Goal: Complete application form: Complete application form

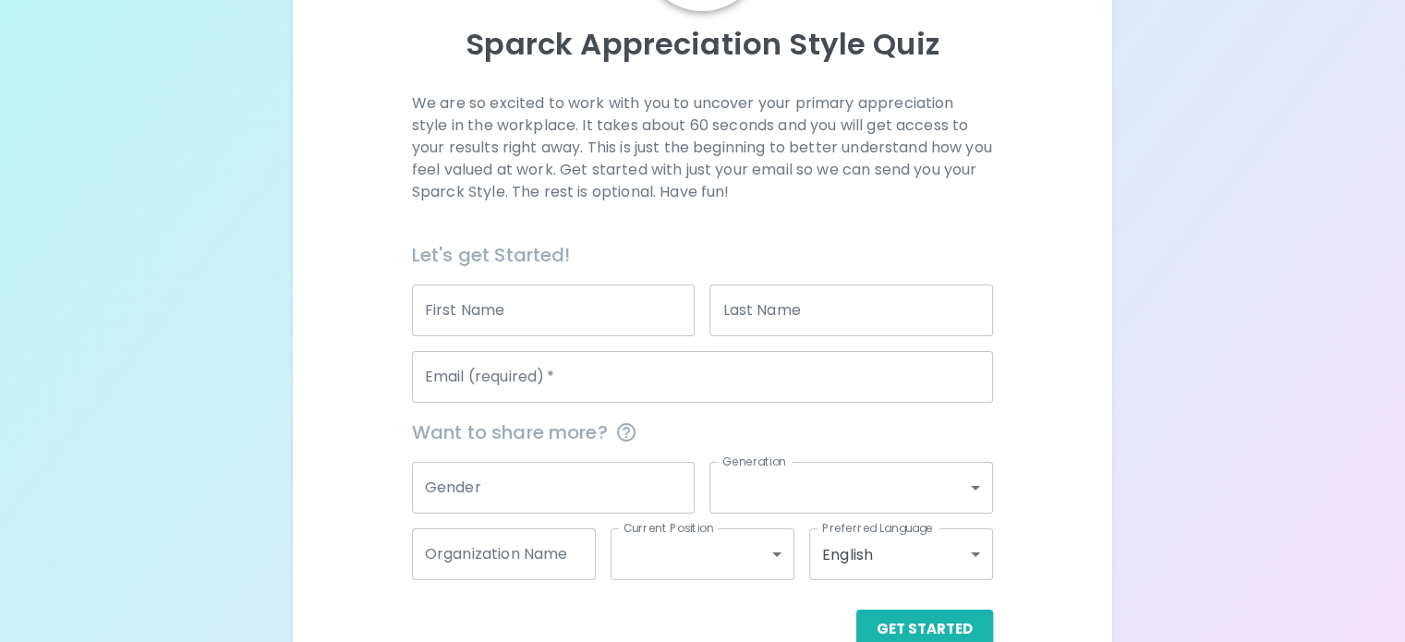
scroll to position [225, 0]
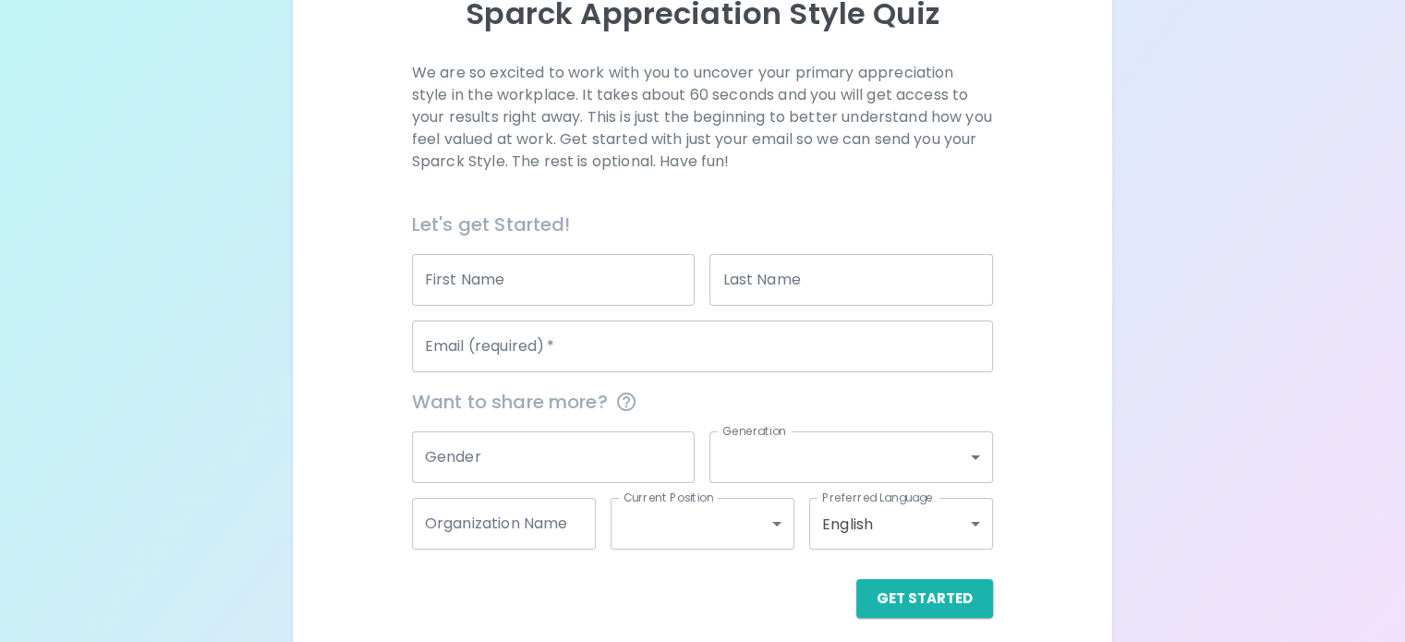
click at [669, 306] on input "First Name" at bounding box center [554, 280] width 284 height 52
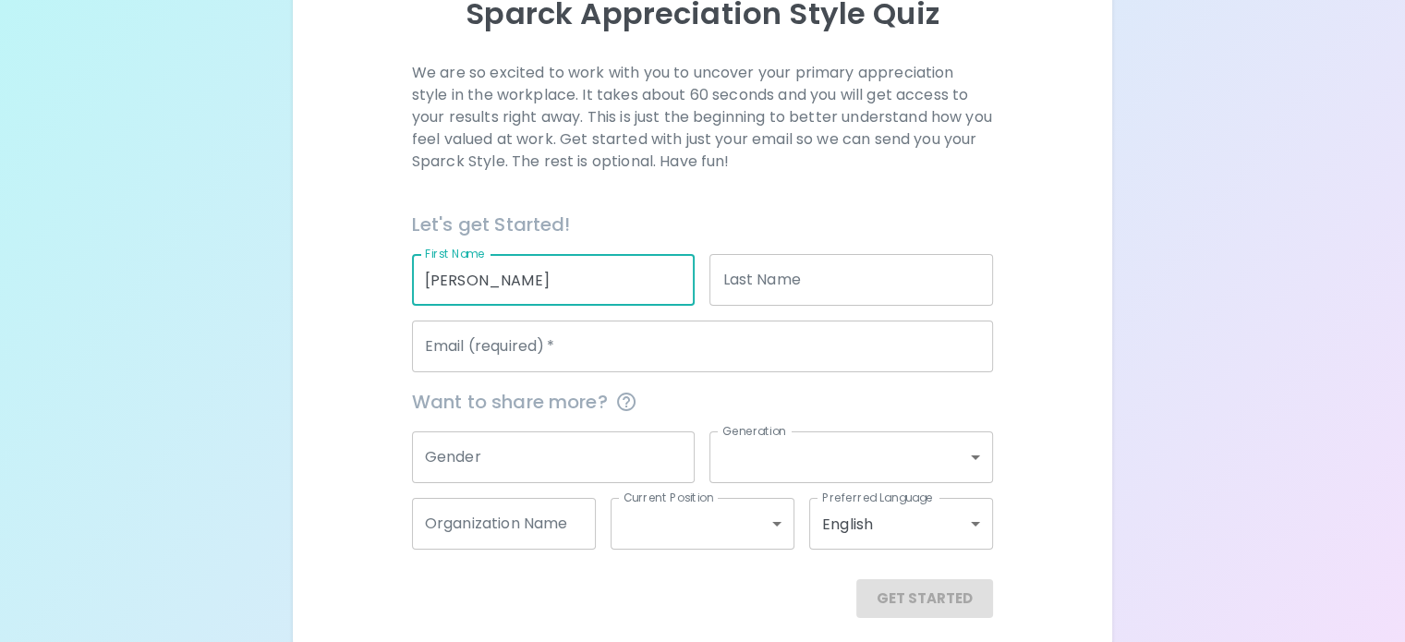
type input "[PERSON_NAME]"
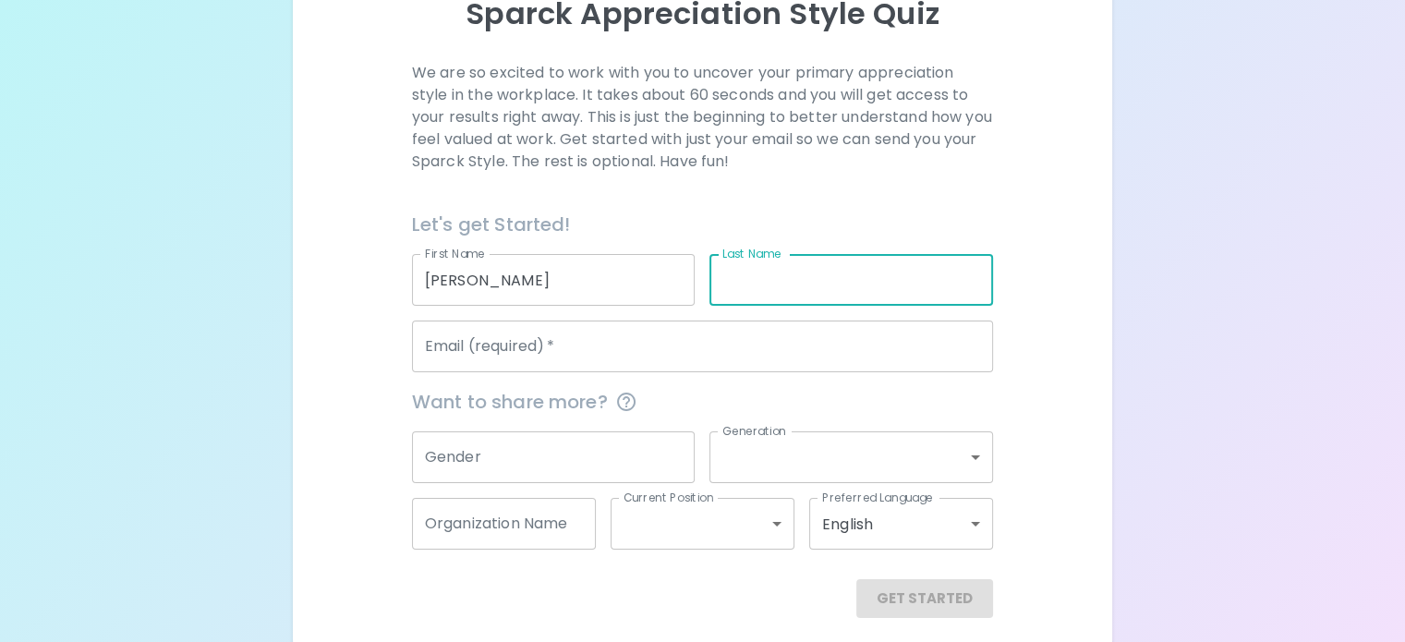
click at [879, 306] on input "Last Name" at bounding box center [851, 280] width 284 height 52
type input "January"
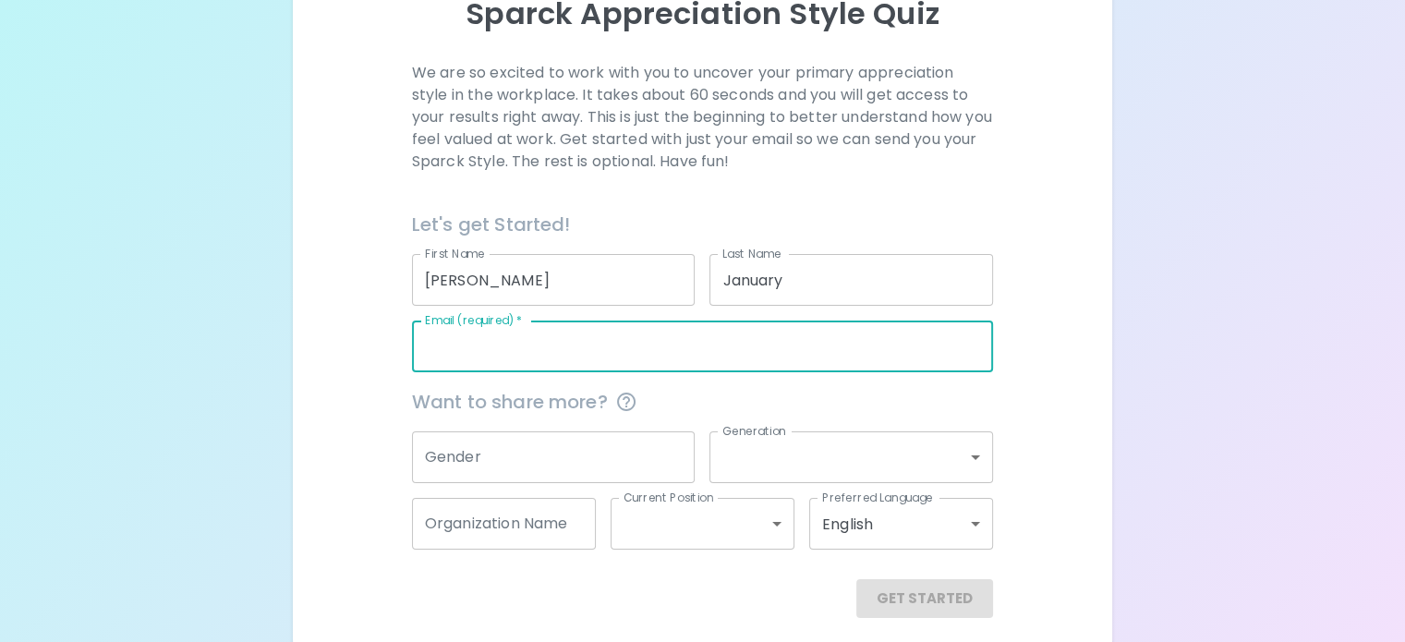
click at [671, 372] on input "Email (required)   *" at bounding box center [702, 346] width 581 height 52
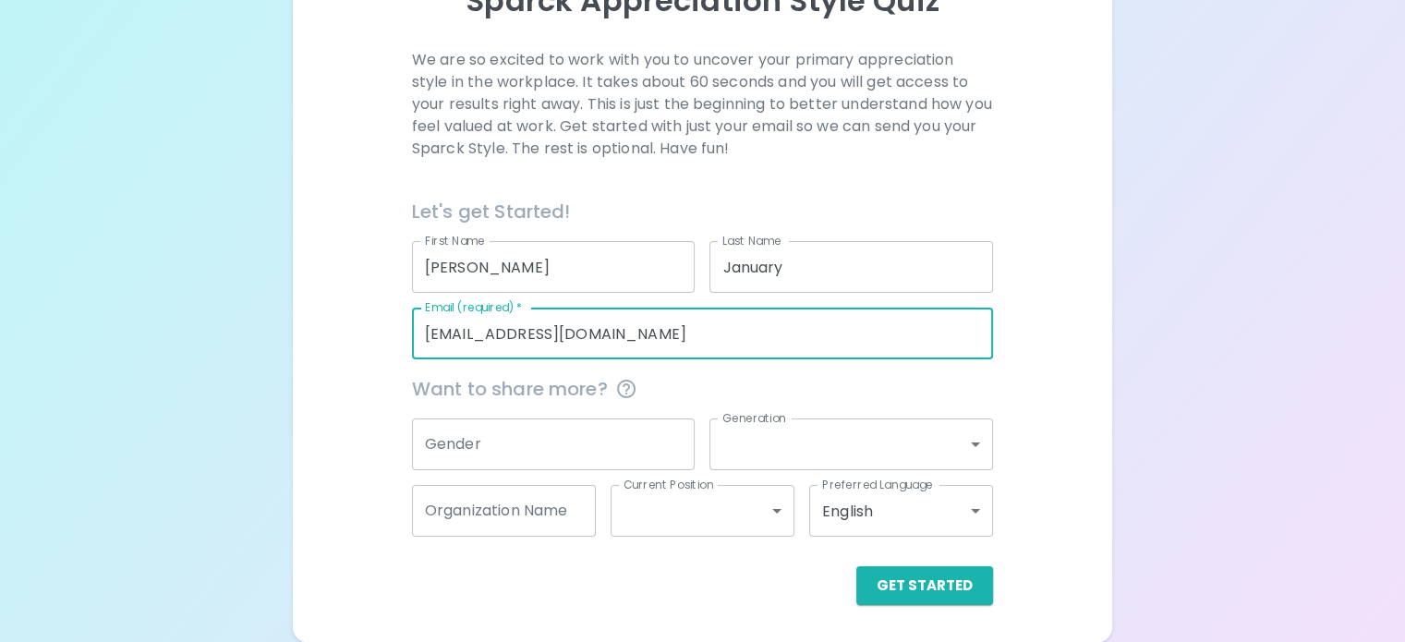
scroll to position [282, 0]
type input "[EMAIL_ADDRESS][DOMAIN_NAME]"
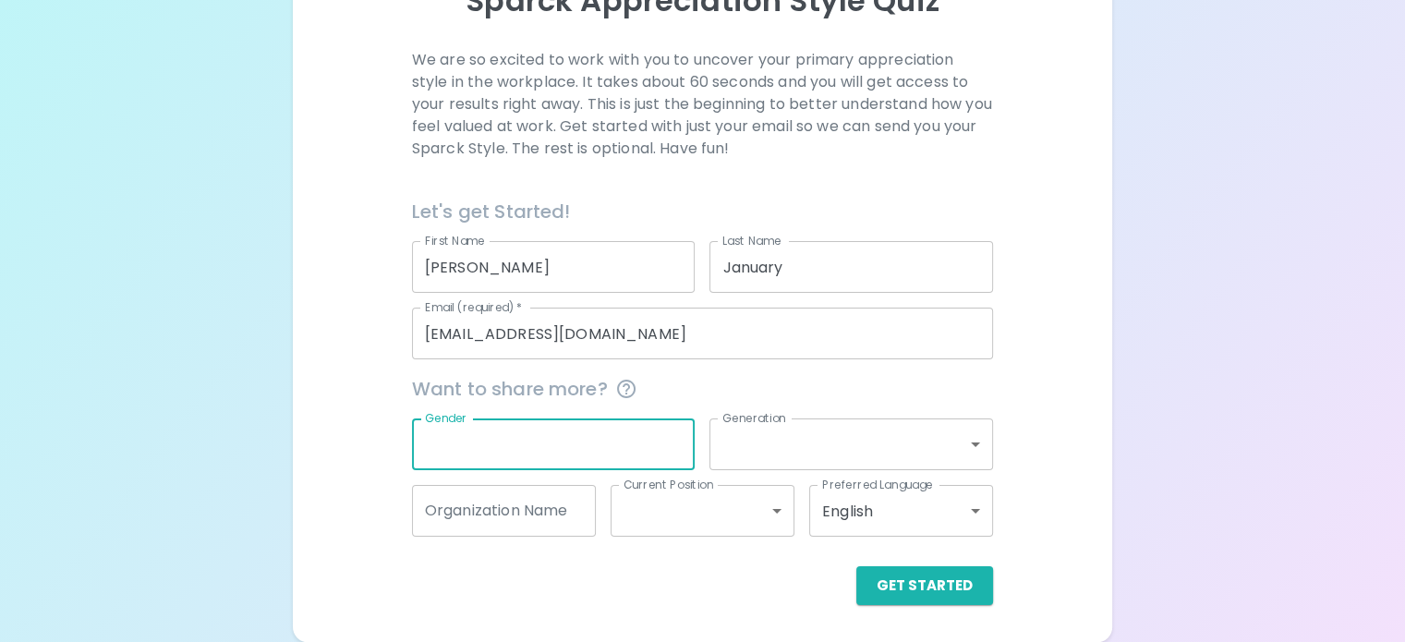
click at [630, 433] on input "Gender" at bounding box center [554, 444] width 284 height 52
type input "[DEMOGRAPHIC_DATA]"
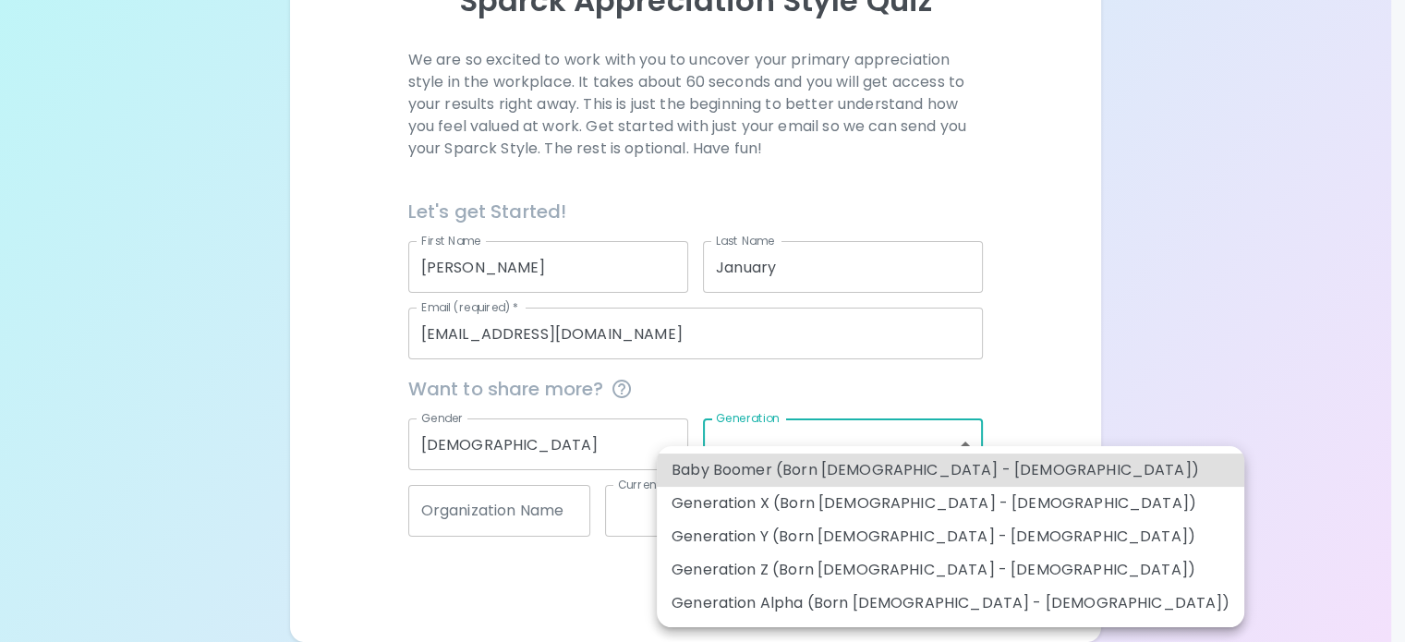
click at [864, 452] on body "Sparck Appreciation Style Quiz We are so excited to work with you to uncover yo…" at bounding box center [702, 202] width 1405 height 880
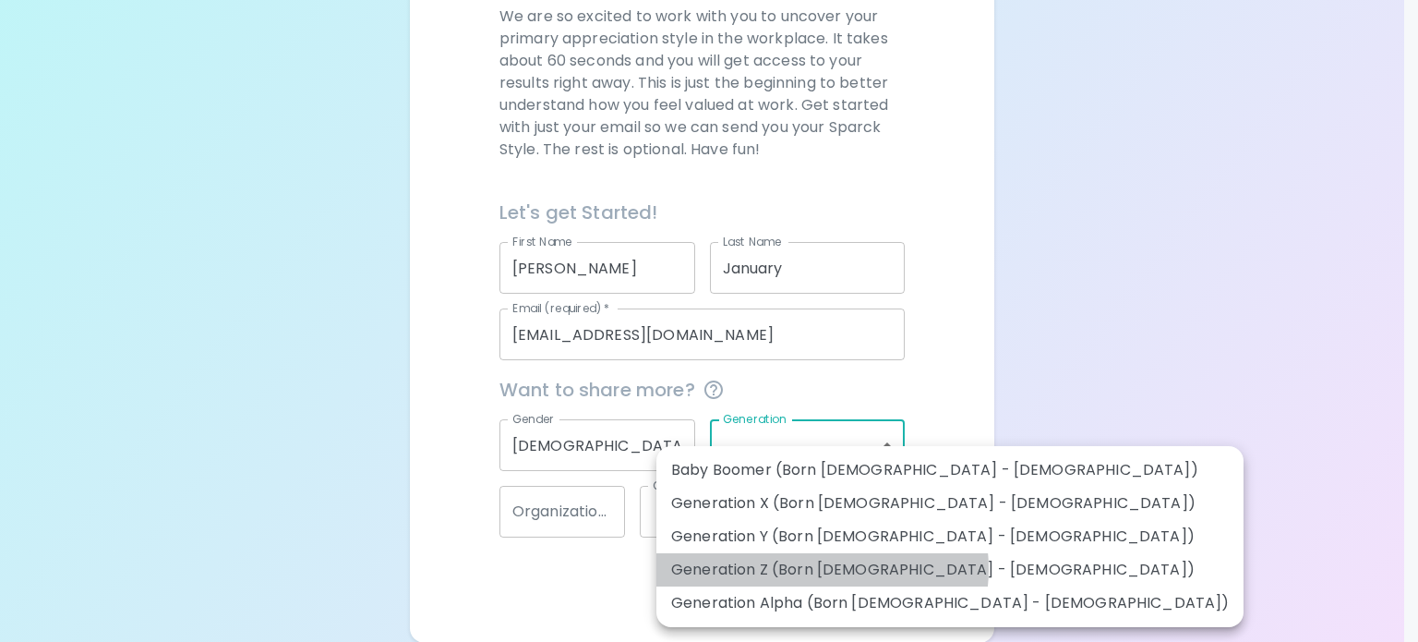
click at [822, 569] on li "Generation Z (Born [DEMOGRAPHIC_DATA] - [DEMOGRAPHIC_DATA])" at bounding box center [950, 569] width 587 height 33
type input "generation_z"
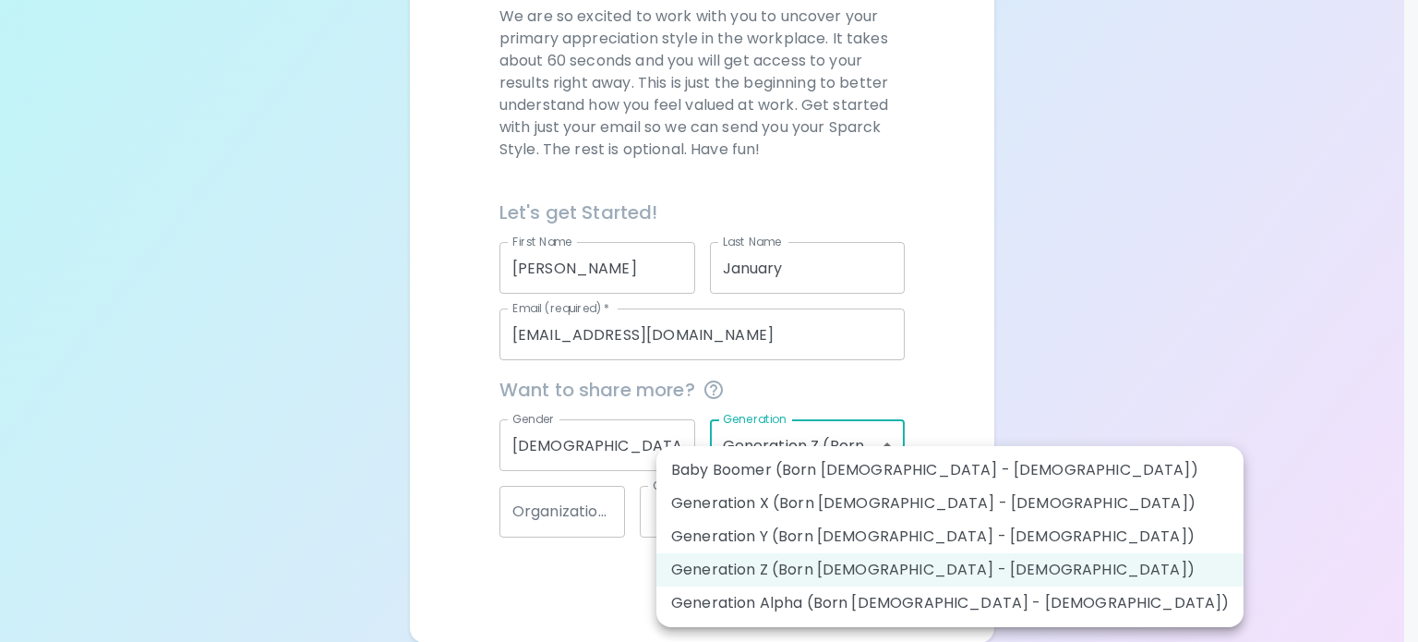
click at [875, 442] on body "Sparck Appreciation Style Quiz We are so excited to work with you to uncover yo…" at bounding box center [709, 180] width 1418 height 924
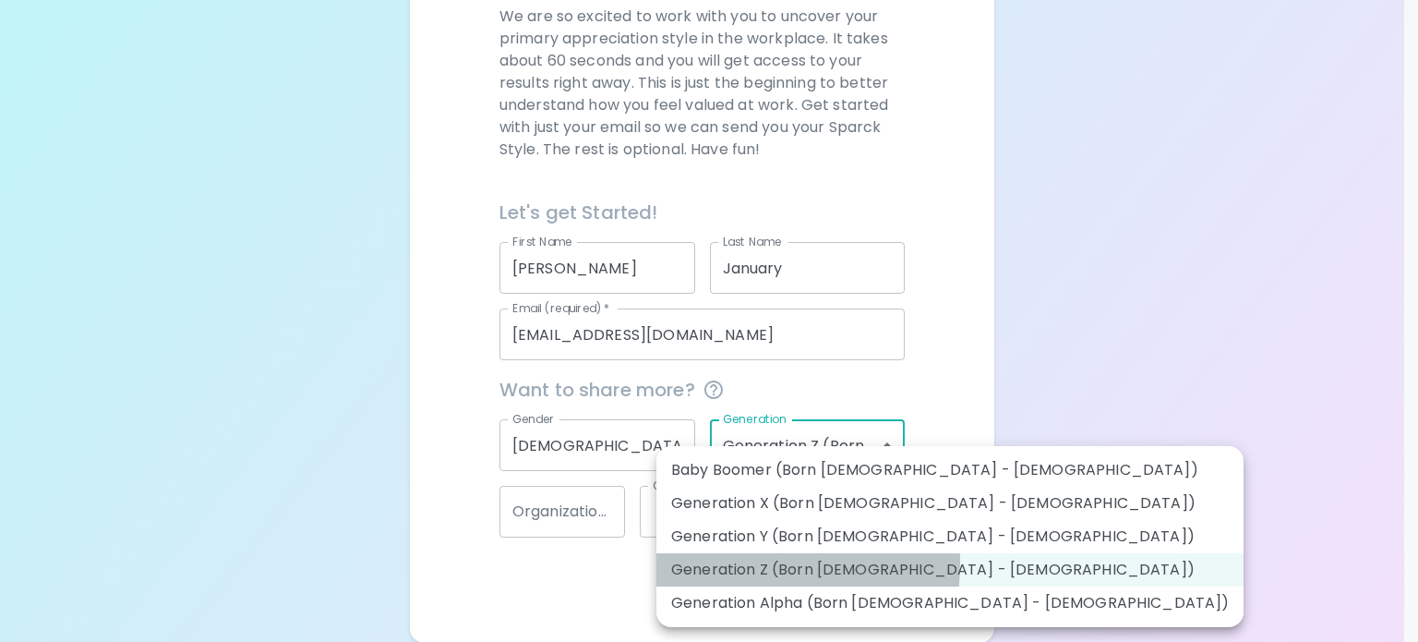
click at [702, 562] on li "Generation Z (Born [DEMOGRAPHIC_DATA] - [DEMOGRAPHIC_DATA])" at bounding box center [950, 569] width 587 height 33
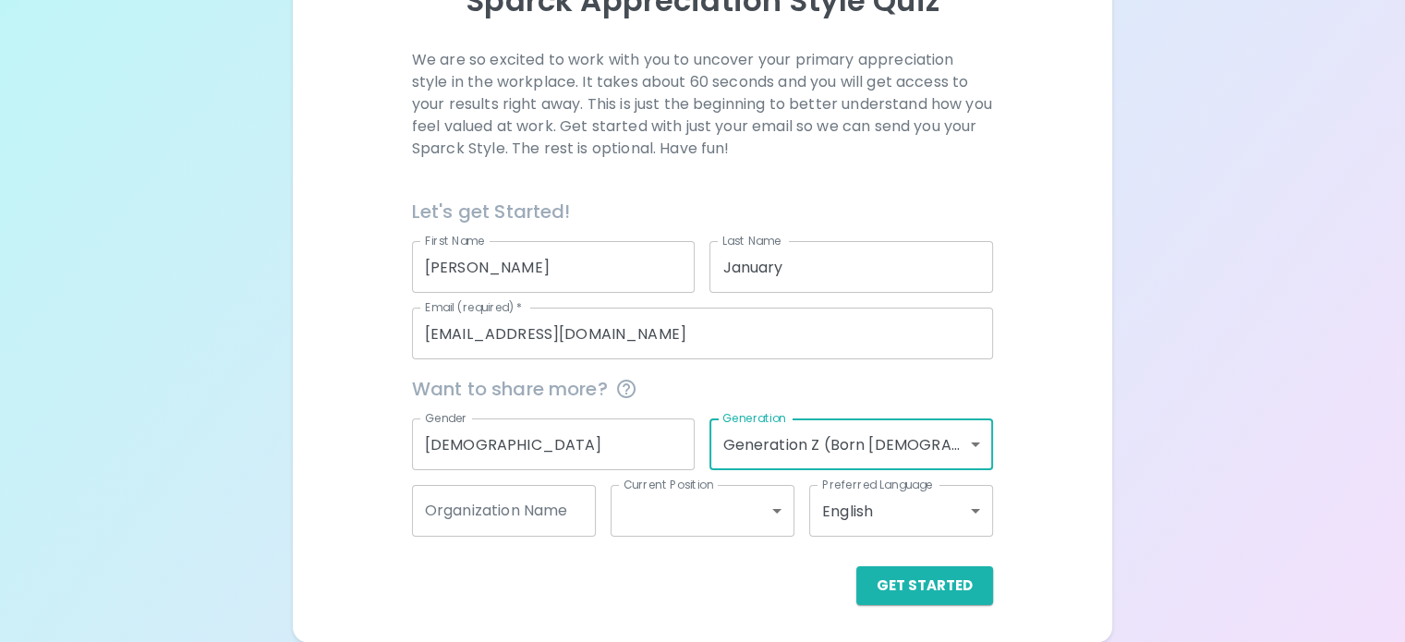
click at [594, 515] on input "Organization Name" at bounding box center [504, 511] width 184 height 52
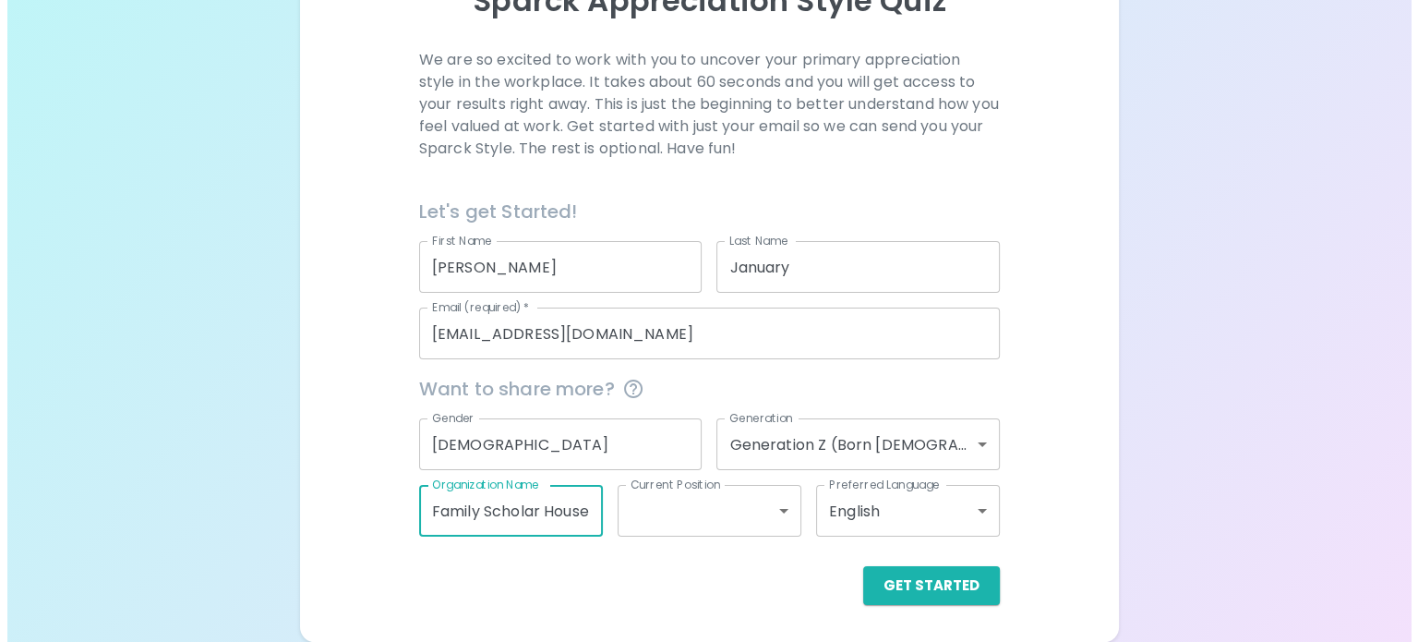
scroll to position [0, 65]
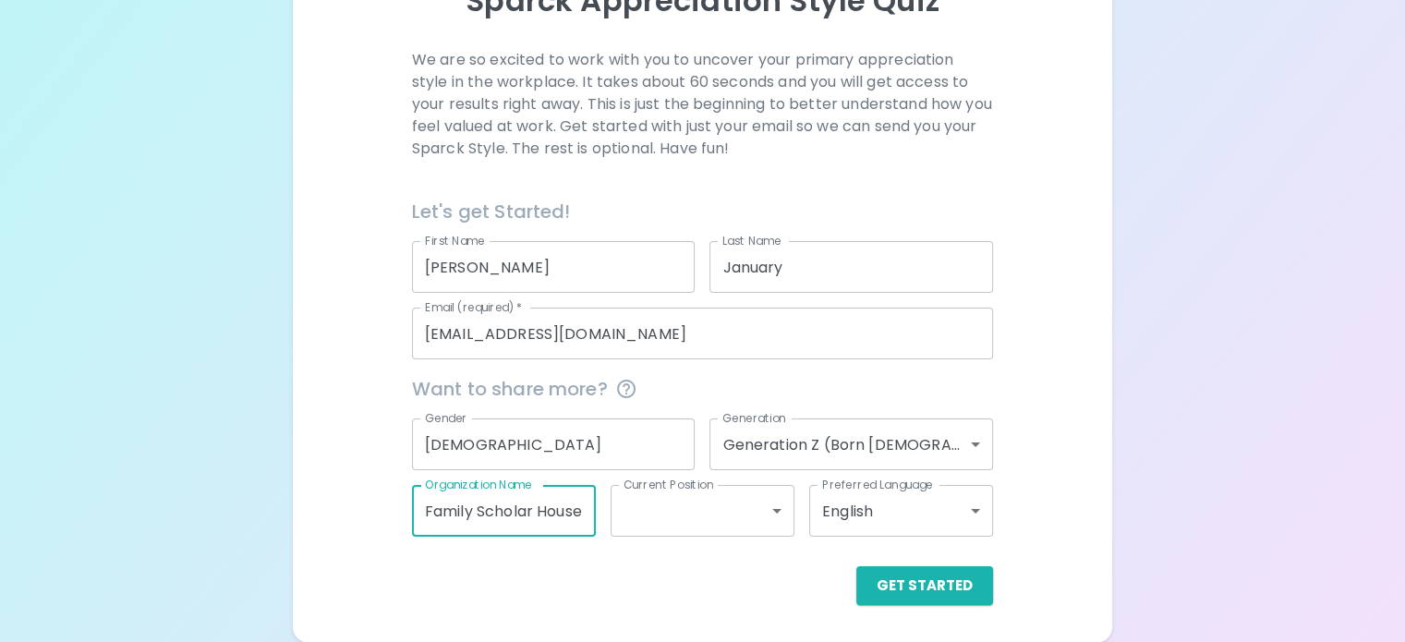
type input "Family Scholar House"
click at [671, 510] on body "Sparck Appreciation Style Quiz We are so excited to work with you to uncover yo…" at bounding box center [702, 202] width 1405 height 880
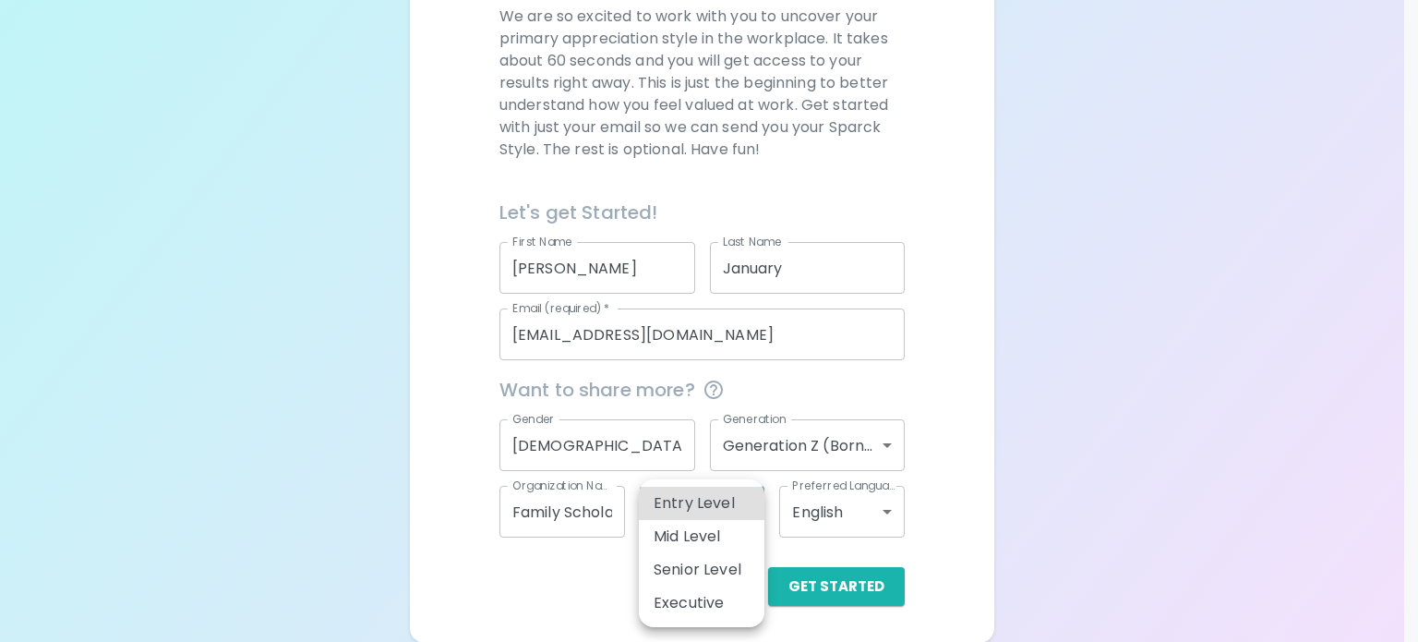
click at [979, 548] on div at bounding box center [709, 321] width 1418 height 642
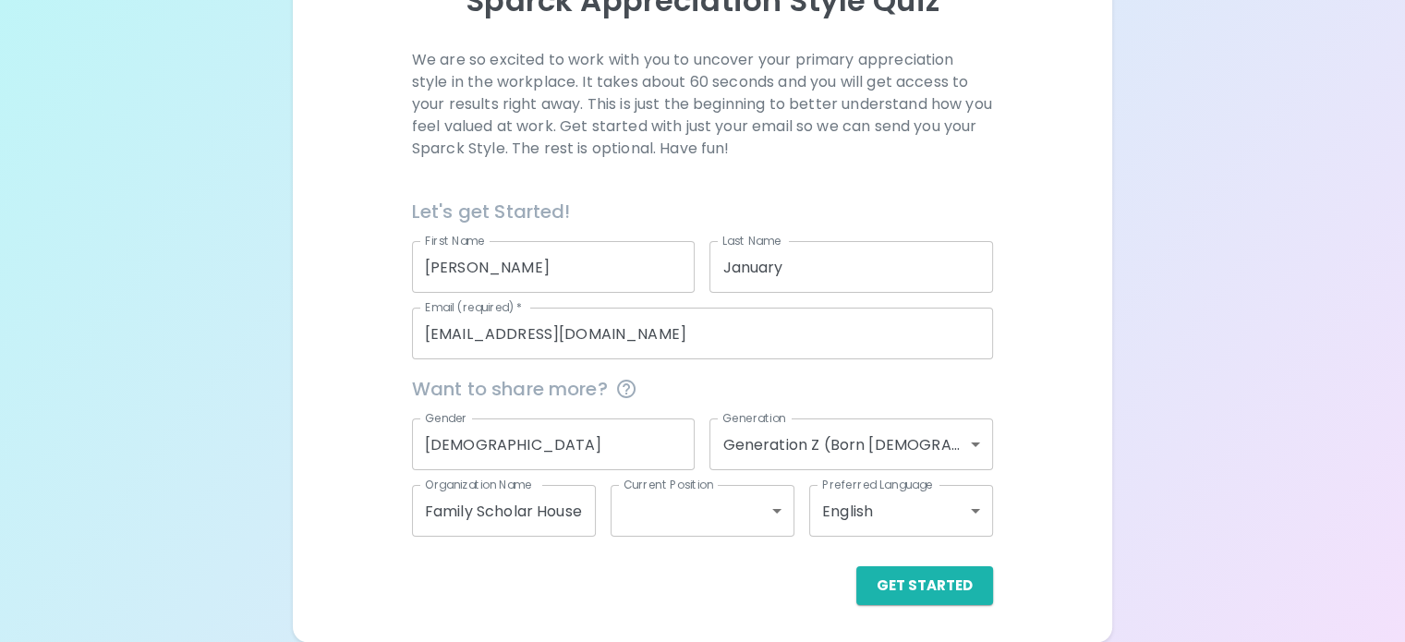
click at [713, 489] on label "Current Position" at bounding box center [668, 485] width 90 height 16
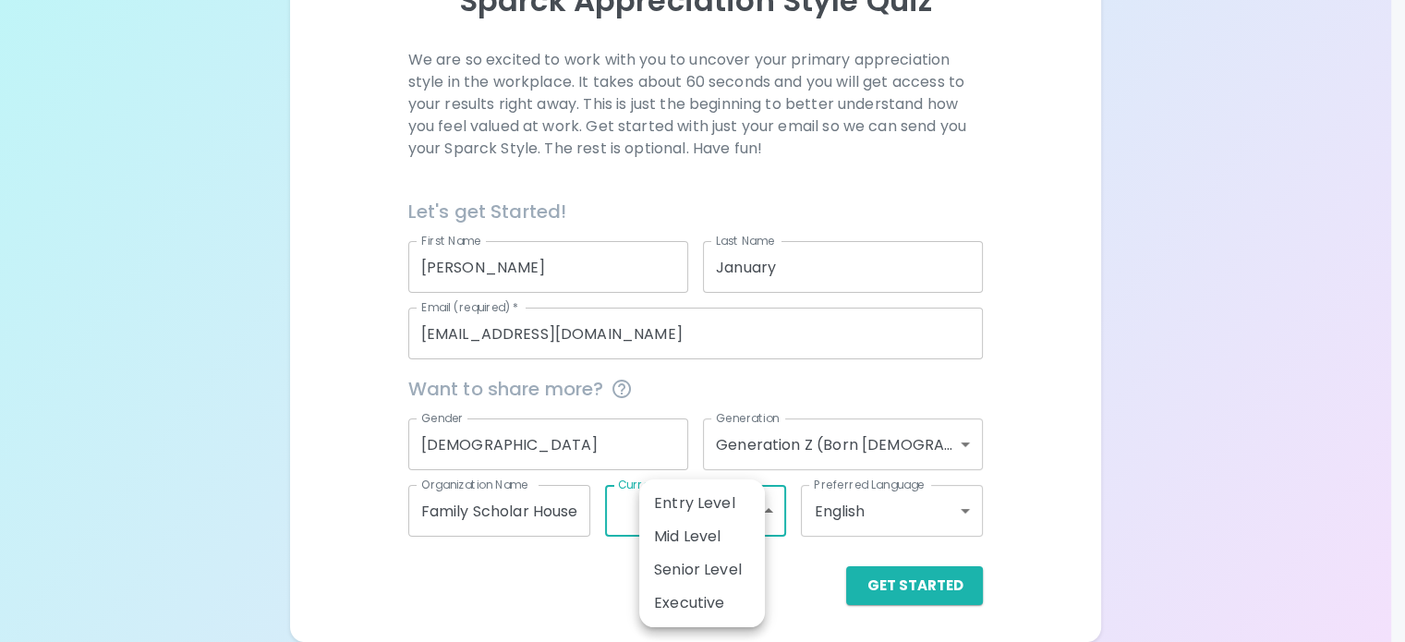
click at [753, 513] on body "Sparck Appreciation Style Quiz We are so excited to work with you to uncover yo…" at bounding box center [702, 202] width 1405 height 880
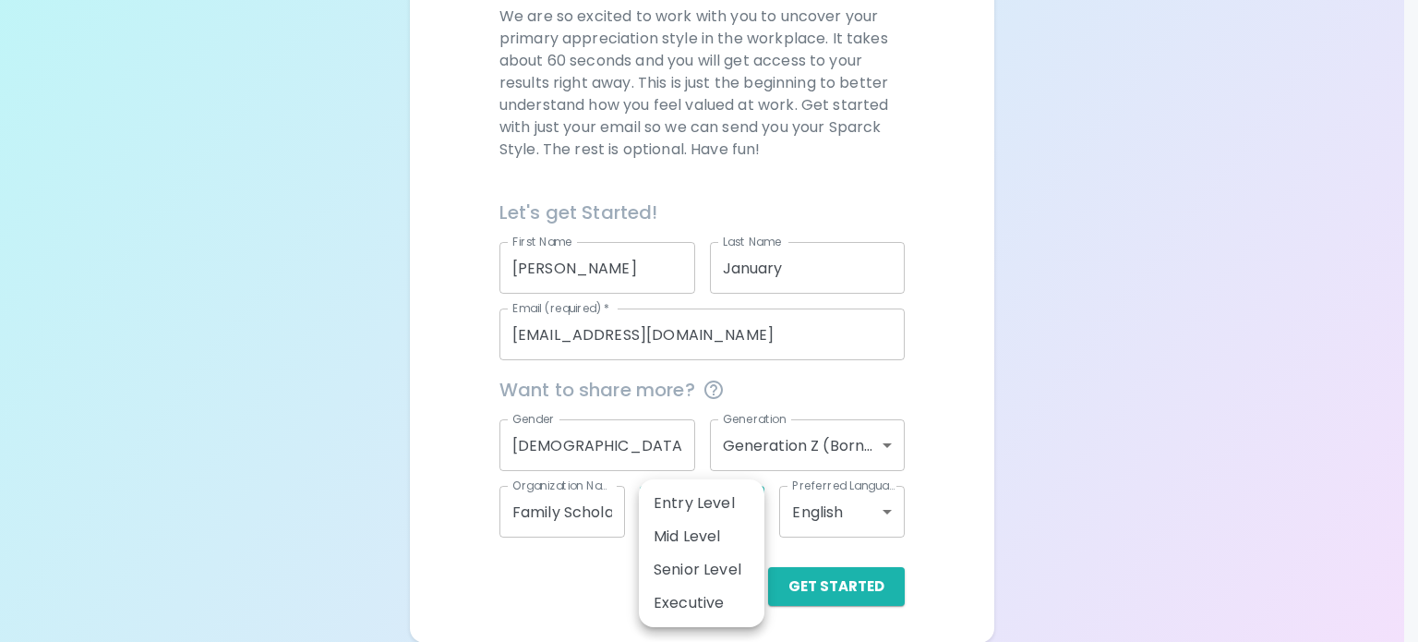
click at [772, 520] on div at bounding box center [709, 321] width 1418 height 642
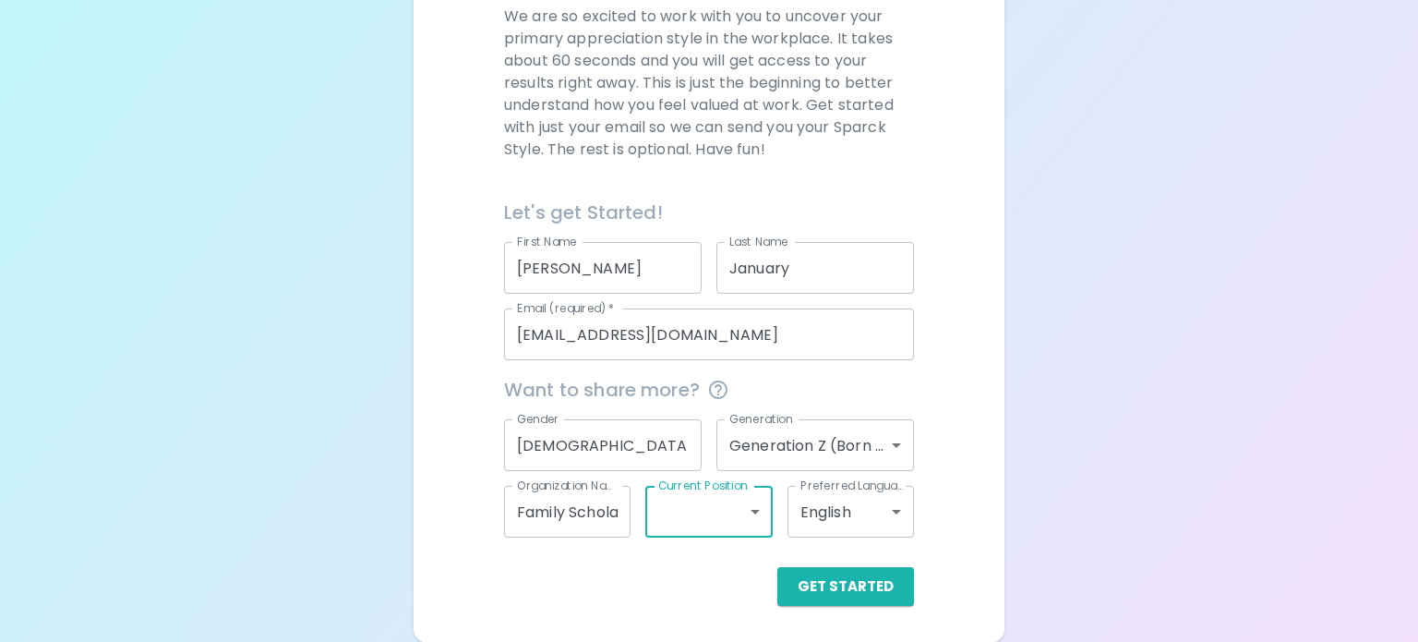
click at [750, 505] on body "Sparck Appreciation Style Quiz We are so excited to work with you to uncover yo…" at bounding box center [709, 180] width 1418 height 924
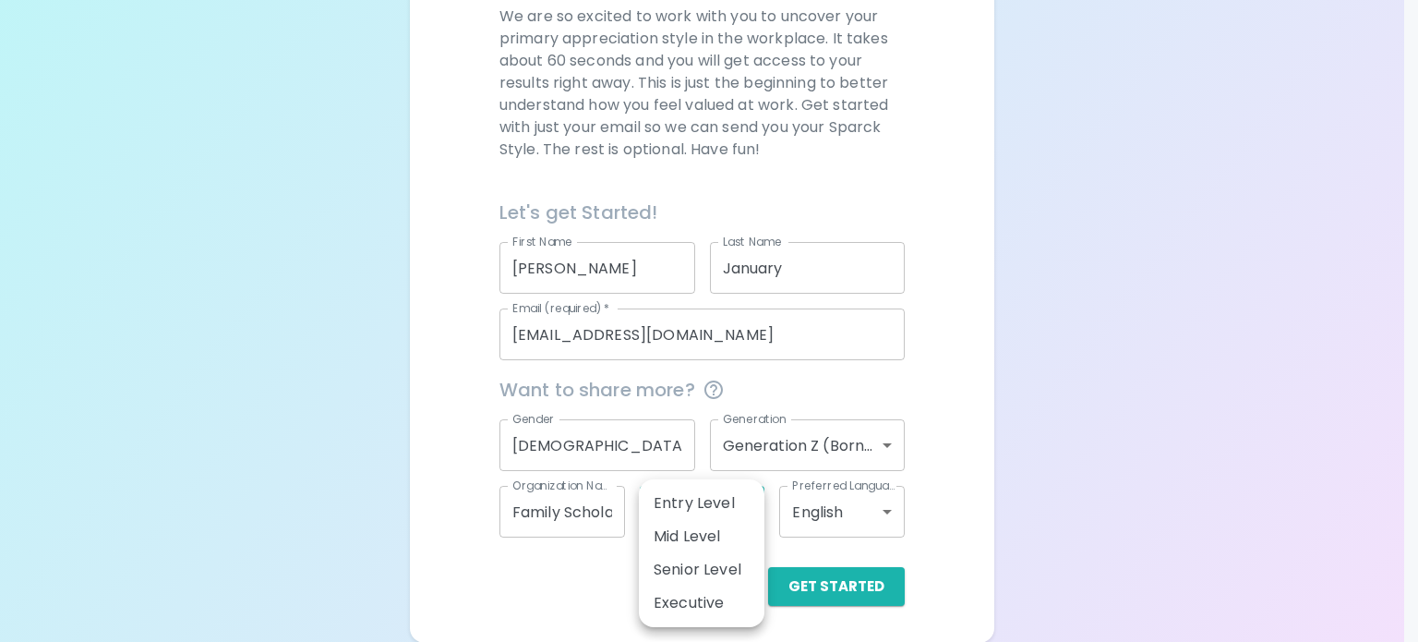
click at [776, 514] on div at bounding box center [709, 321] width 1418 height 642
click at [750, 512] on body "Sparck Appreciation Style Quiz We are so excited to work with you to uncover yo…" at bounding box center [709, 180] width 1418 height 924
click at [817, 549] on div at bounding box center [709, 321] width 1418 height 642
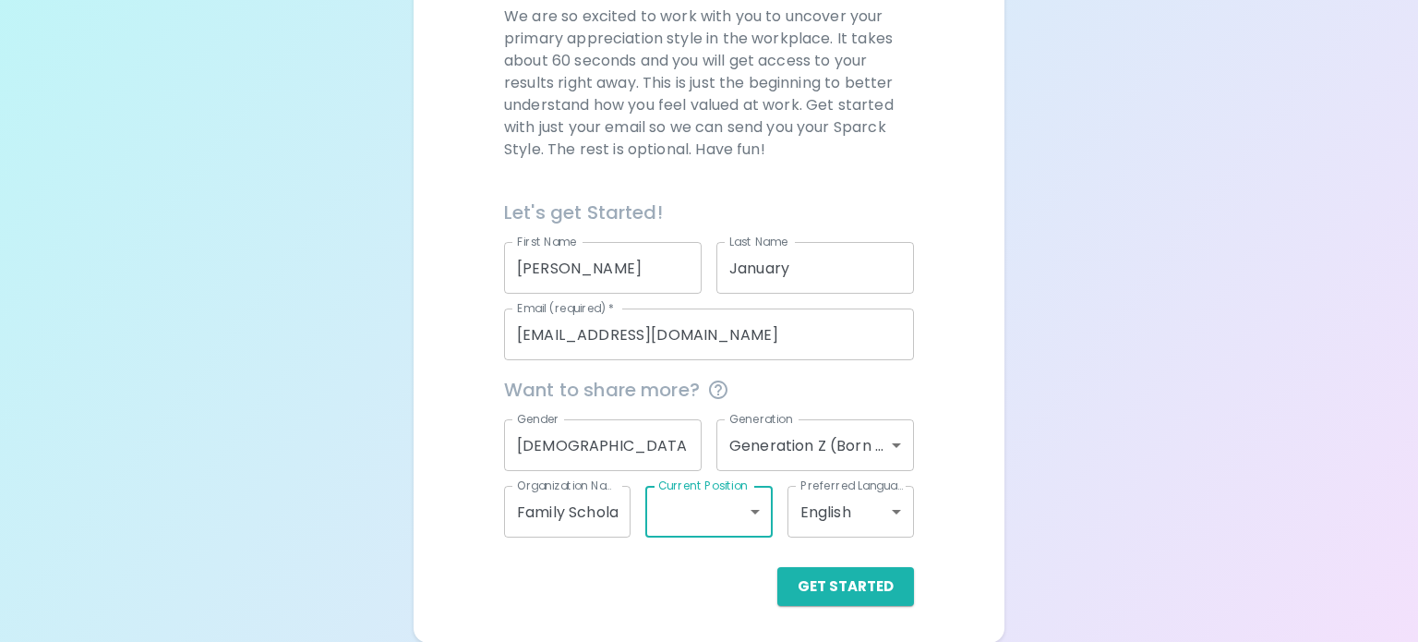
click at [756, 505] on body "Sparck Appreciation Style Quiz We are so excited to work with you to uncover yo…" at bounding box center [709, 180] width 1418 height 924
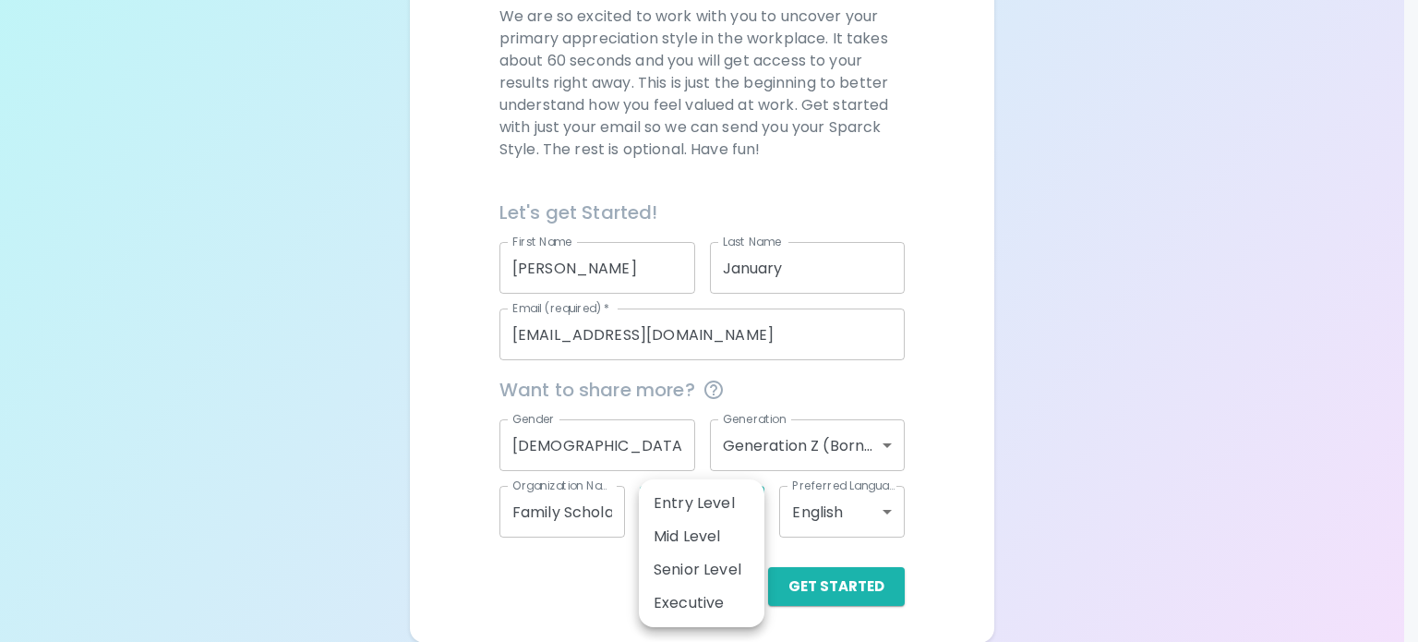
click at [703, 494] on li "Entry Level" at bounding box center [702, 503] width 126 height 33
type input "entry_level"
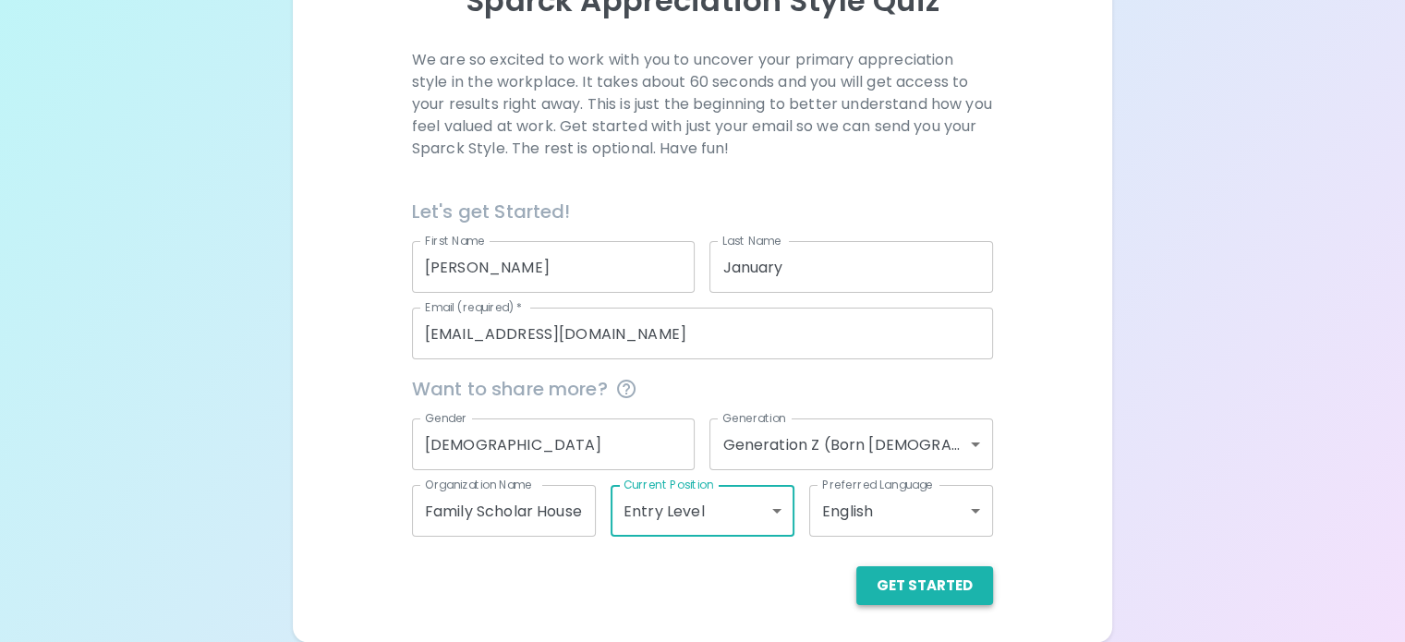
click at [856, 583] on button "Get Started" at bounding box center [924, 585] width 137 height 39
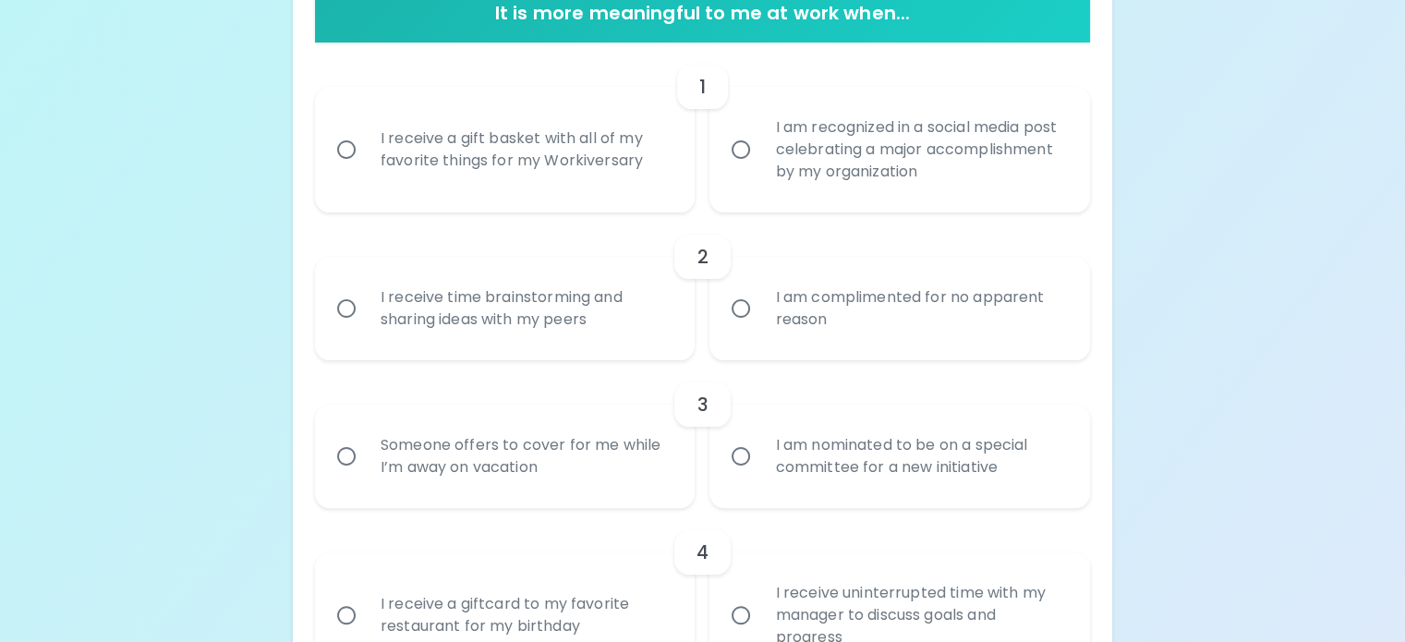
scroll to position [404, 0]
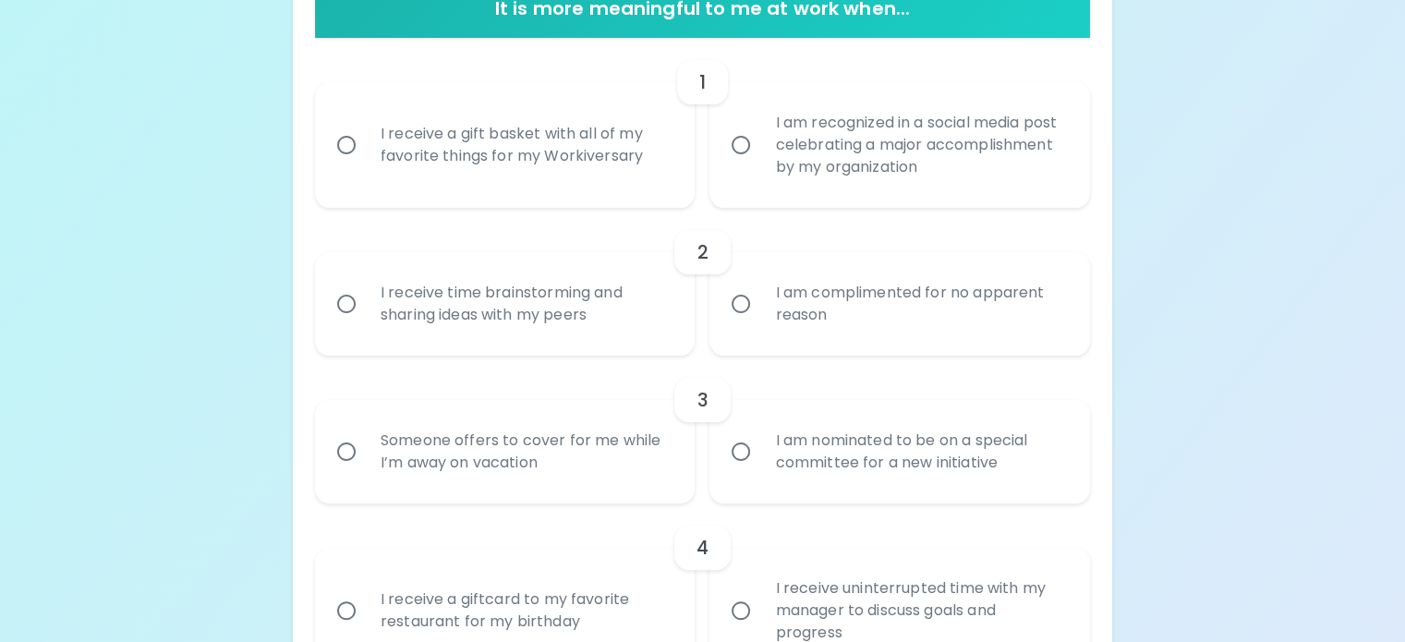
click at [366, 164] on input "I receive a gift basket with all of my favorite things for my Workiversary" at bounding box center [346, 145] width 39 height 39
radio input "true"
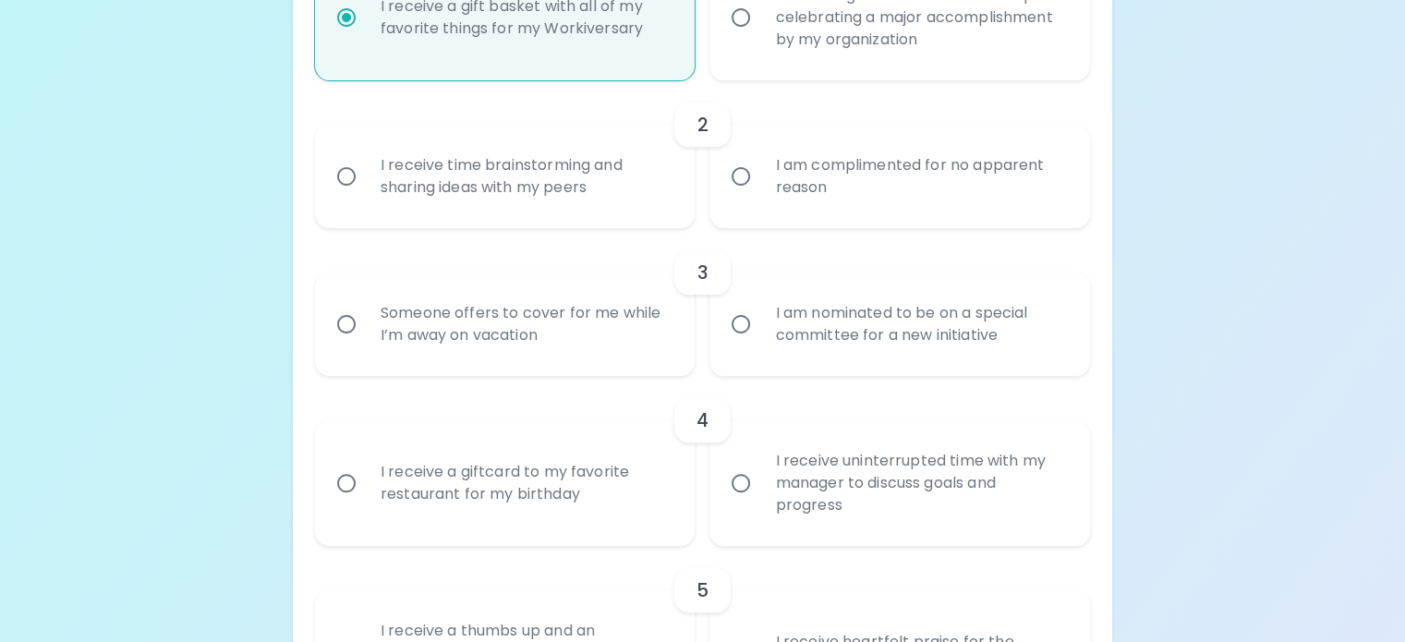
scroll to position [552, 0]
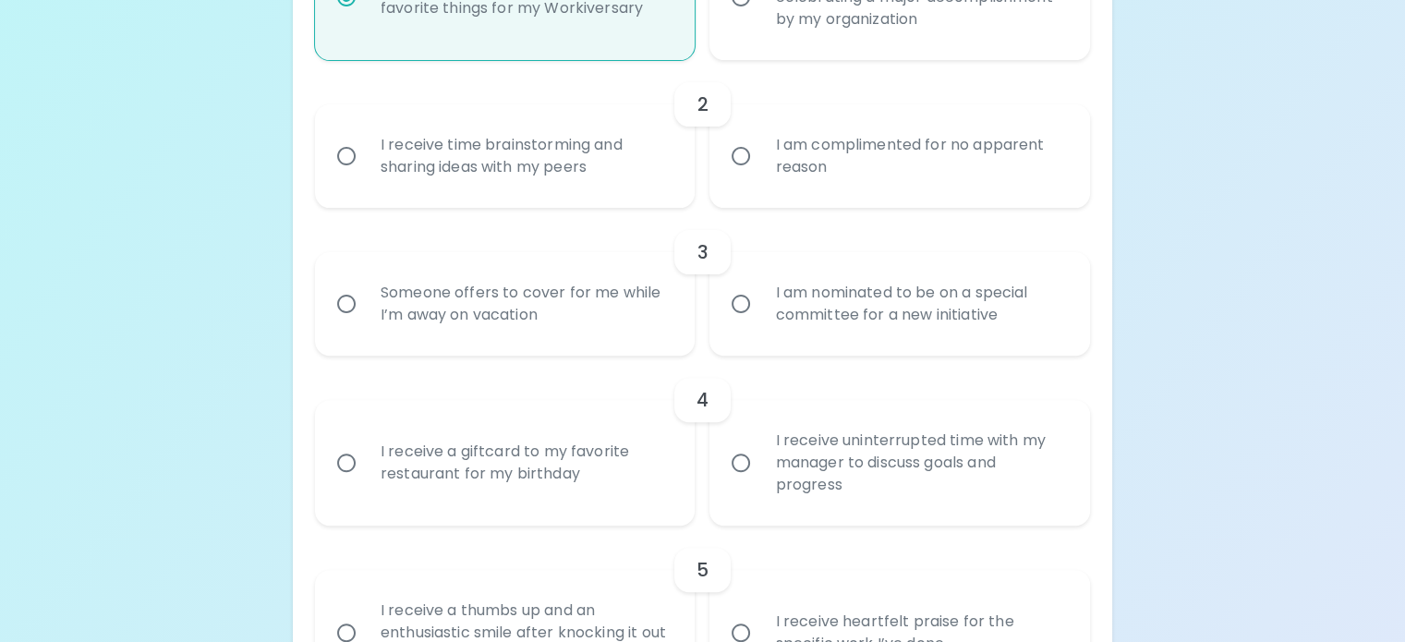
click at [366, 175] on input "I receive time brainstorming and sharing ideas with my peers" at bounding box center [346, 156] width 39 height 39
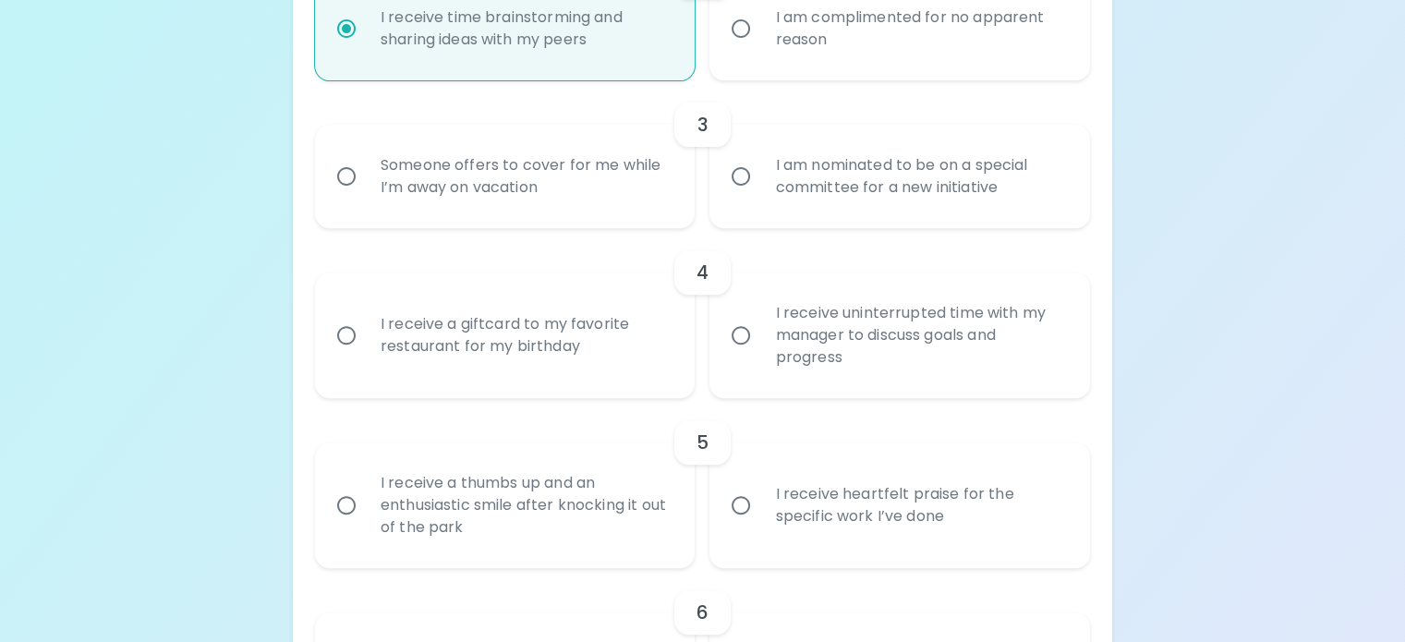
scroll to position [700, 0]
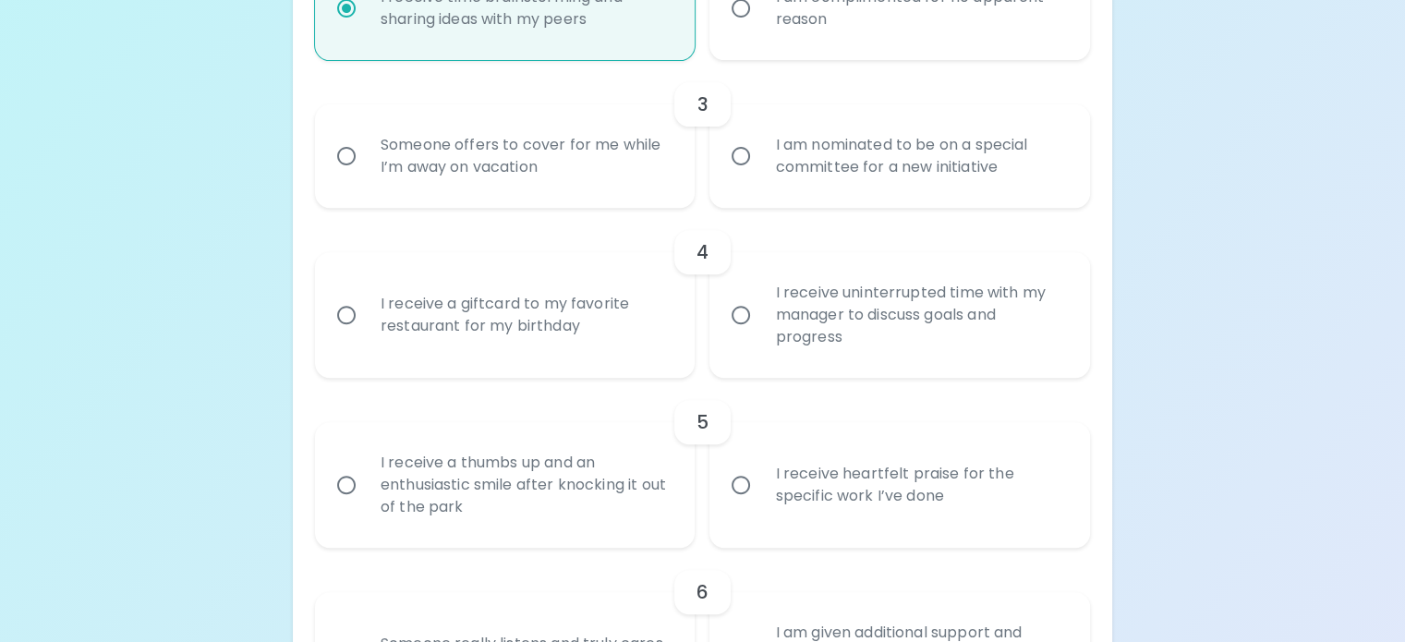
radio input "true"
click at [746, 175] on input "I am nominated to be on a special committee for a new initiative" at bounding box center [740, 156] width 39 height 39
radio input "false"
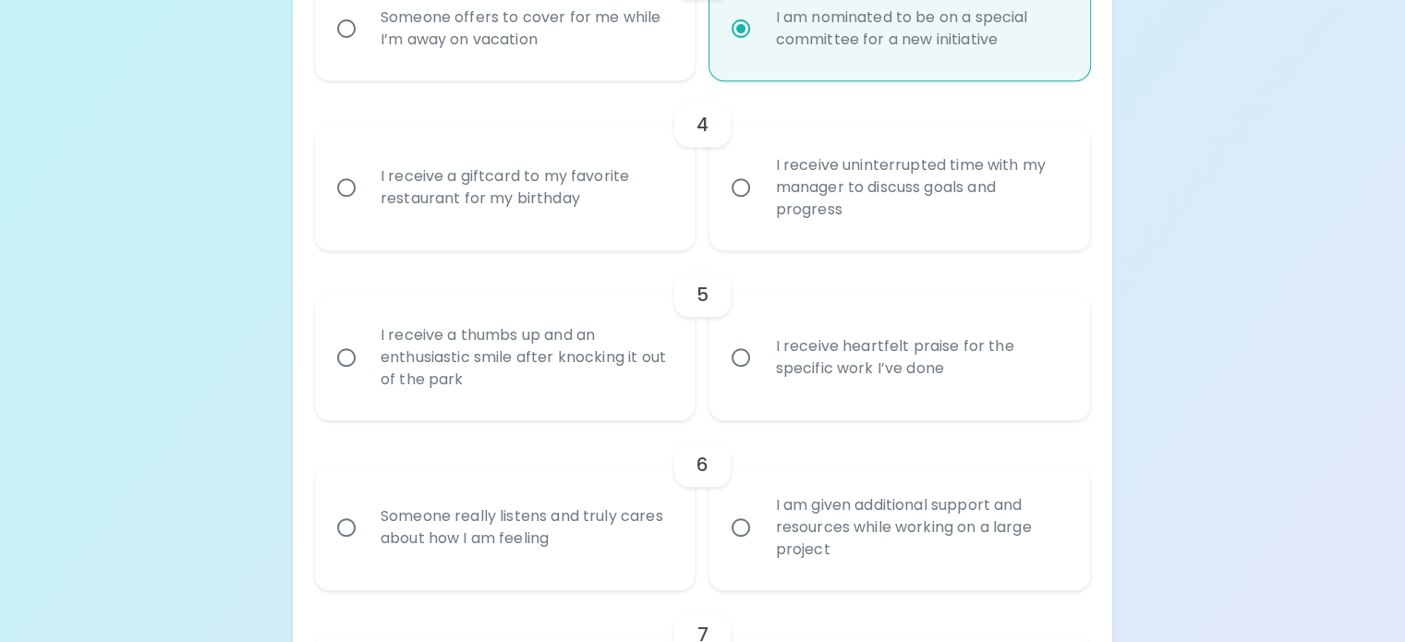
scroll to position [848, 0]
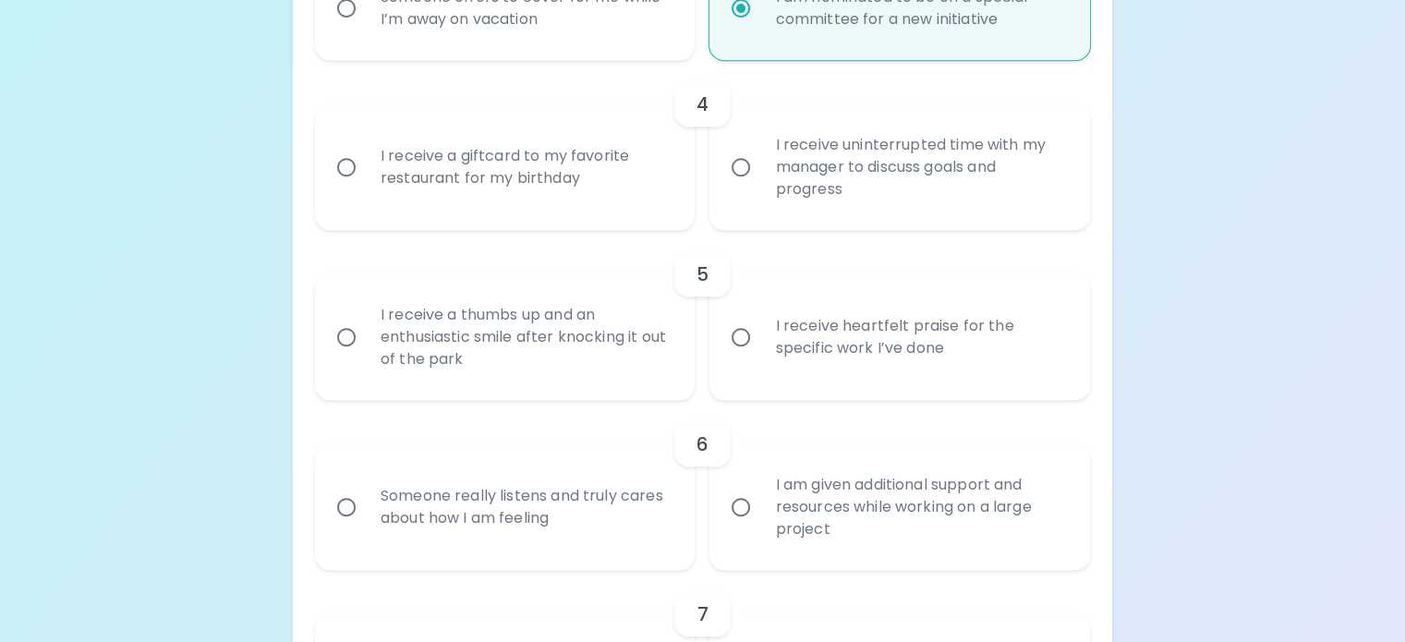
radio input "true"
click at [366, 187] on input "I receive a giftcard to my favorite restaurant for my birthday" at bounding box center [346, 167] width 39 height 39
radio input "false"
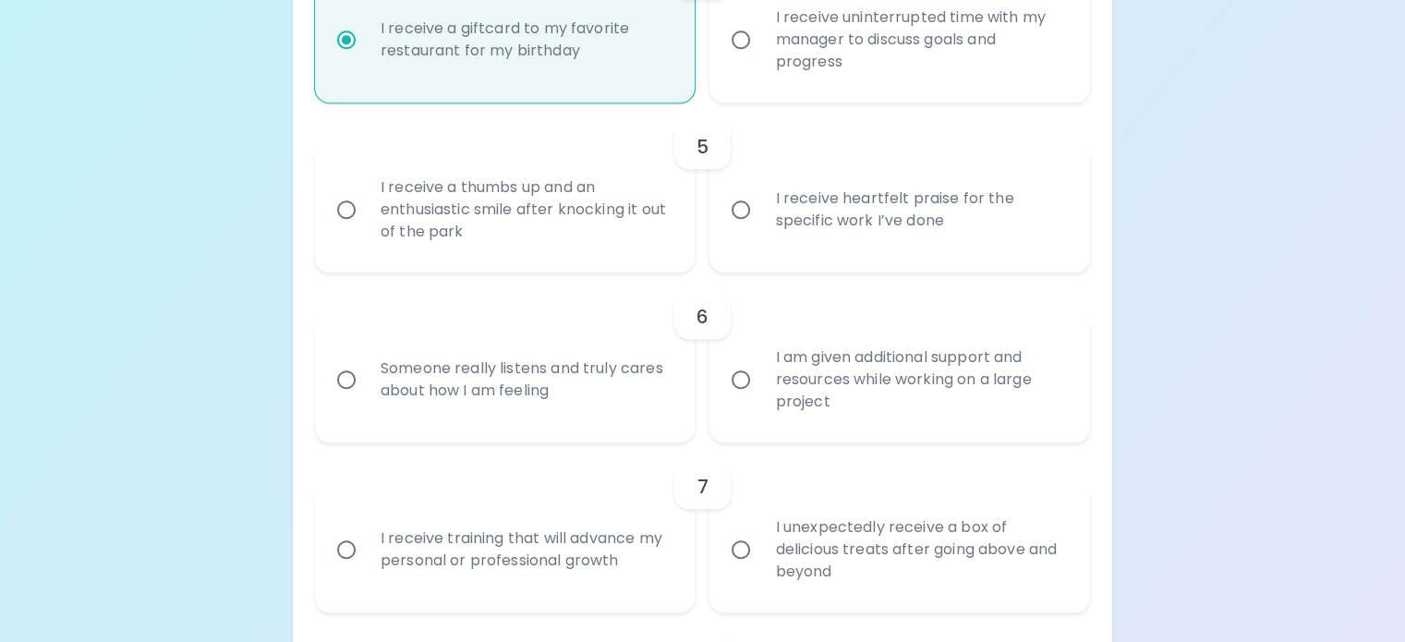
scroll to position [996, 0]
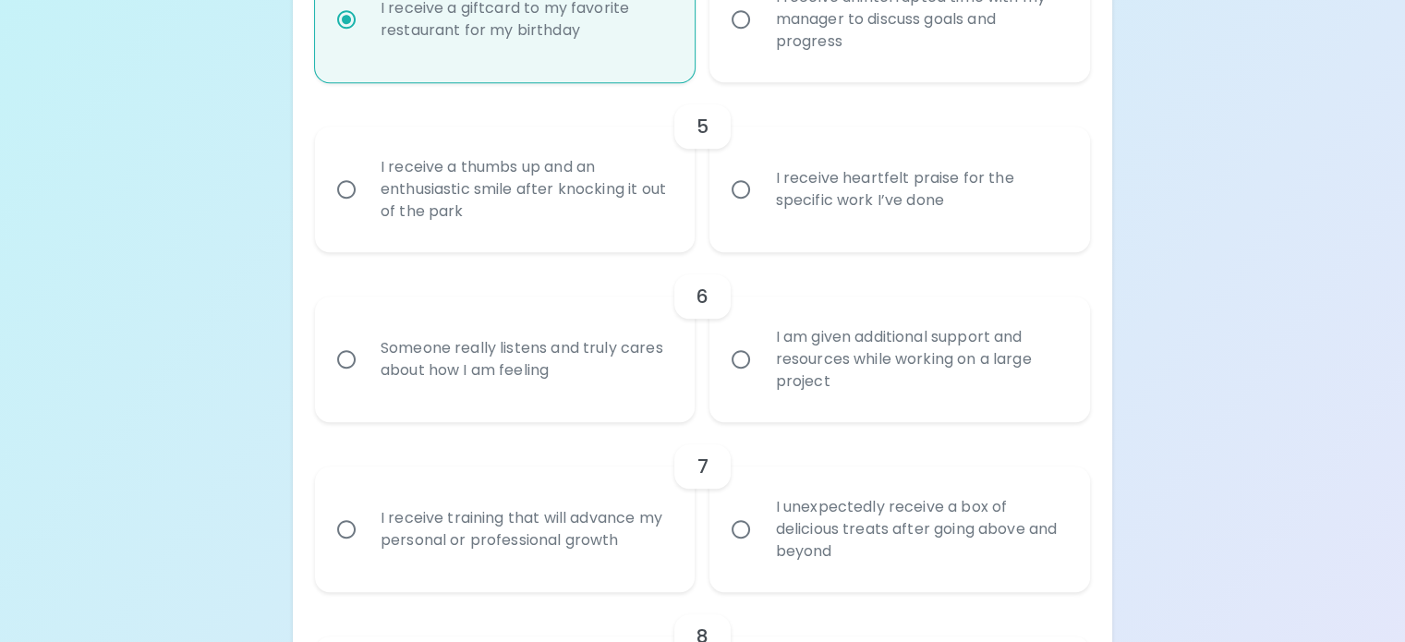
radio input "true"
click at [744, 209] on input "I receive heartfelt praise for the specific work I’ve done" at bounding box center [740, 189] width 39 height 39
radio input "false"
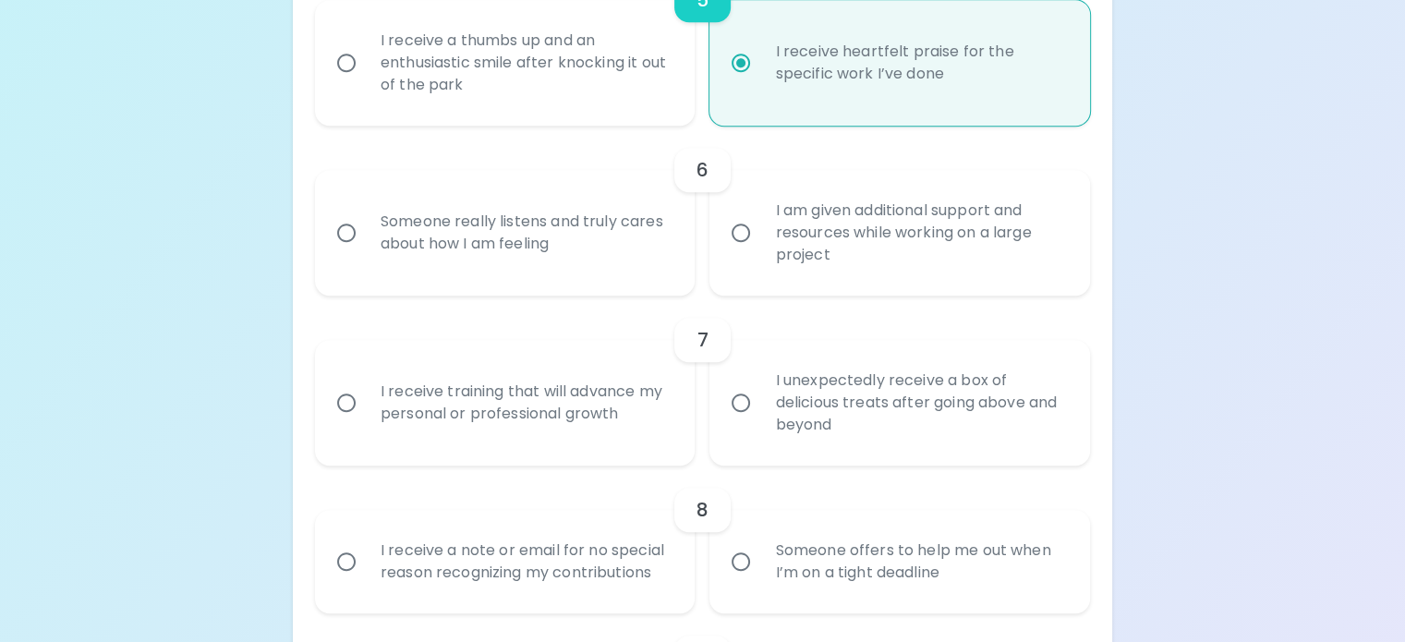
scroll to position [1143, 0]
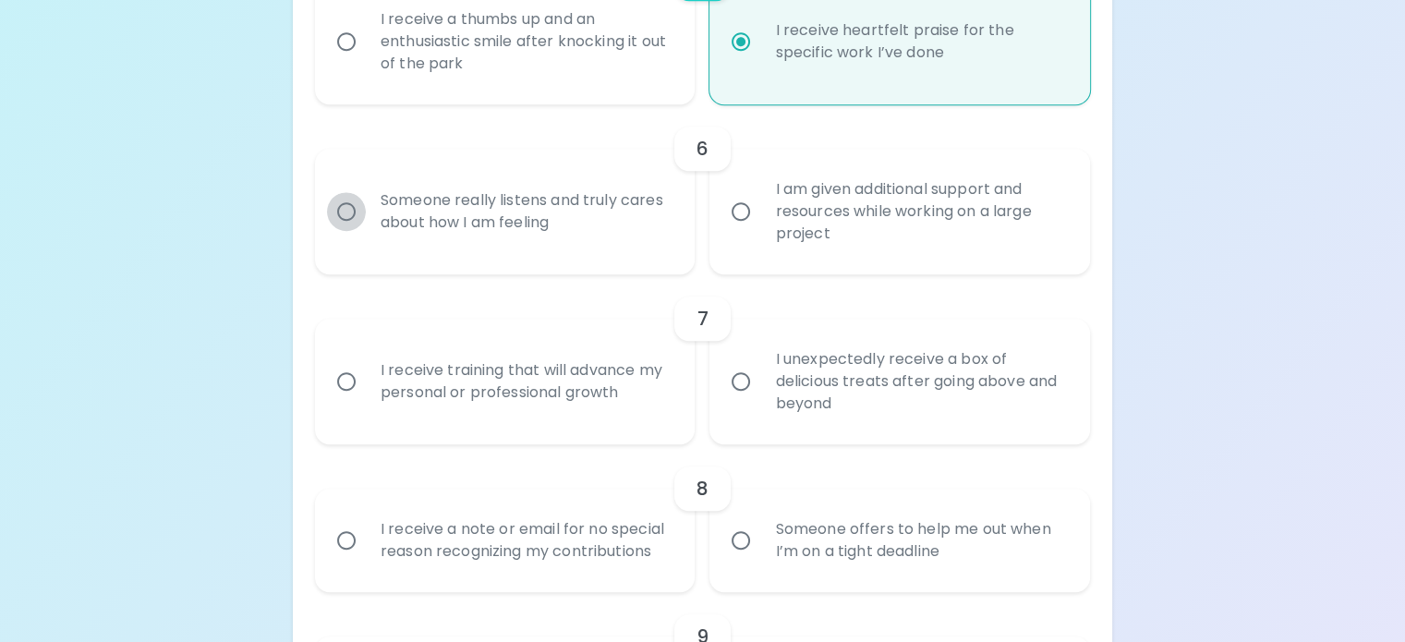
radio input "true"
click at [366, 231] on input "Someone really listens and truly cares about how I am feeling" at bounding box center [346, 211] width 39 height 39
radio input "false"
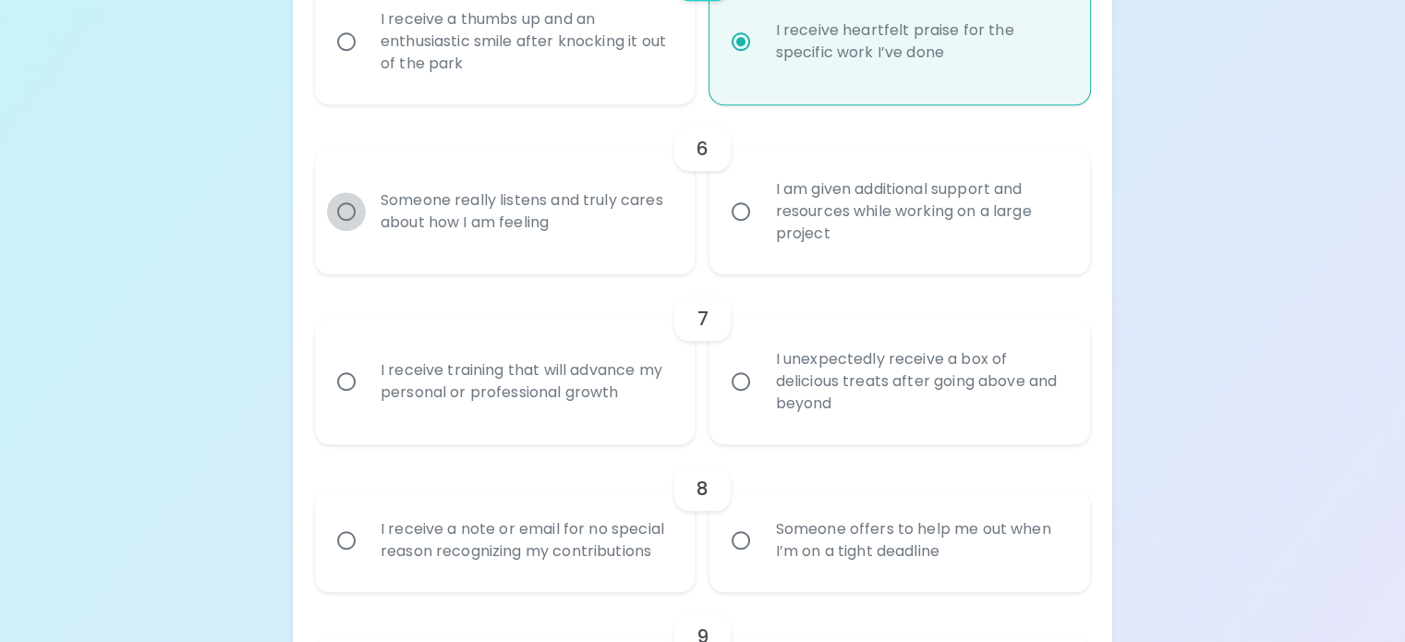
radio input "false"
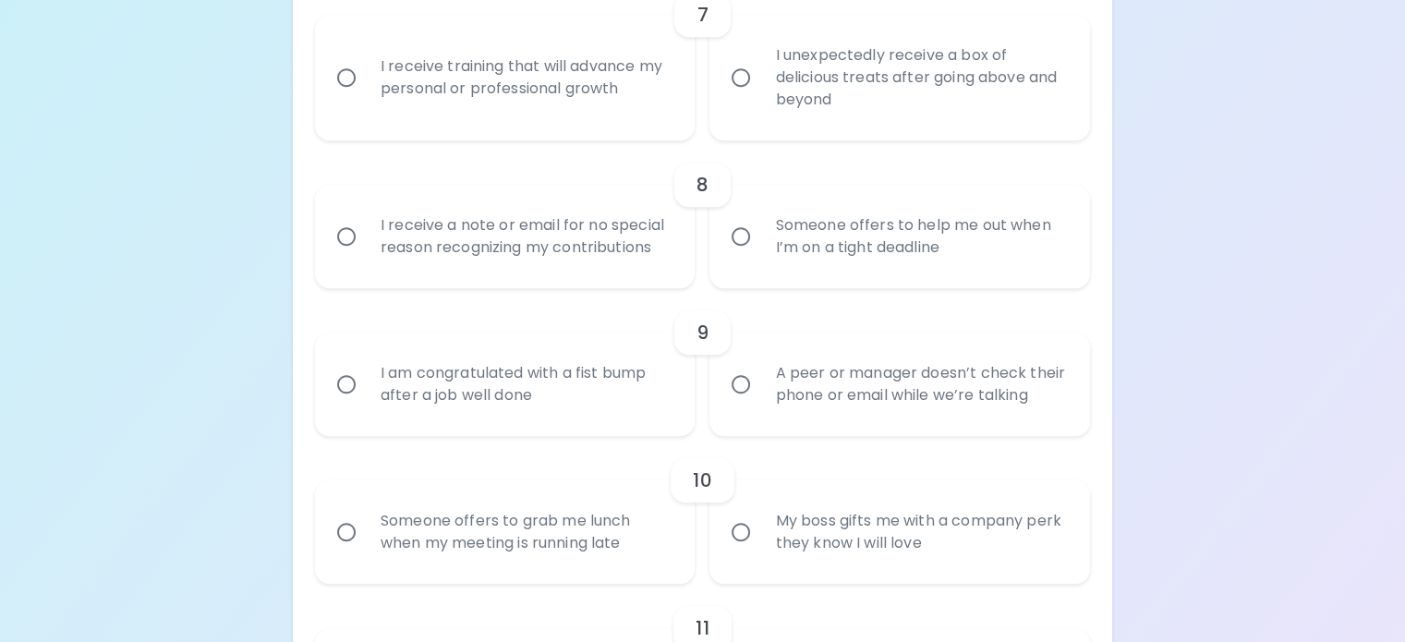
scroll to position [1459, 0]
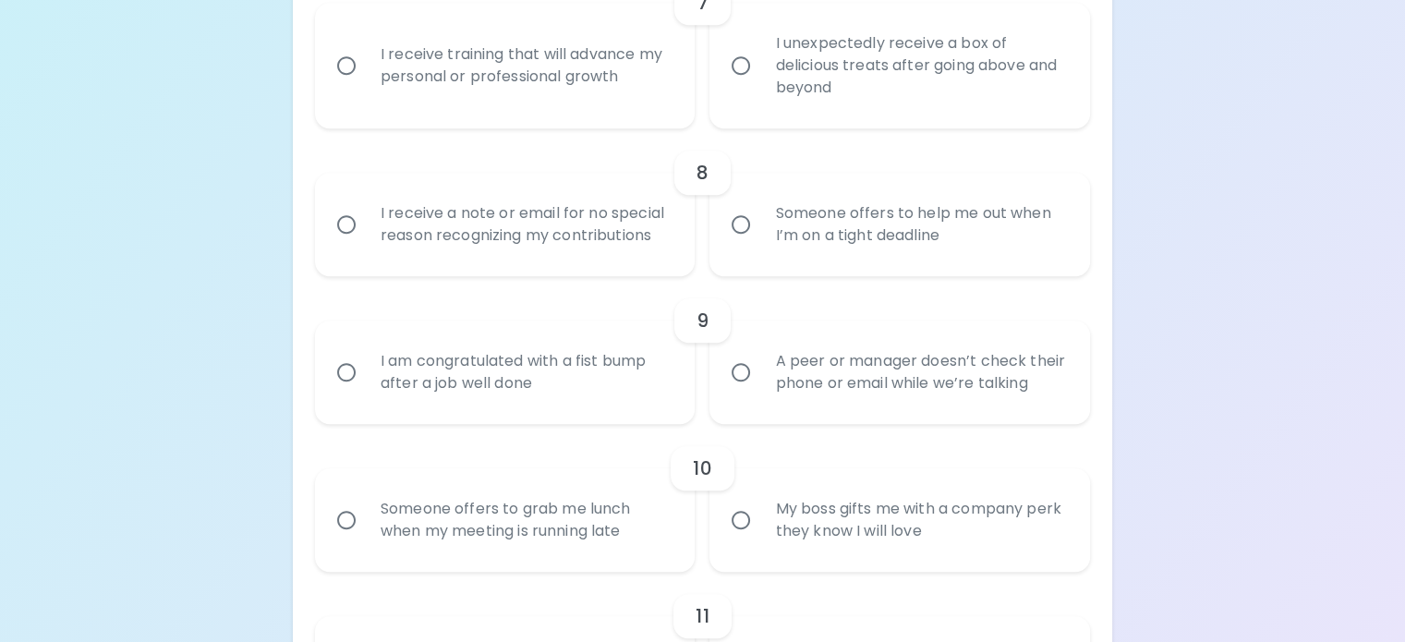
radio input "true"
click at [738, 85] on input "I unexpectedly receive a box of delicious treats after going above and beyond" at bounding box center [740, 65] width 39 height 39
radio input "false"
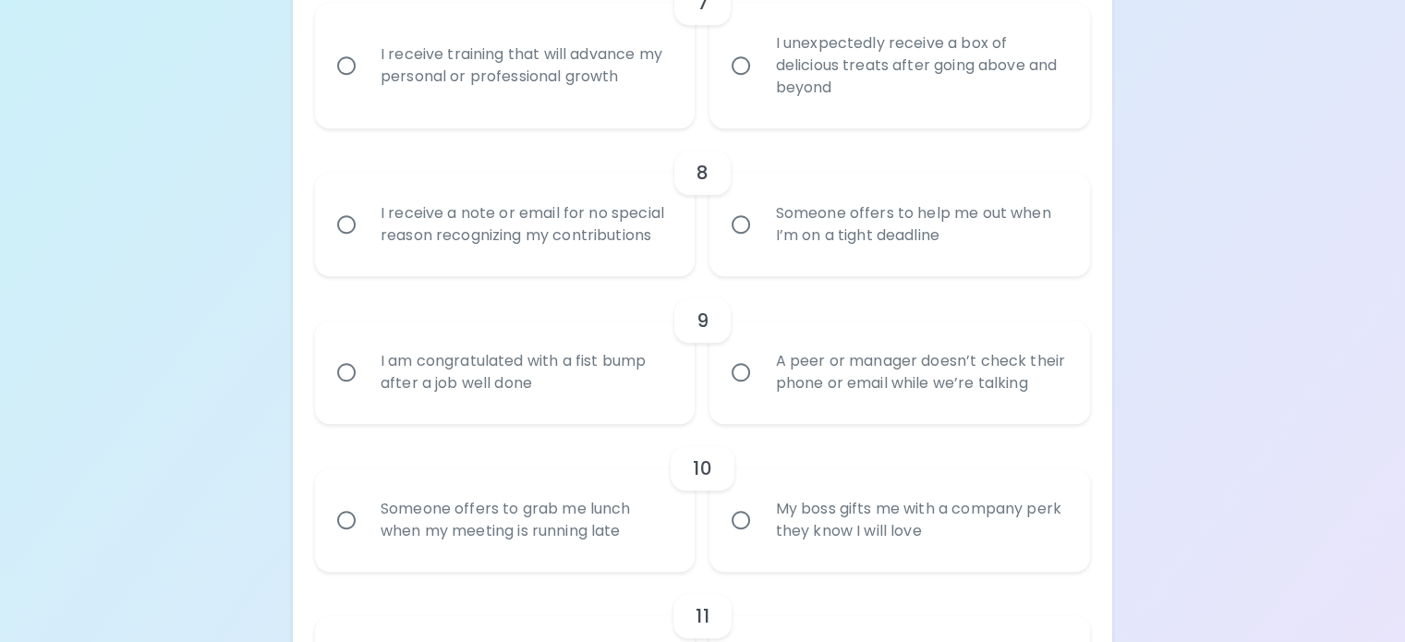
radio input "false"
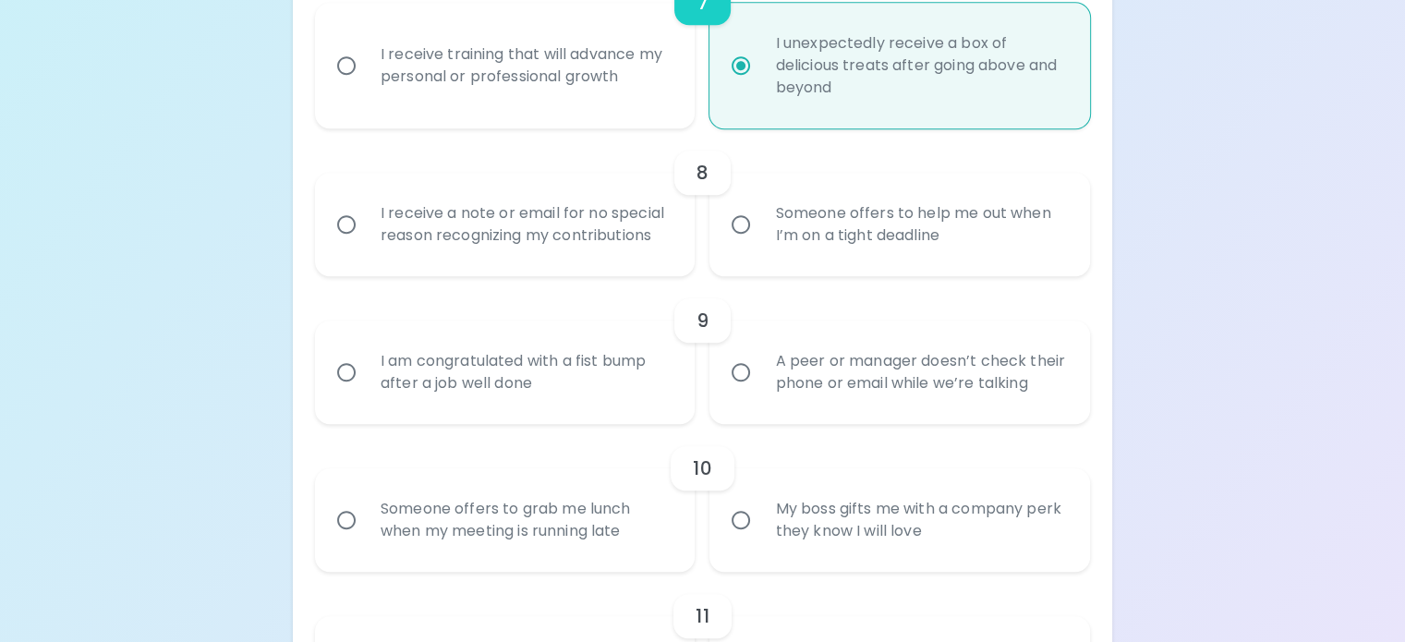
scroll to position [1607, 0]
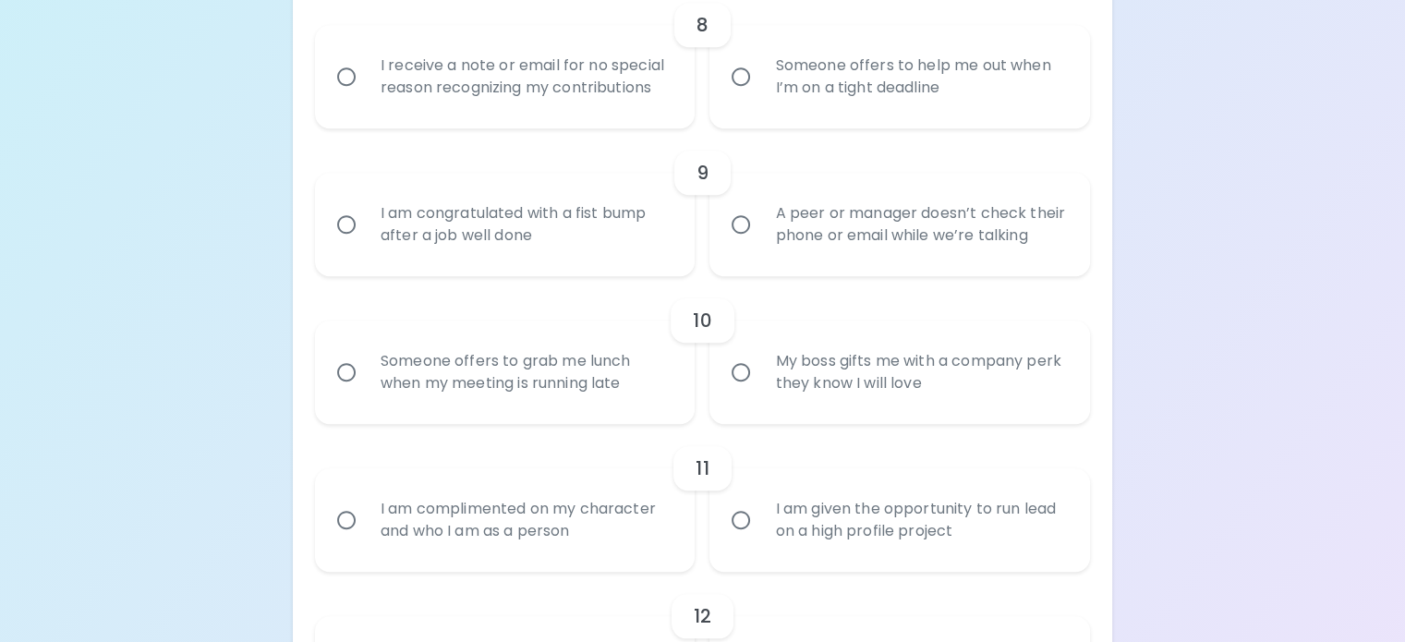
radio input "true"
click at [744, 96] on input "Someone offers to help me out when I’m on a tight deadline" at bounding box center [740, 76] width 39 height 39
radio input "false"
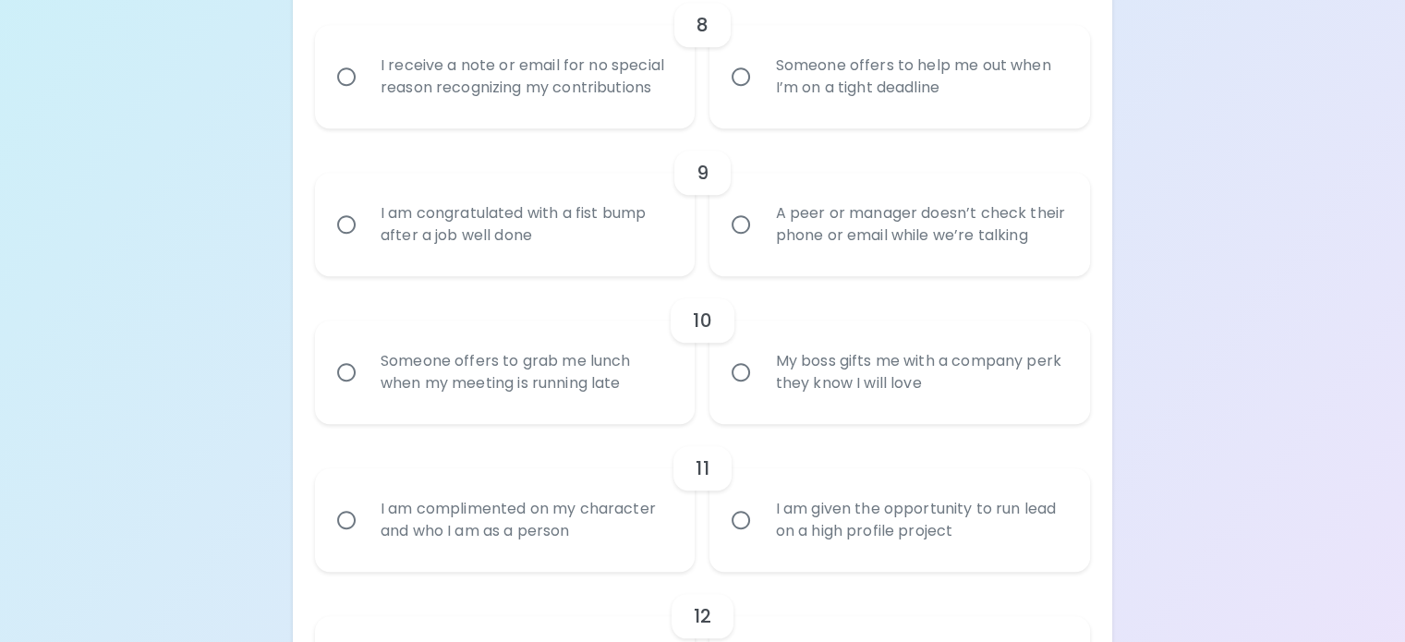
radio input "false"
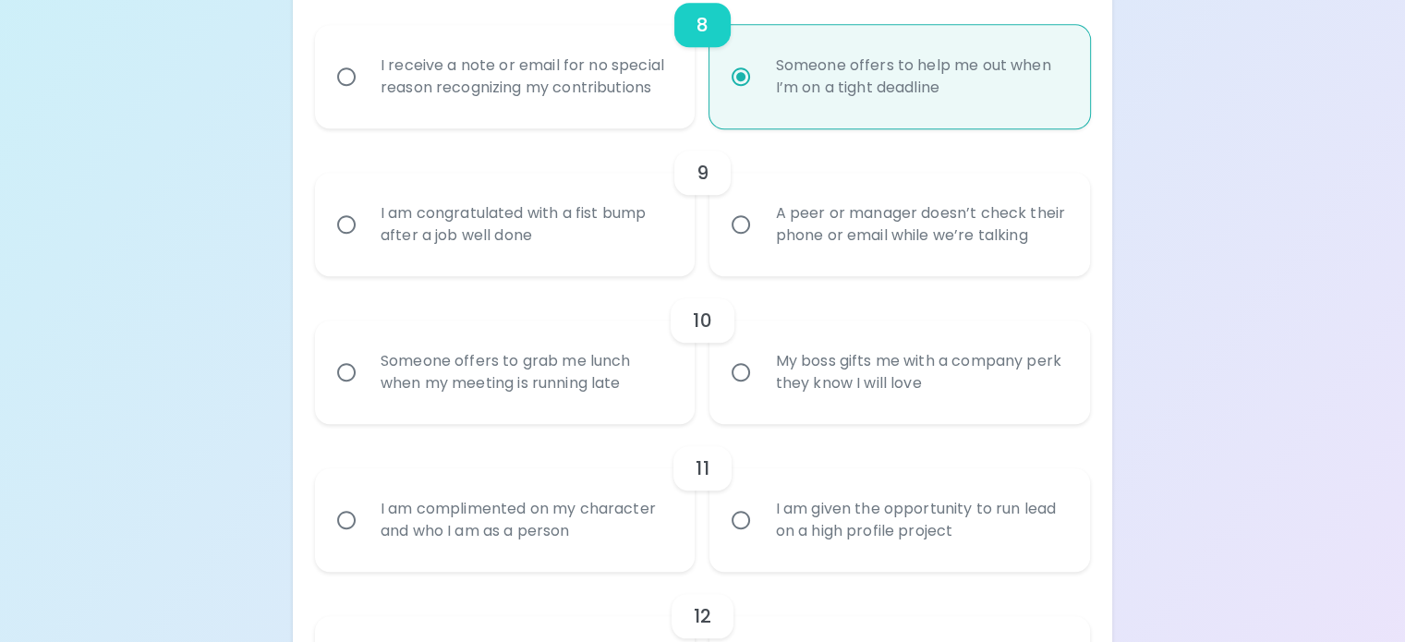
scroll to position [1755, 0]
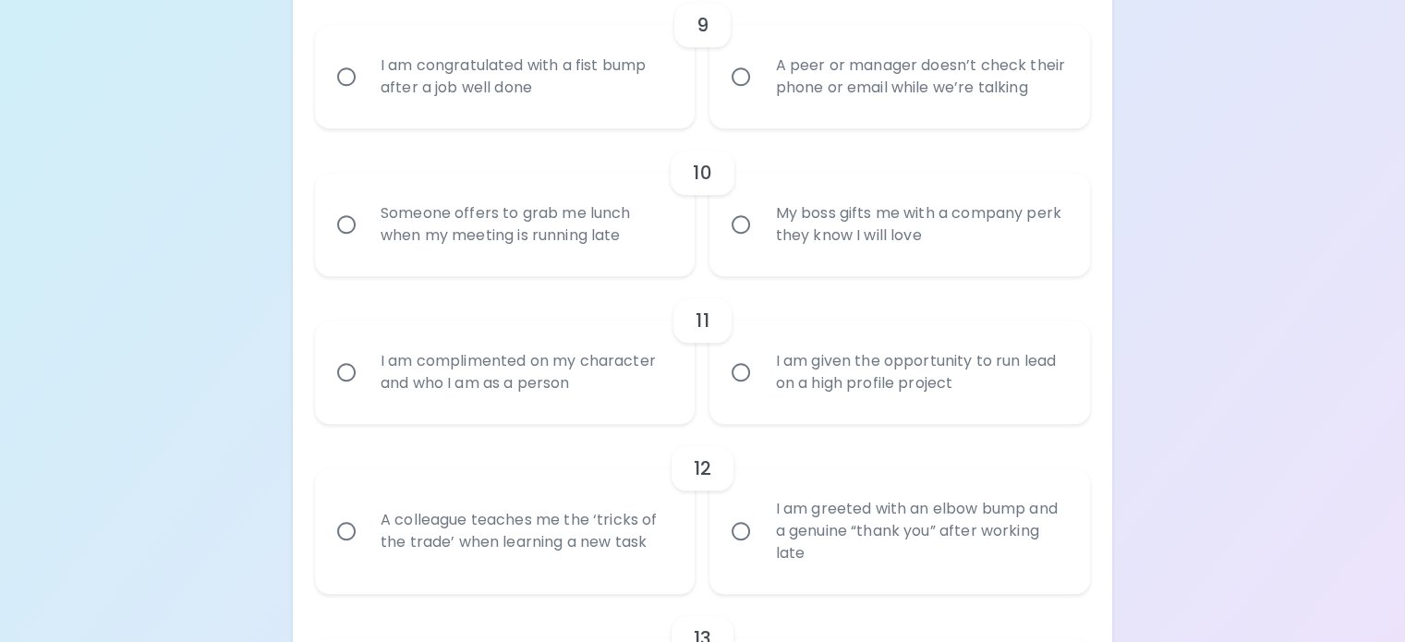
radio input "true"
click at [742, 96] on input "A peer or manager doesn’t check their phone or email while we’re talking" at bounding box center [740, 76] width 39 height 39
radio input "false"
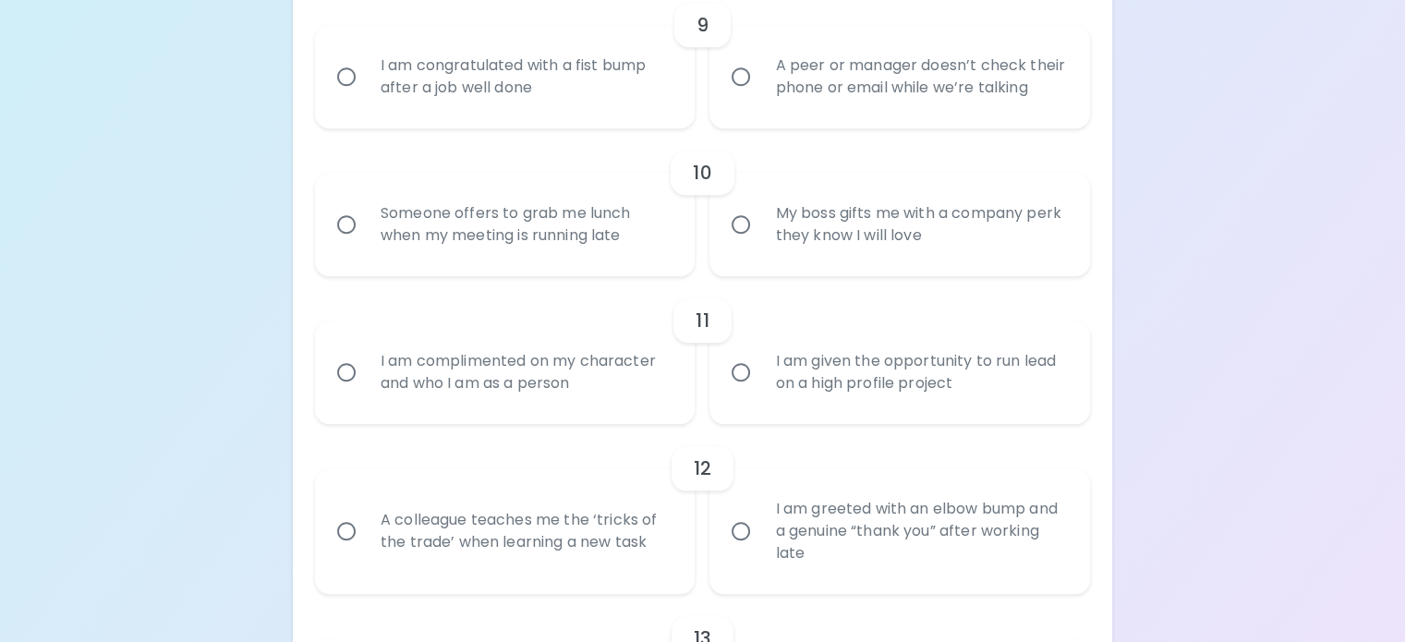
radio input "false"
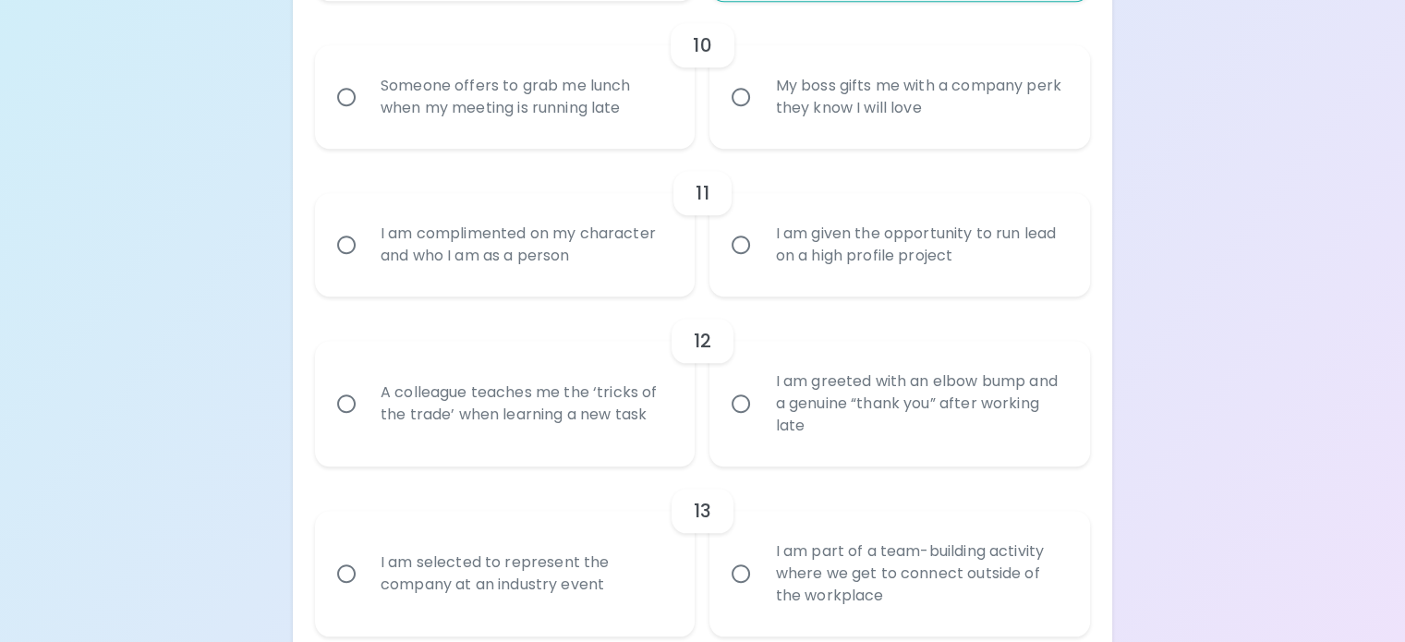
scroll to position [1902, 0]
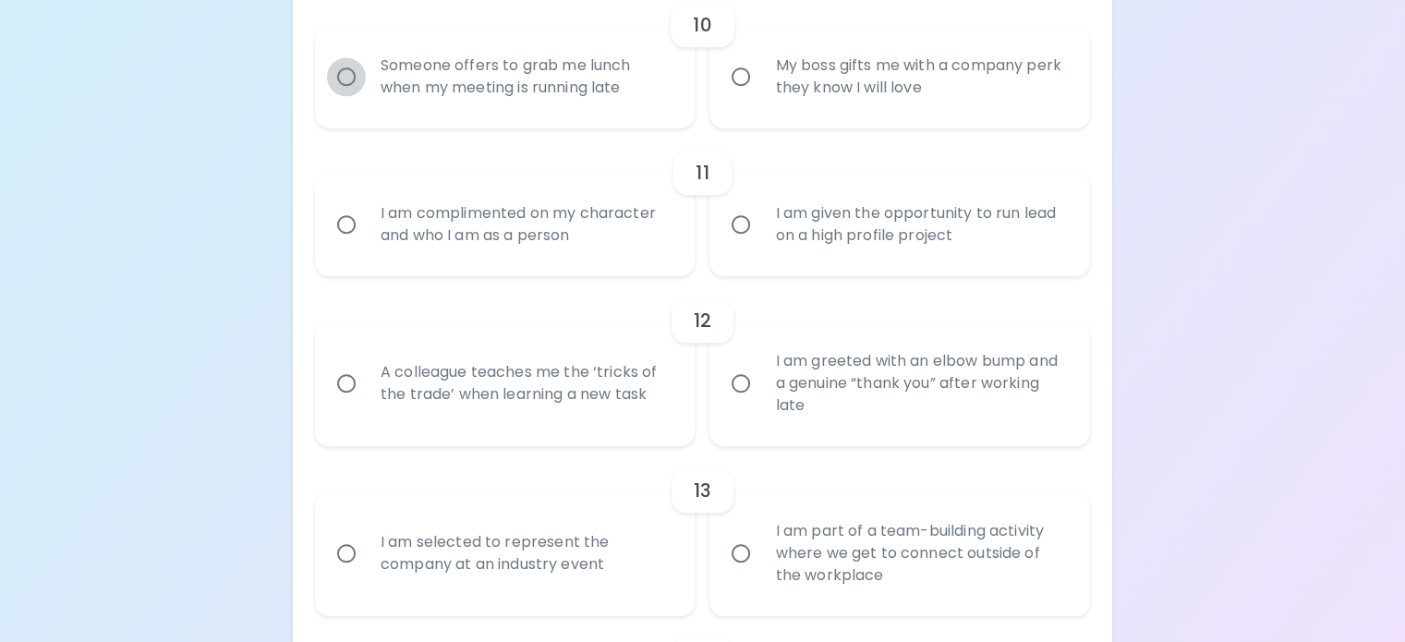
radio input "true"
click at [366, 96] on input "Someone offers to grab me lunch when my meeting is running late" at bounding box center [346, 76] width 39 height 39
radio input "false"
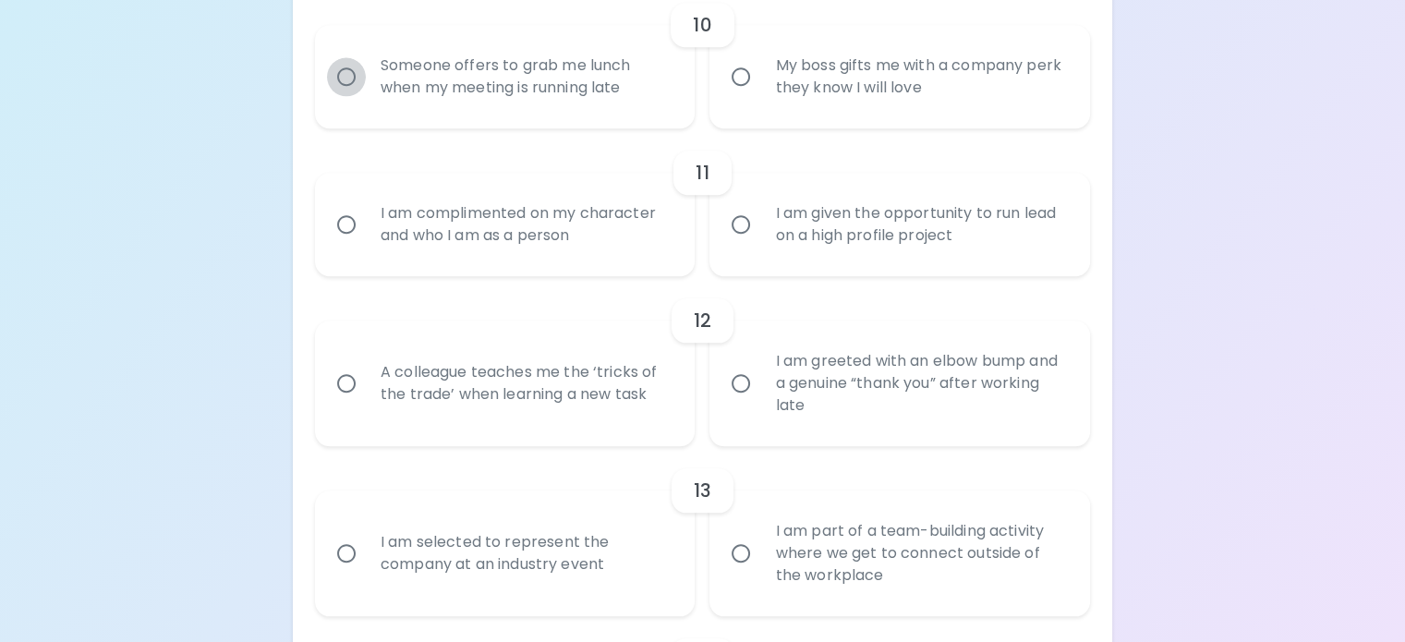
radio input "false"
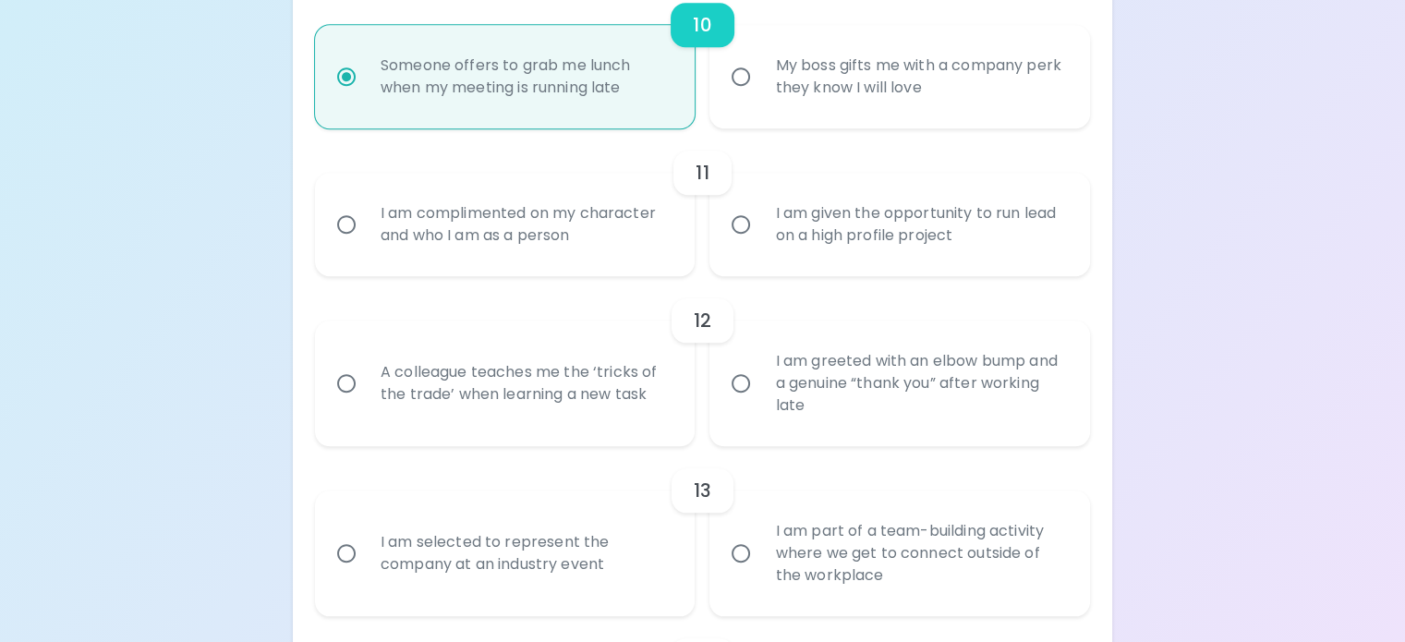
scroll to position [2050, 0]
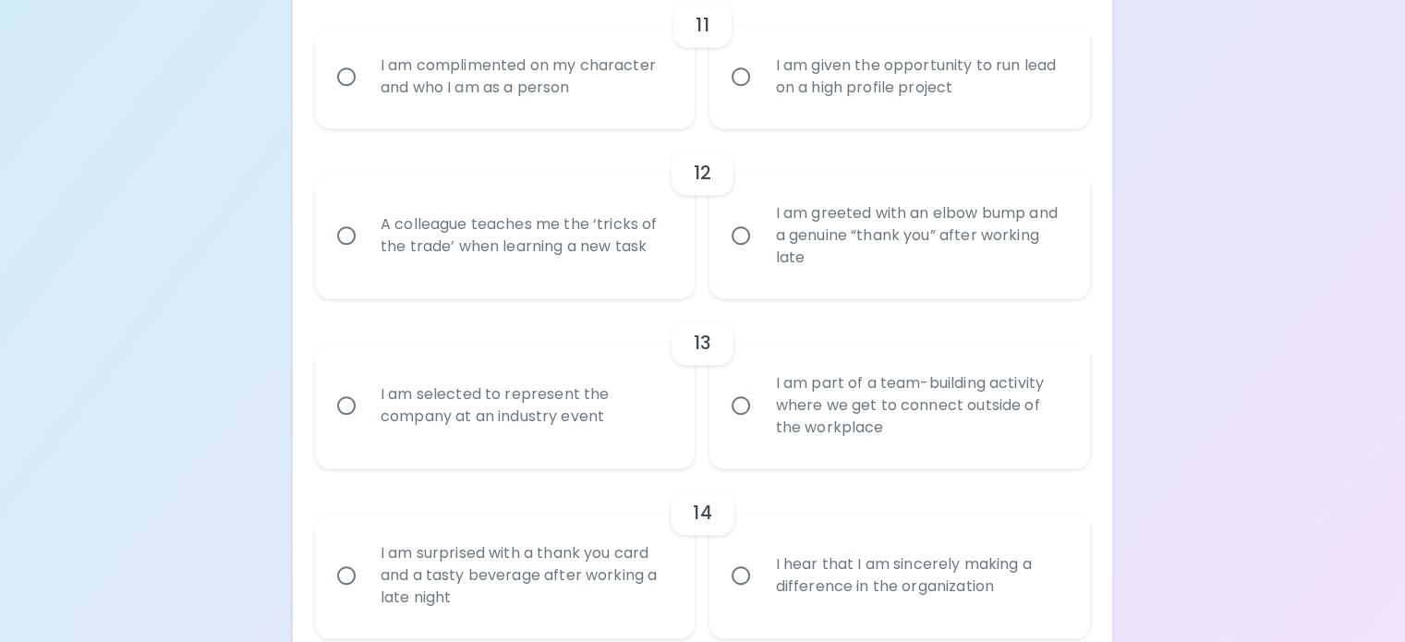
radio input "true"
click at [741, 96] on input "I am given the opportunity to run lead on a high profile project" at bounding box center [740, 76] width 39 height 39
radio input "false"
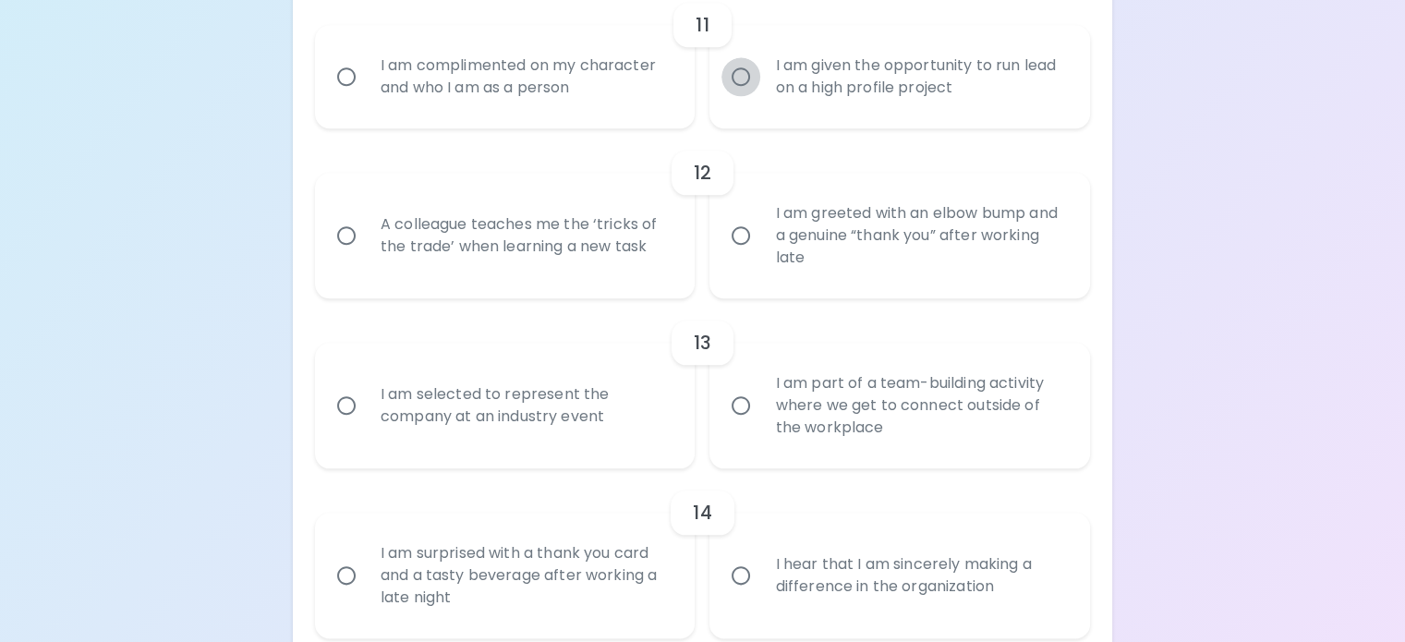
radio input "false"
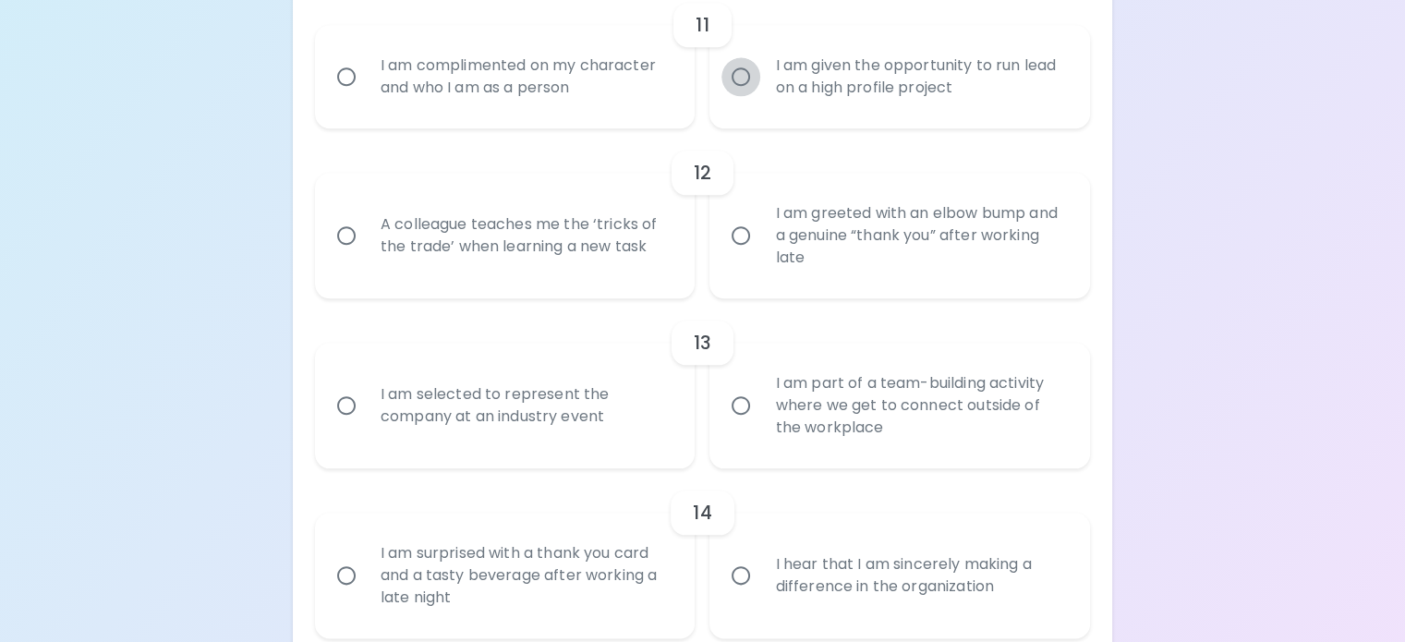
radio input "false"
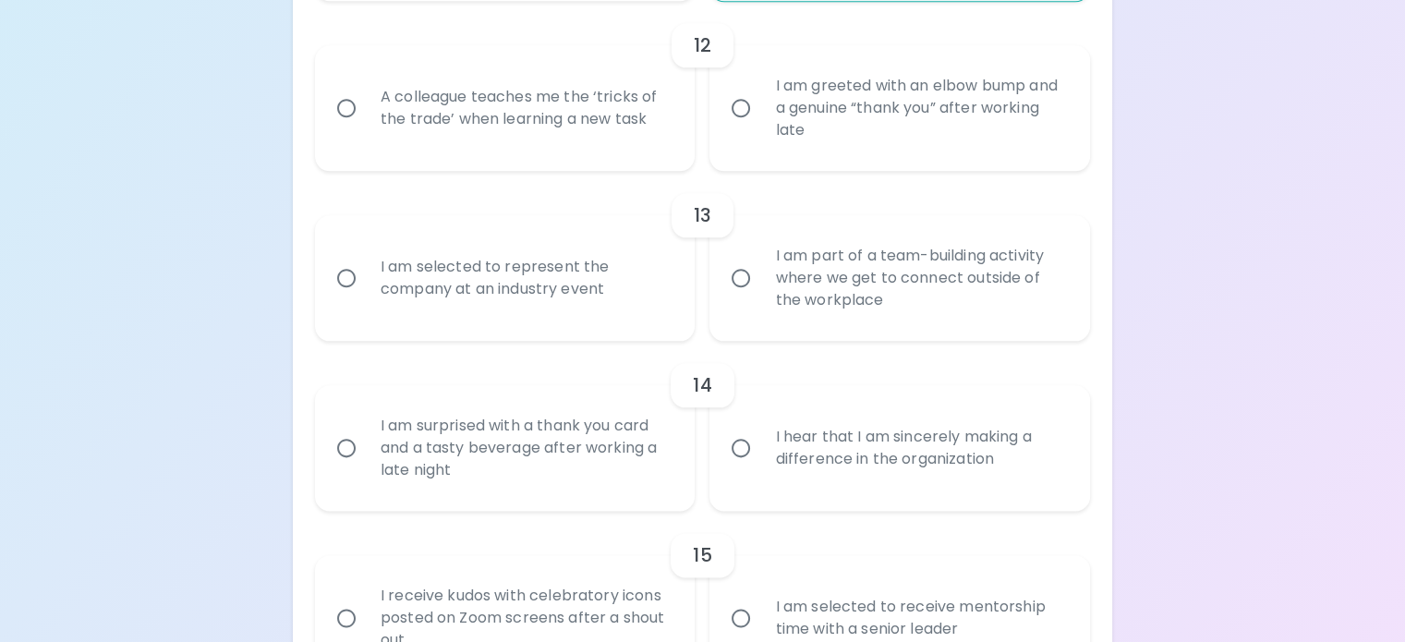
scroll to position [2198, 0]
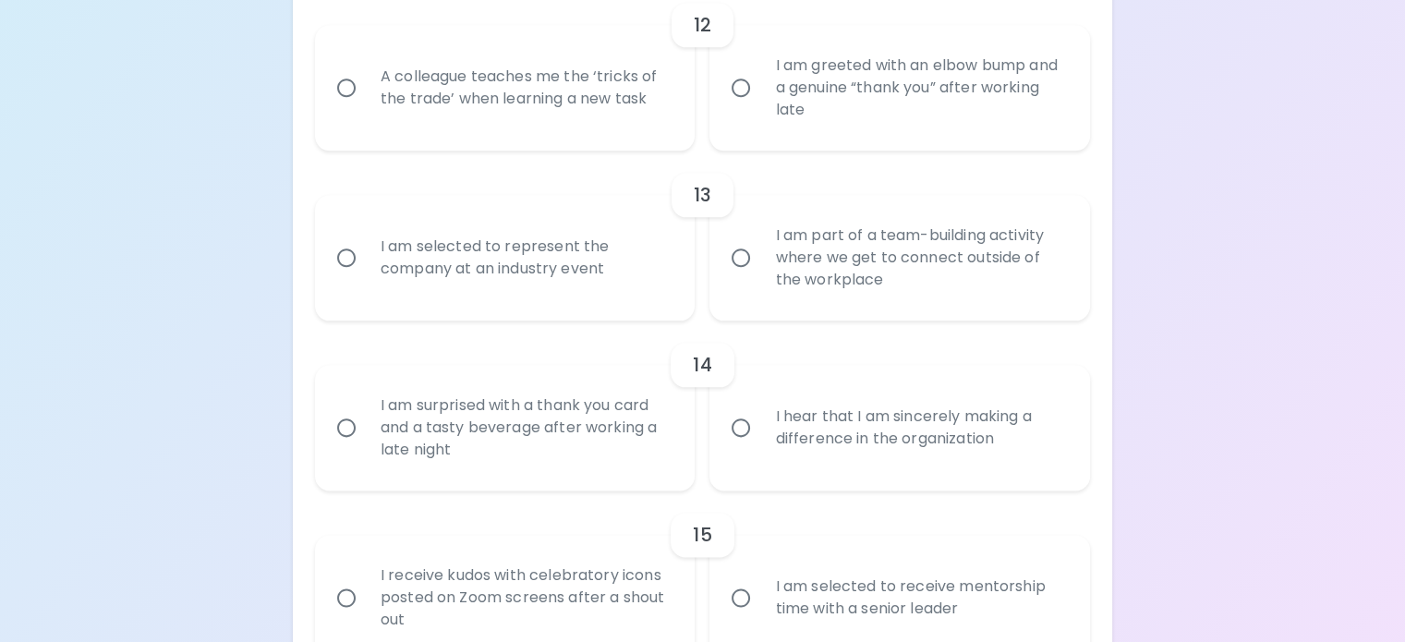
radio input "true"
radio input "false"
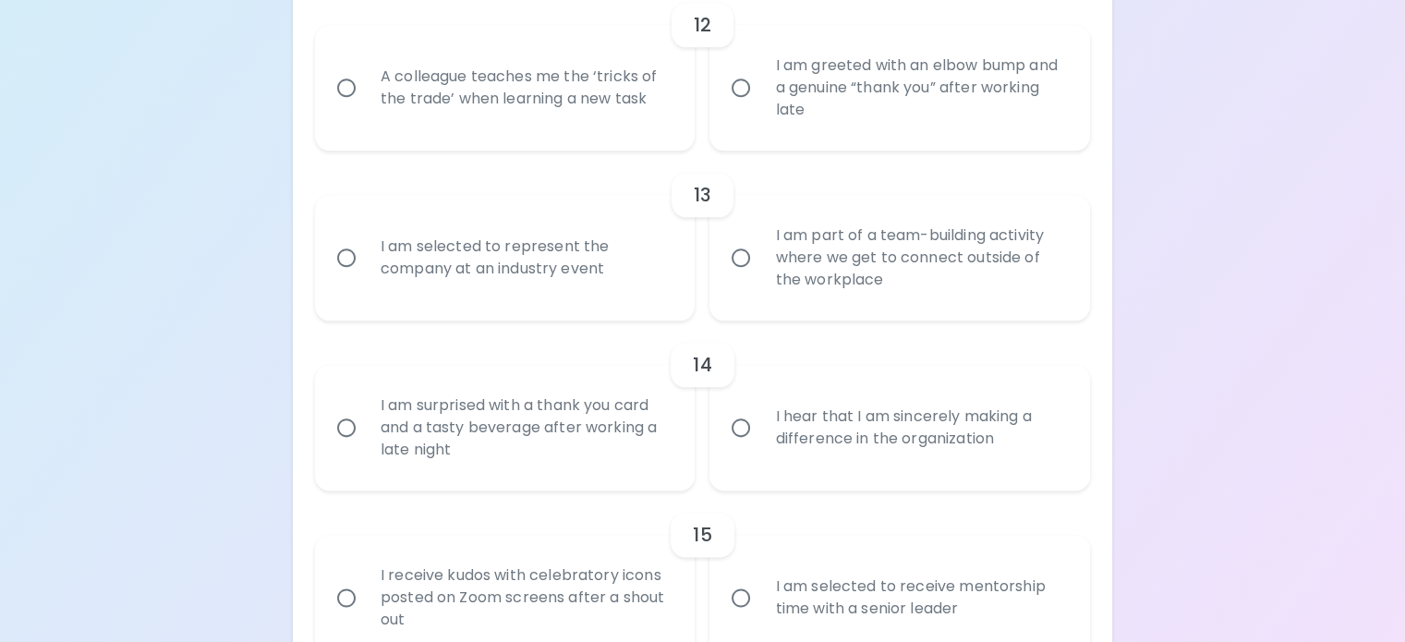
radio input "false"
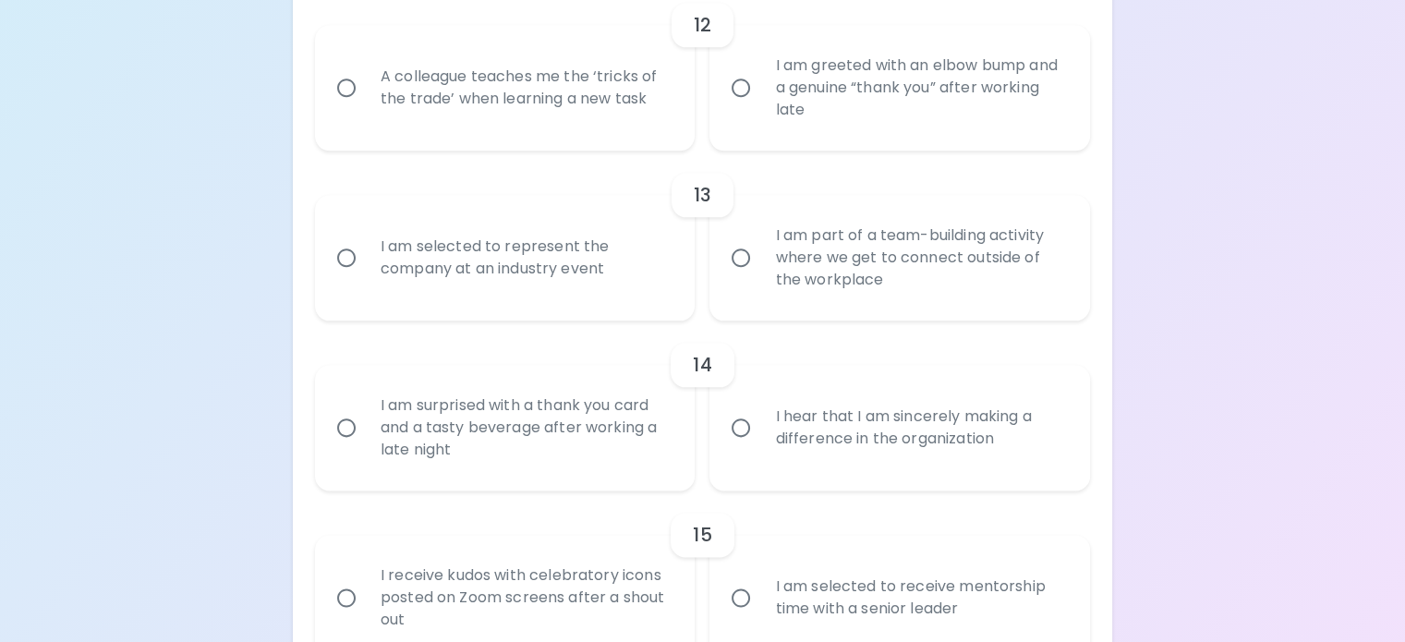
radio input "false"
radio input "true"
click at [366, 107] on input "A colleague teaches me the ‘tricks of the trade’ when learning a new task" at bounding box center [346, 87] width 39 height 39
radio input "false"
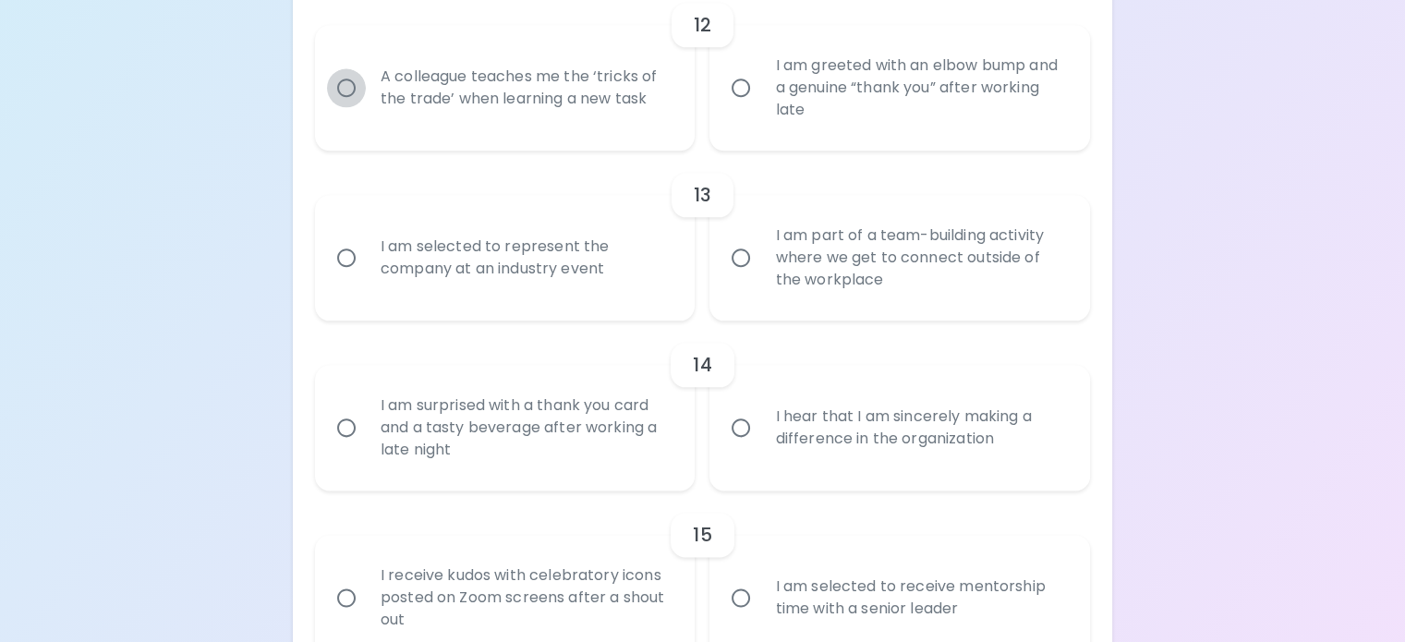
radio input "false"
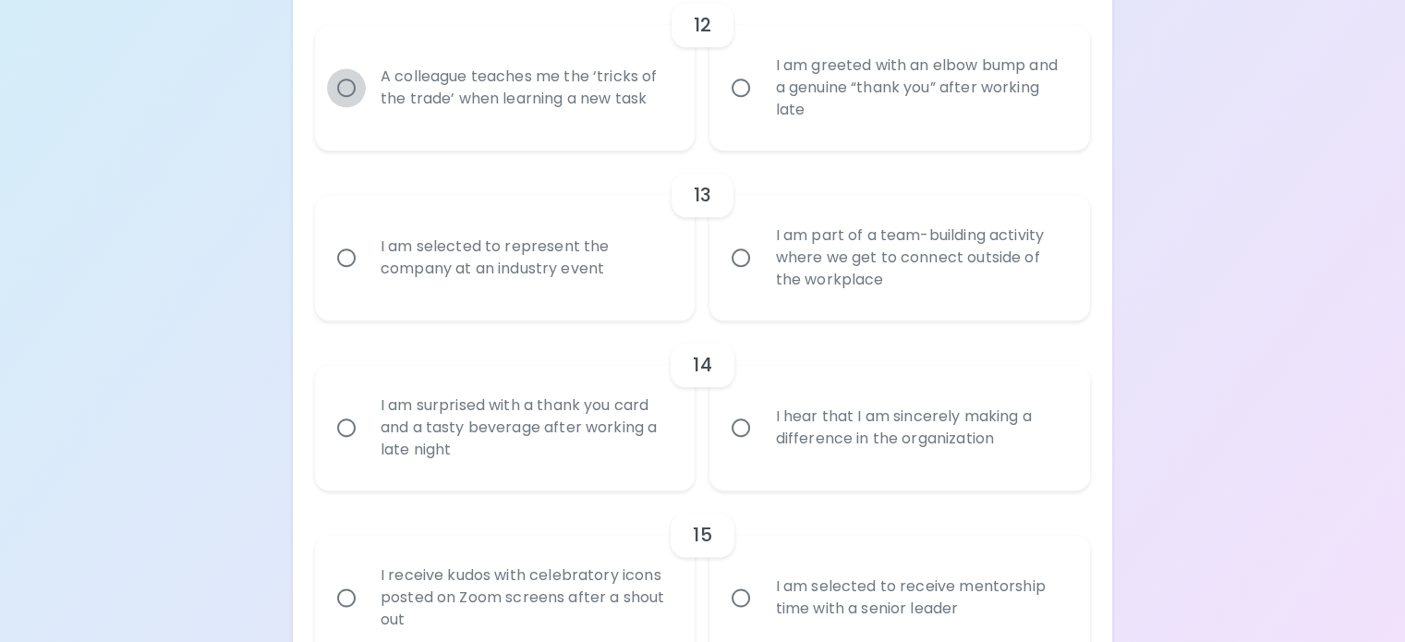
radio input "false"
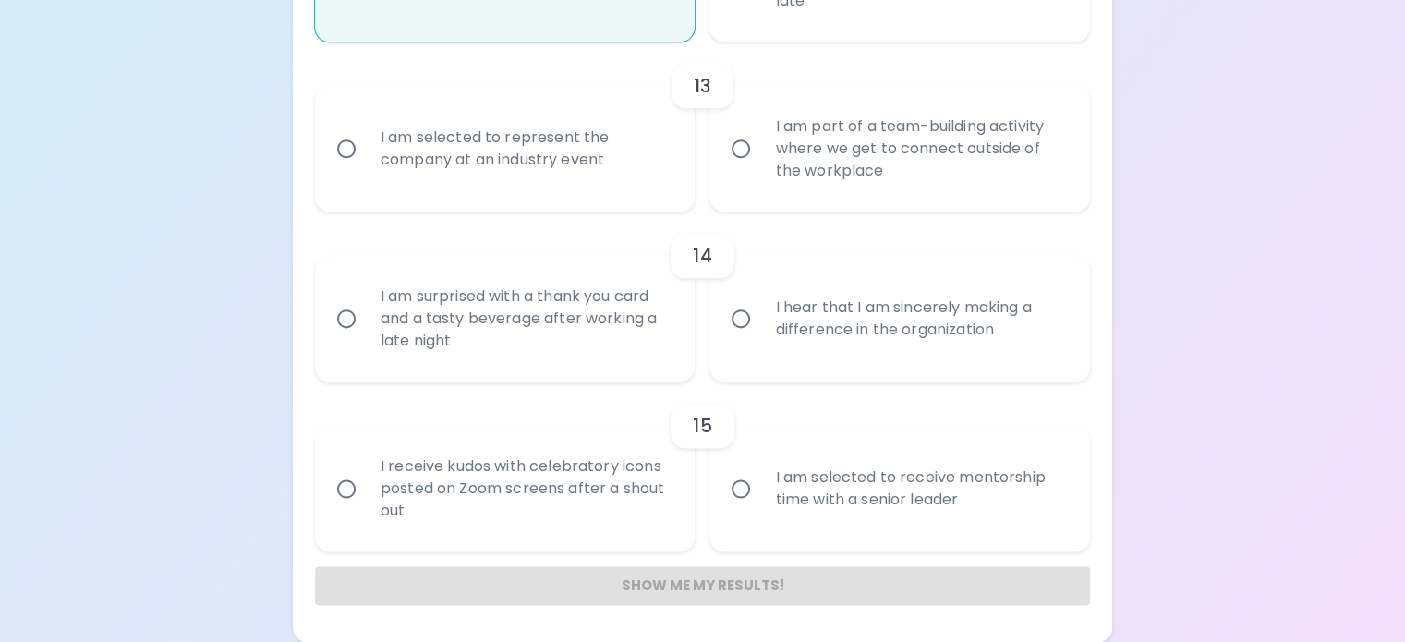
scroll to position [2833, 0]
radio input "true"
click at [739, 129] on input "I am part of a team-building activity where we get to connect outside of the wo…" at bounding box center [740, 148] width 39 height 39
radio input "false"
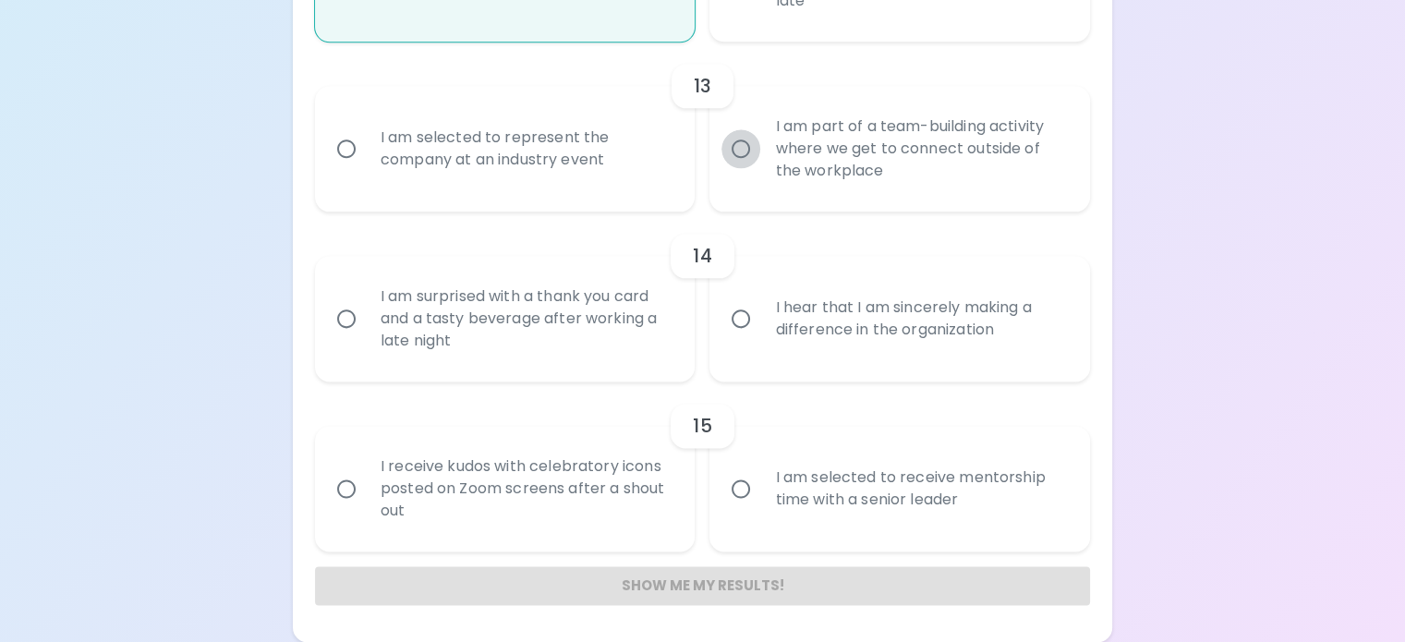
radio input "false"
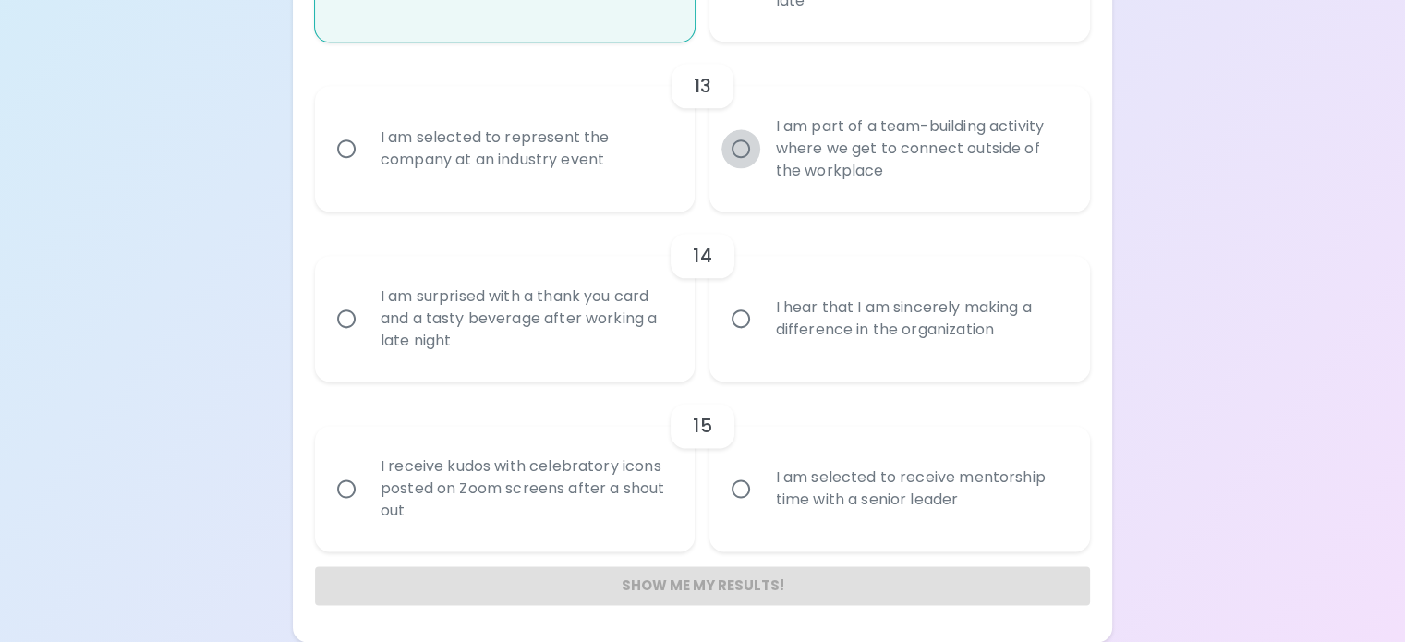
radio input "false"
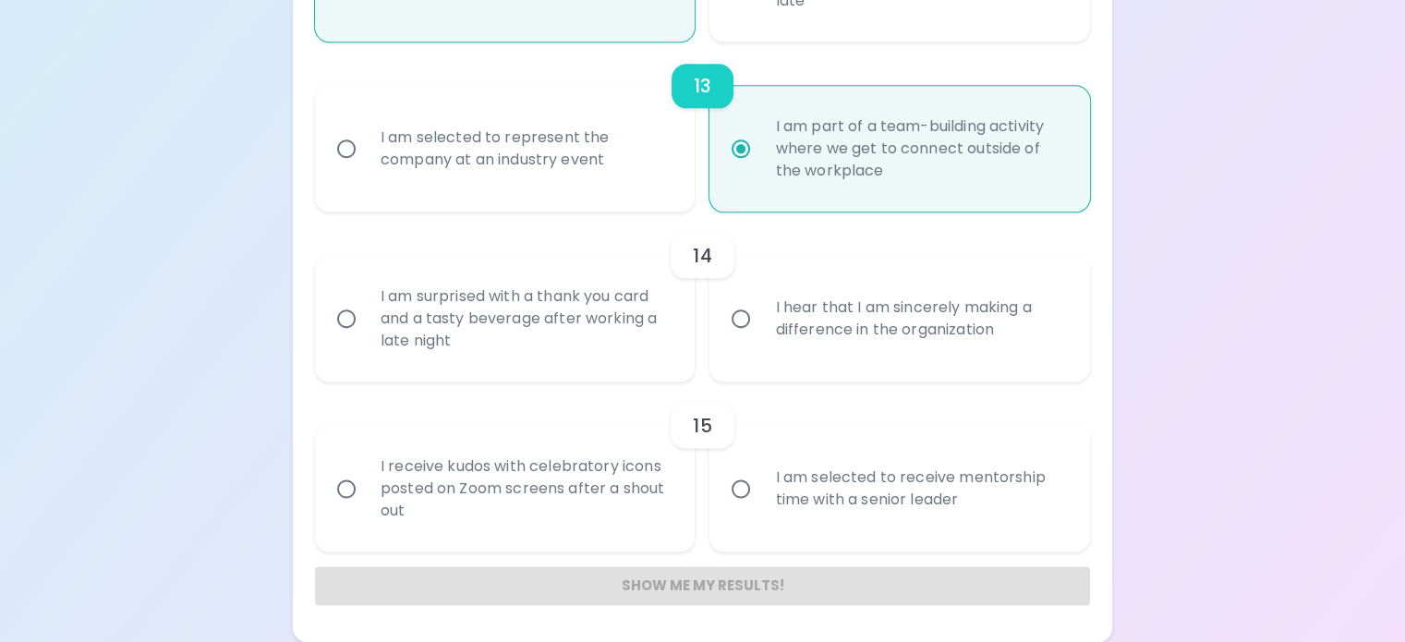
scroll to position [2897, 0]
radio input "true"
click at [741, 299] on input "I hear that I am sincerely making a difference in the organization" at bounding box center [740, 318] width 39 height 39
radio input "false"
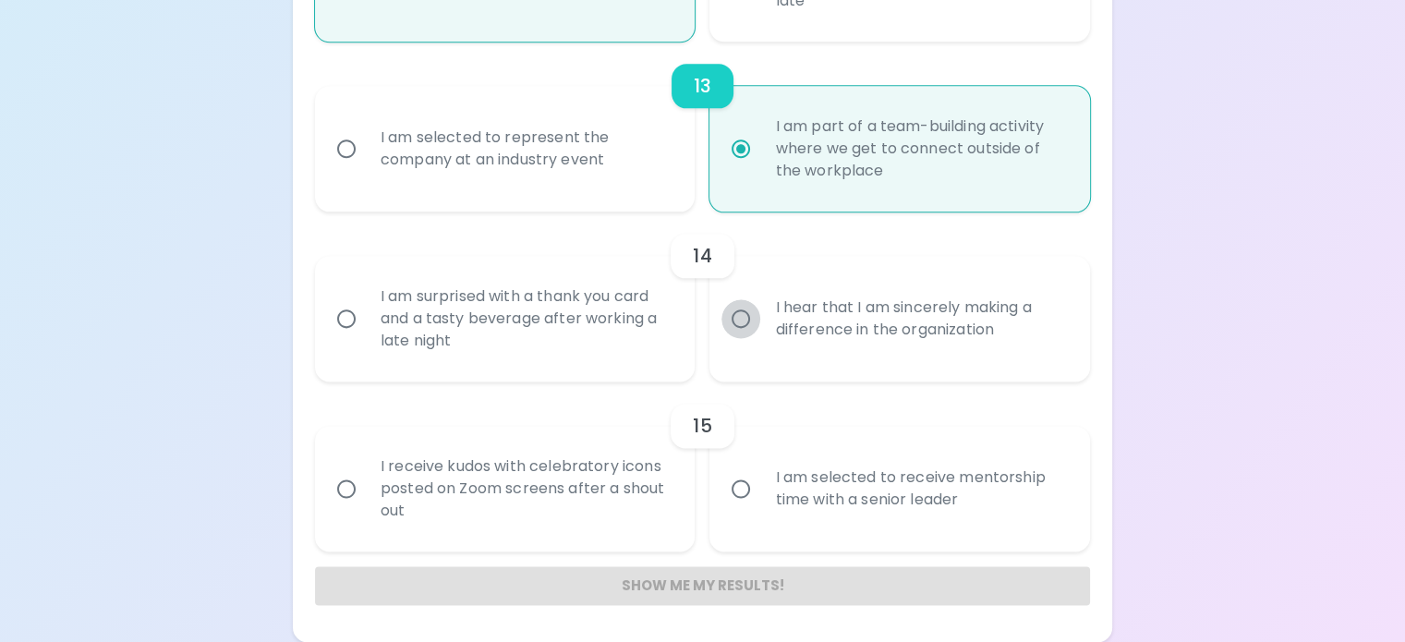
radio input "false"
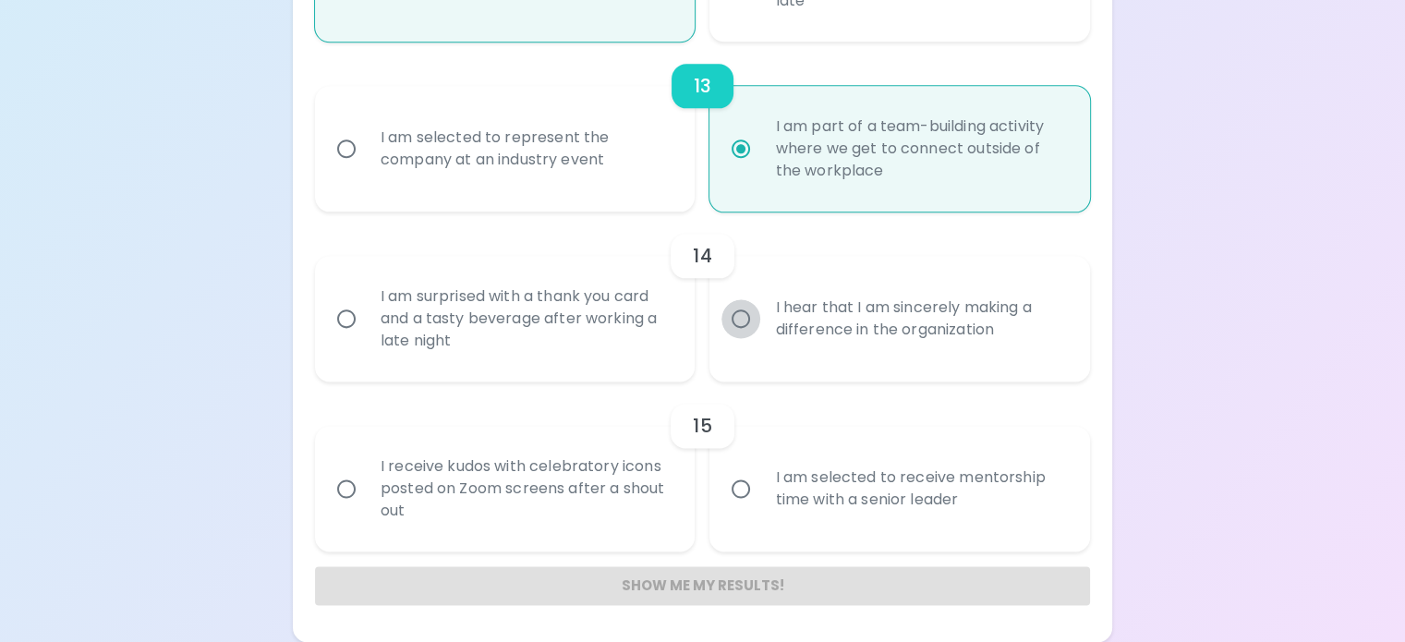
radio input "false"
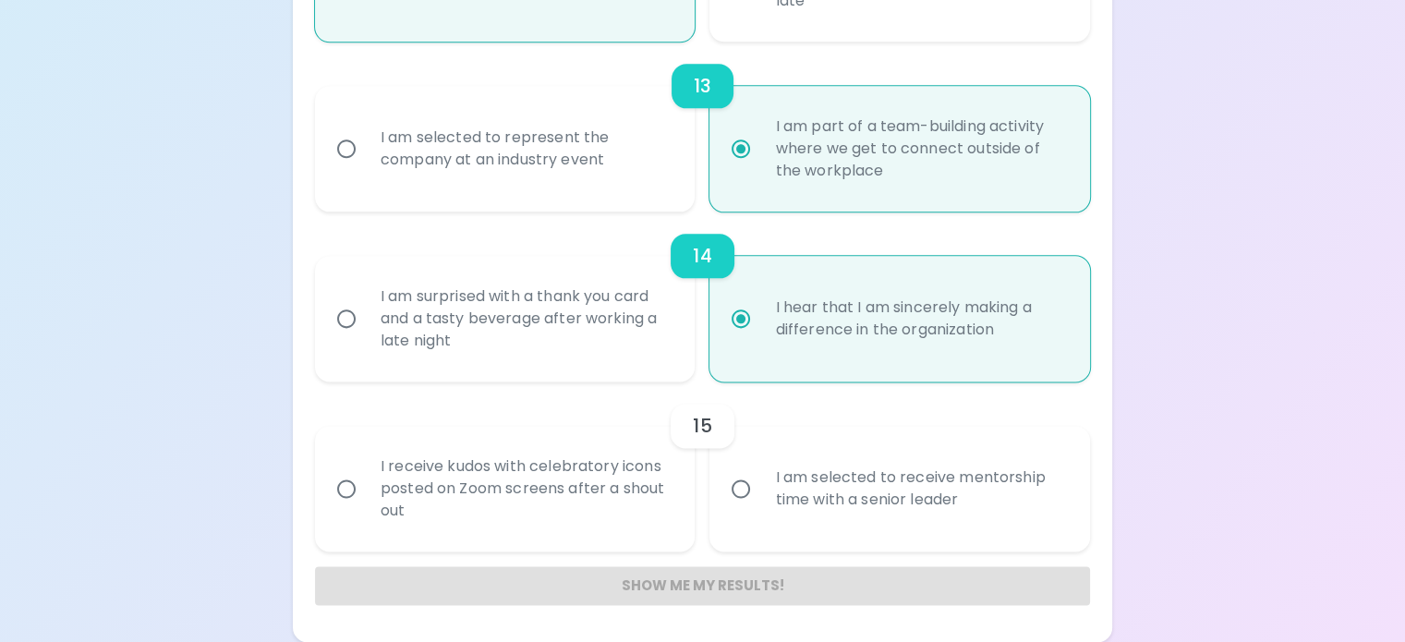
radio input "true"
click at [748, 469] on input "I am selected to receive mentorship time with a senior leader" at bounding box center [740, 488] width 39 height 39
radio input "false"
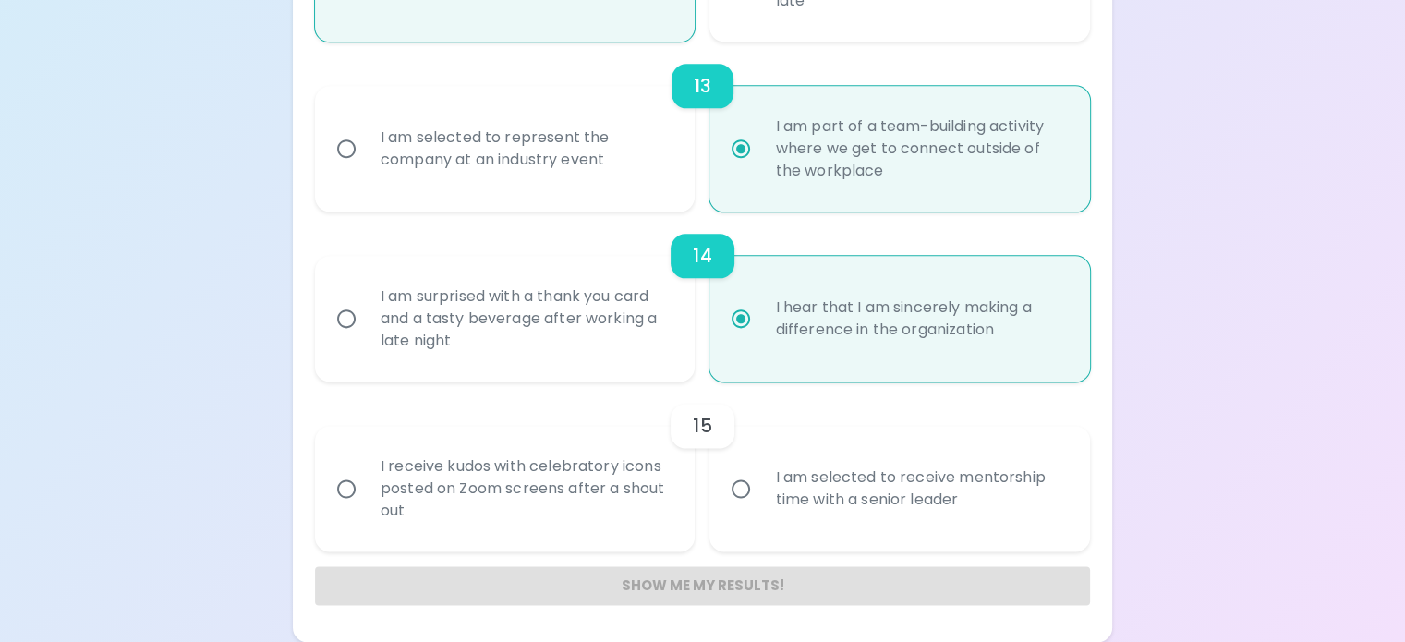
radio input "false"
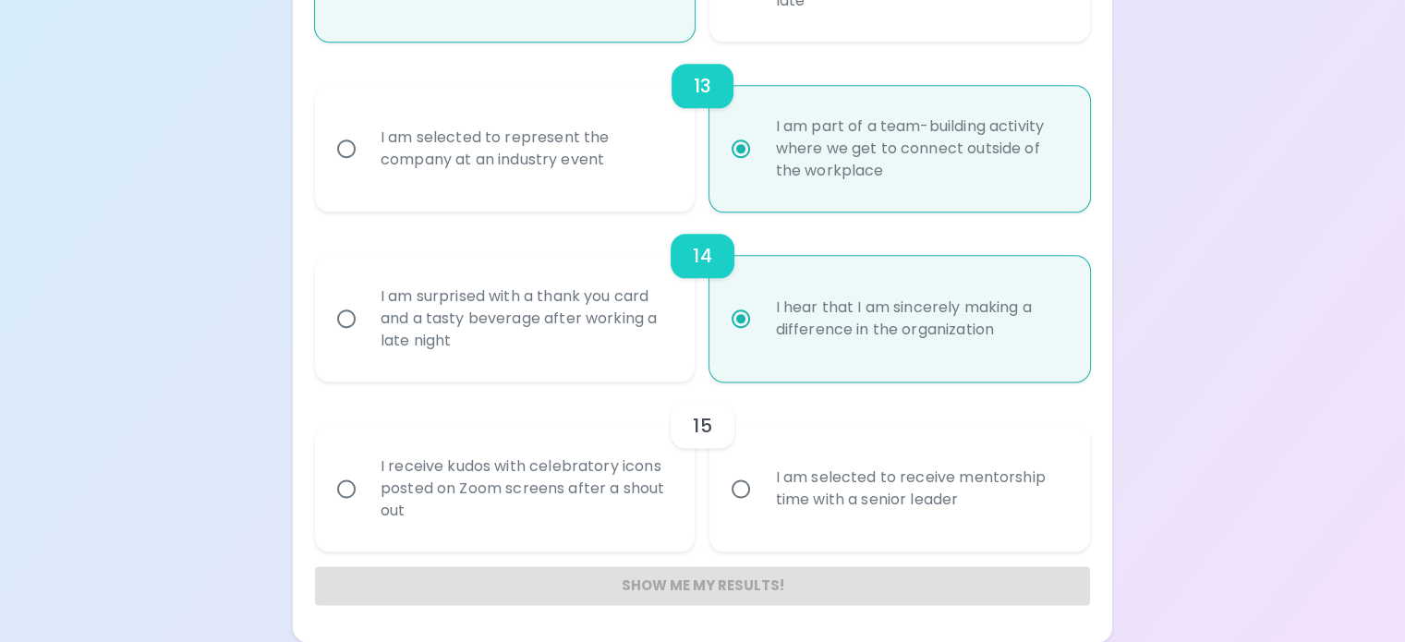
radio input "false"
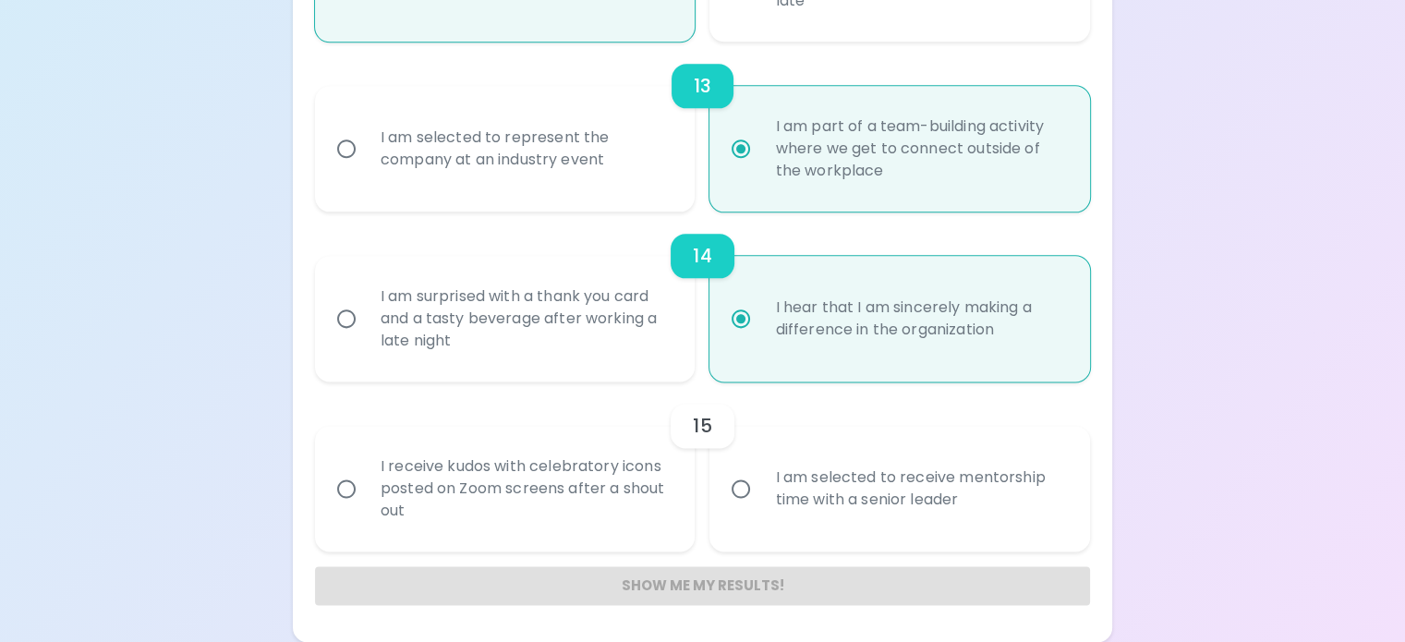
radio input "false"
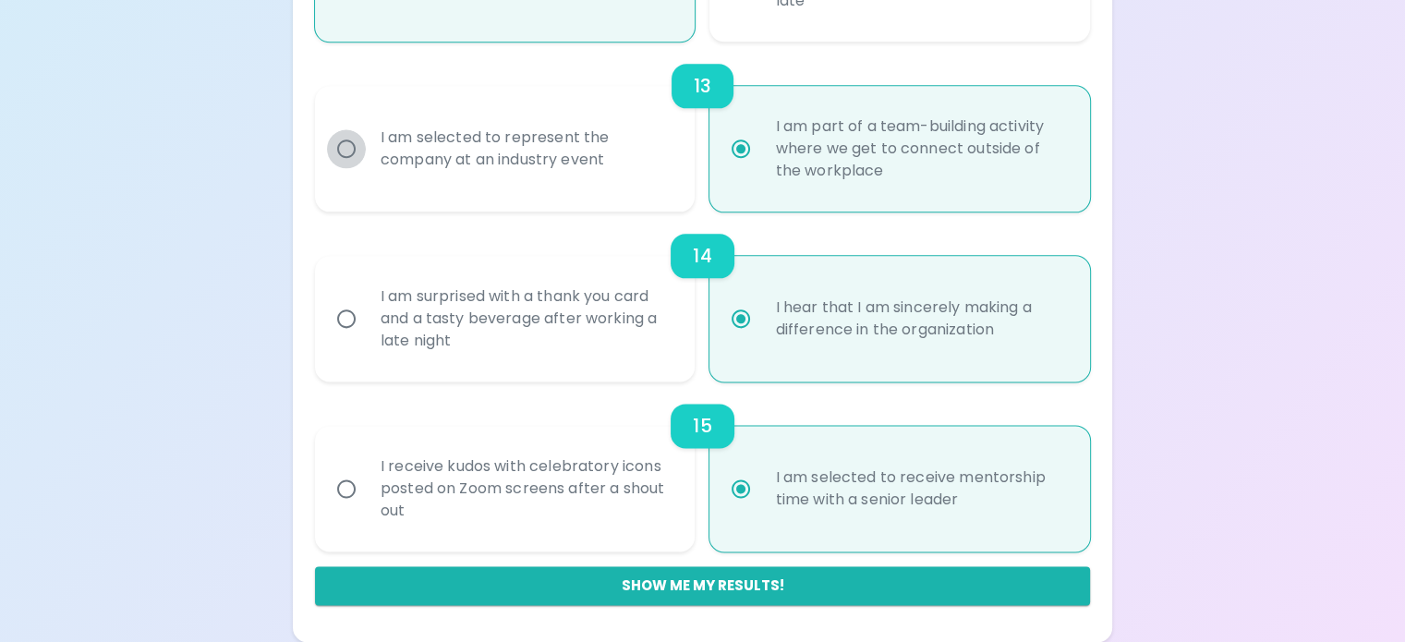
radio input "true"
radio input "false"
click at [366, 129] on input "I am selected to represent the company at an industry event" at bounding box center [346, 148] width 39 height 39
radio input "false"
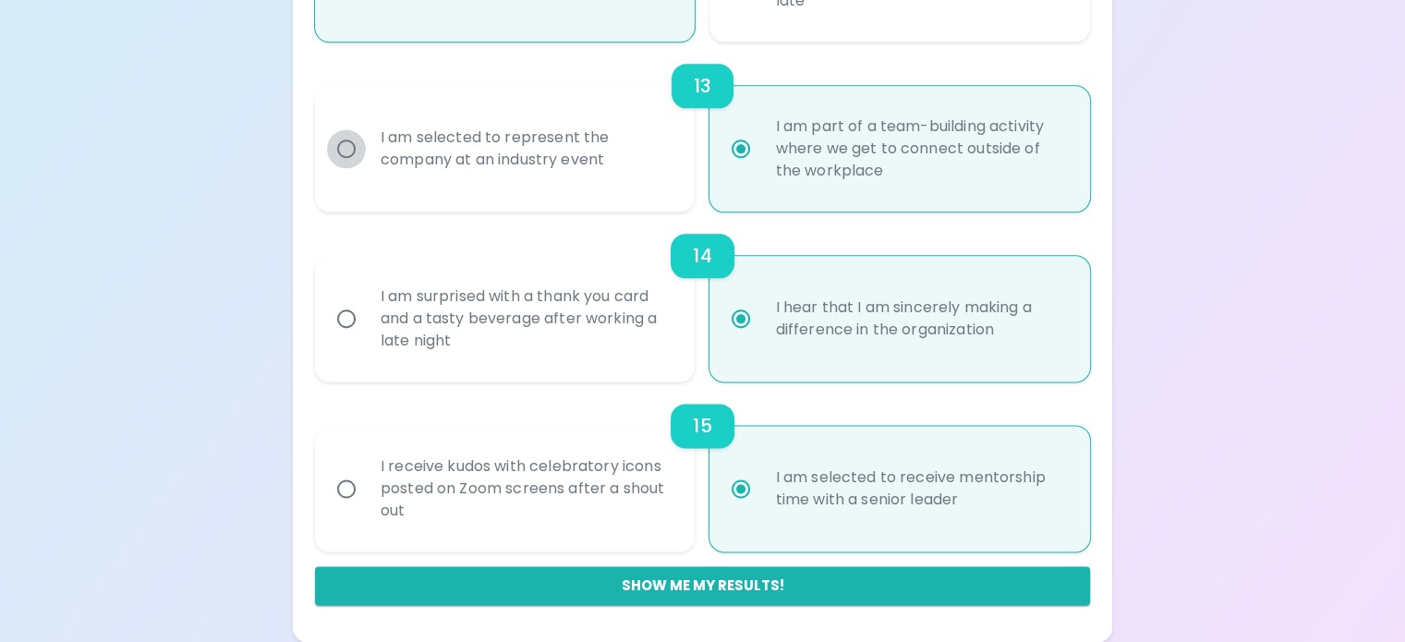
radio input "false"
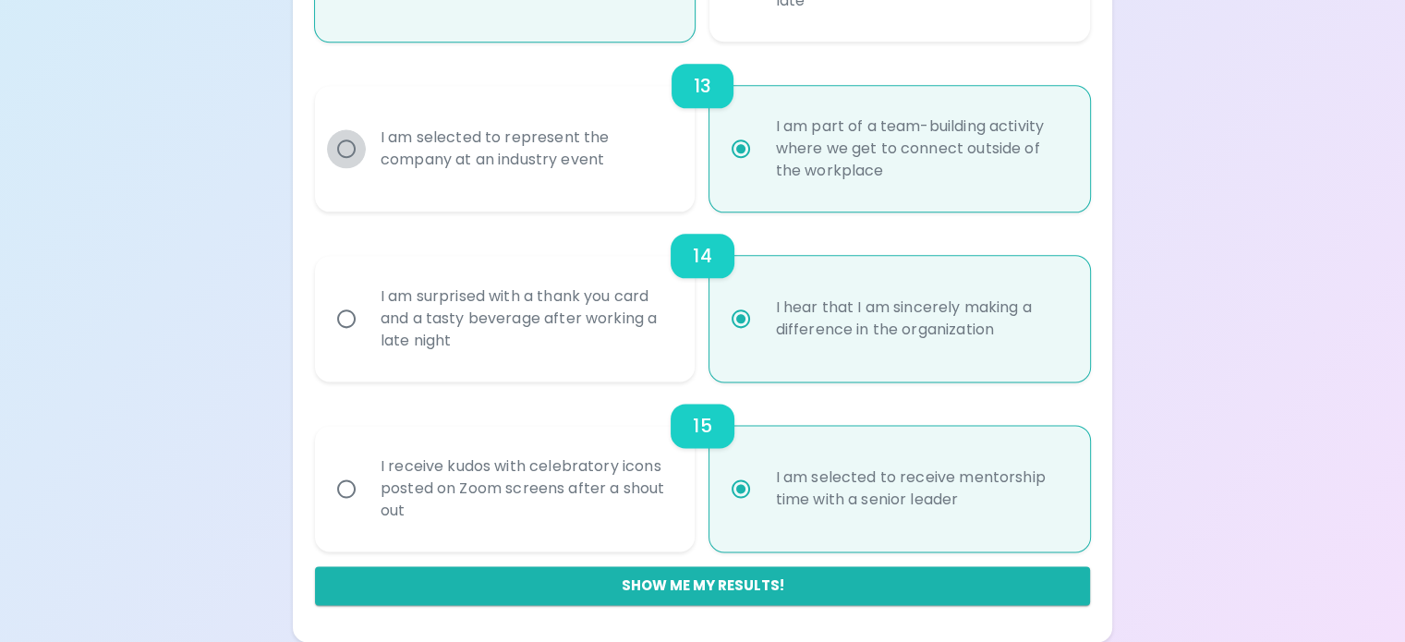
radio input "false"
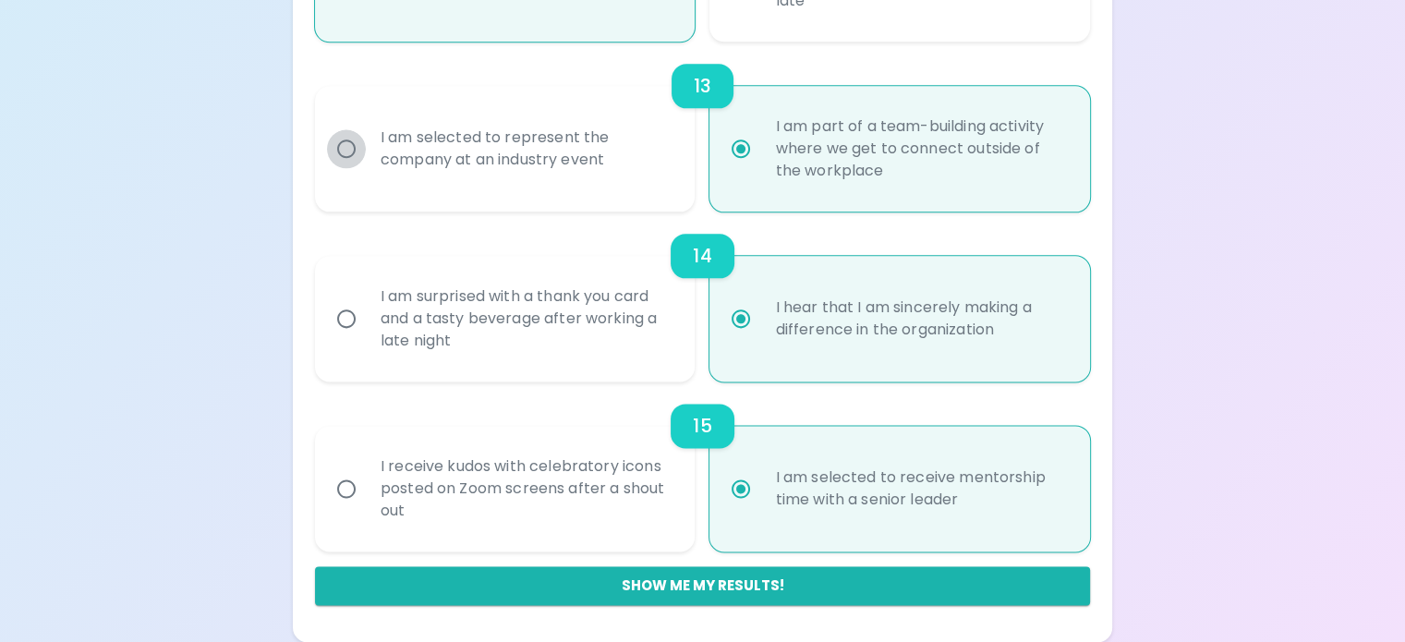
radio input "false"
radio input "true"
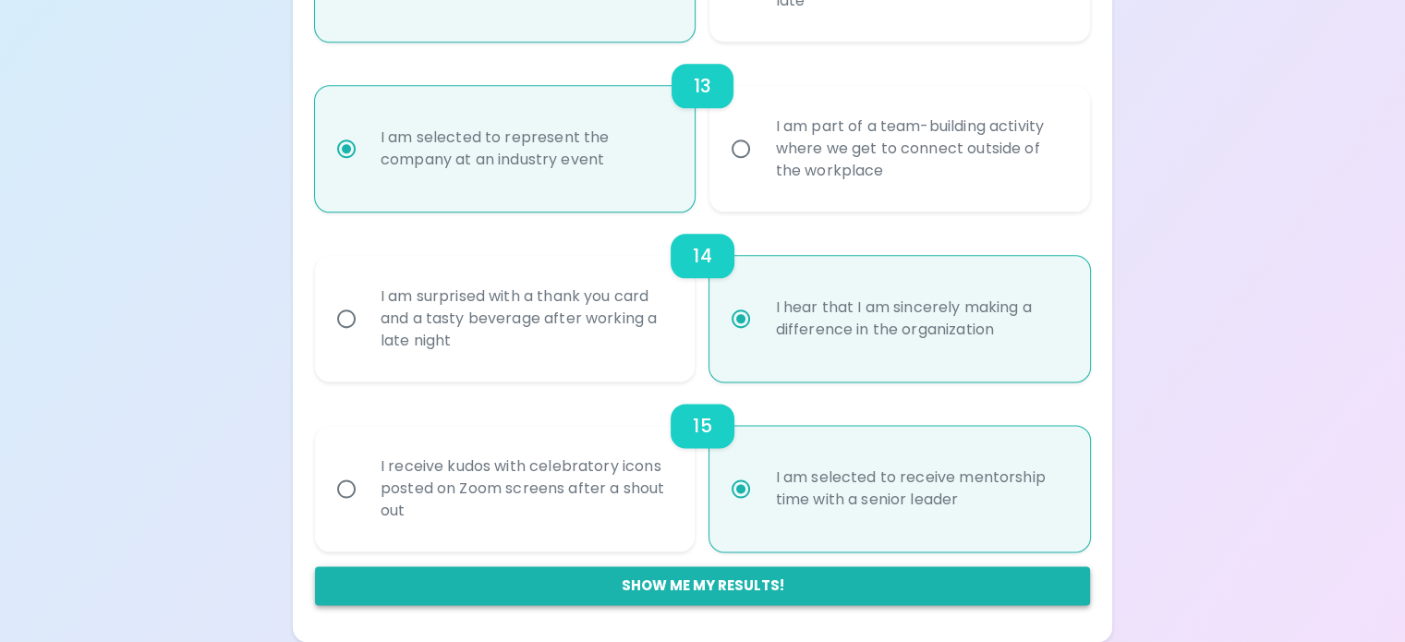
radio input "true"
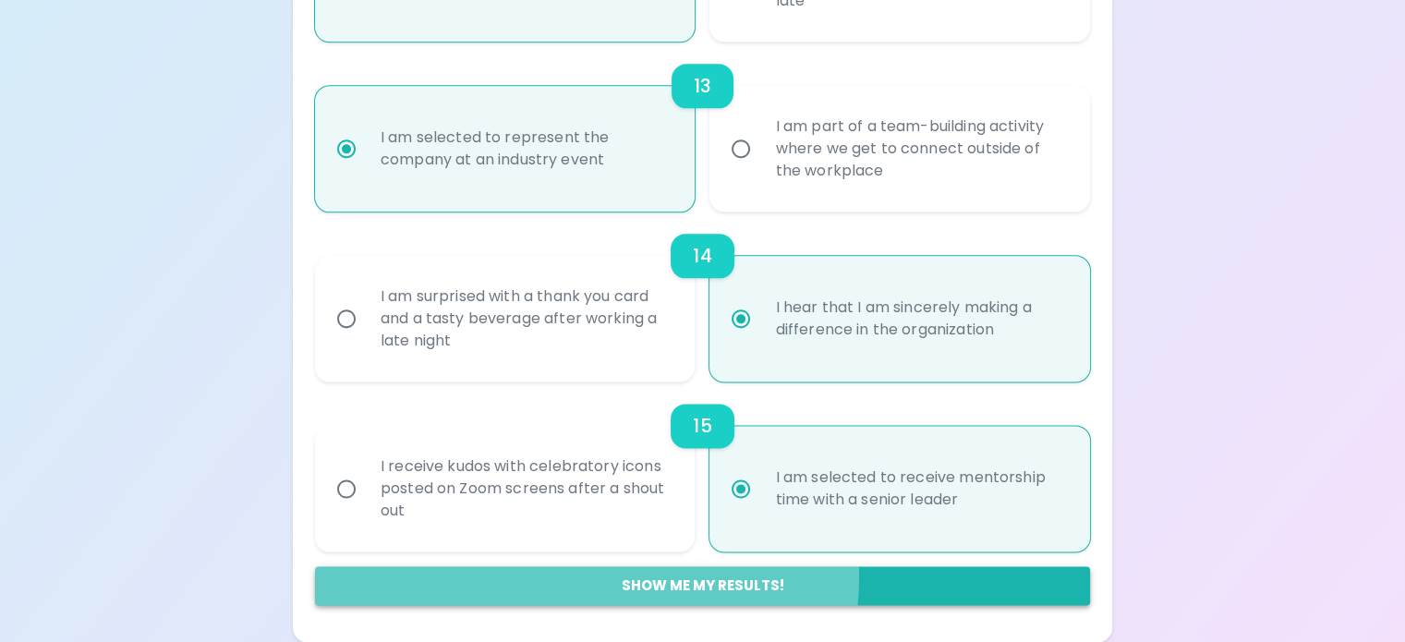
click at [687, 575] on button "Show me my results!" at bounding box center [702, 585] width 775 height 39
radio input "false"
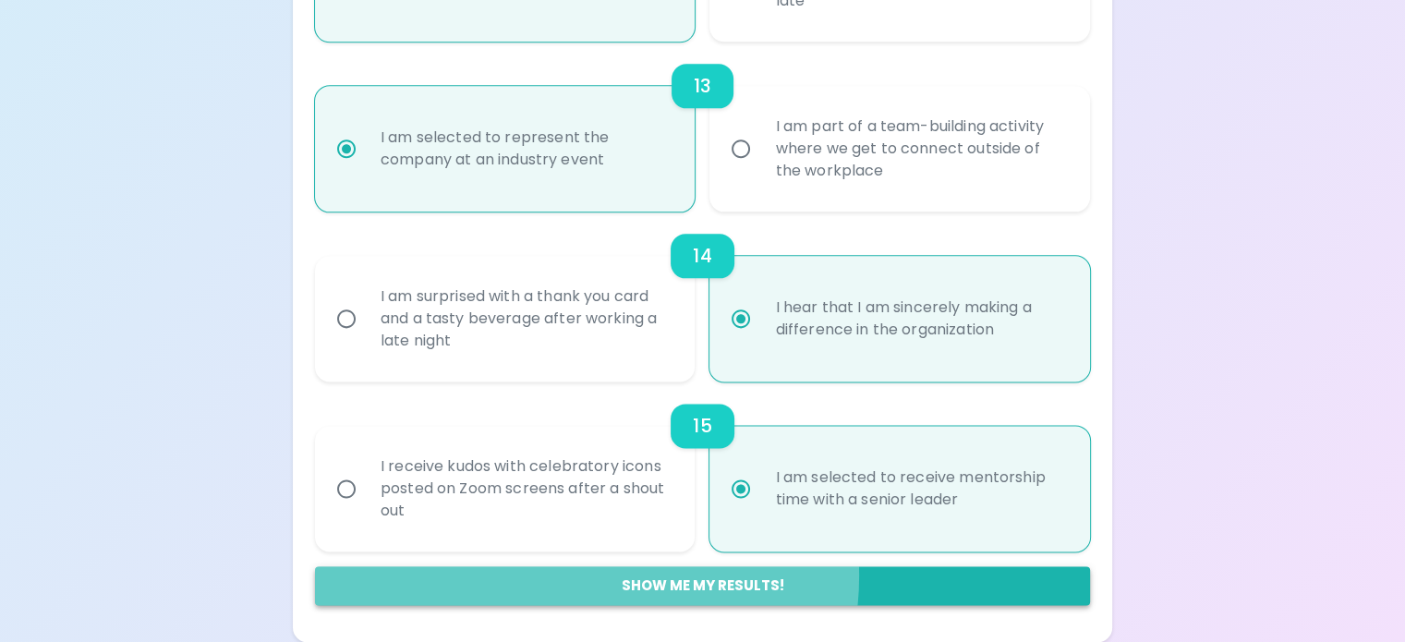
radio input "false"
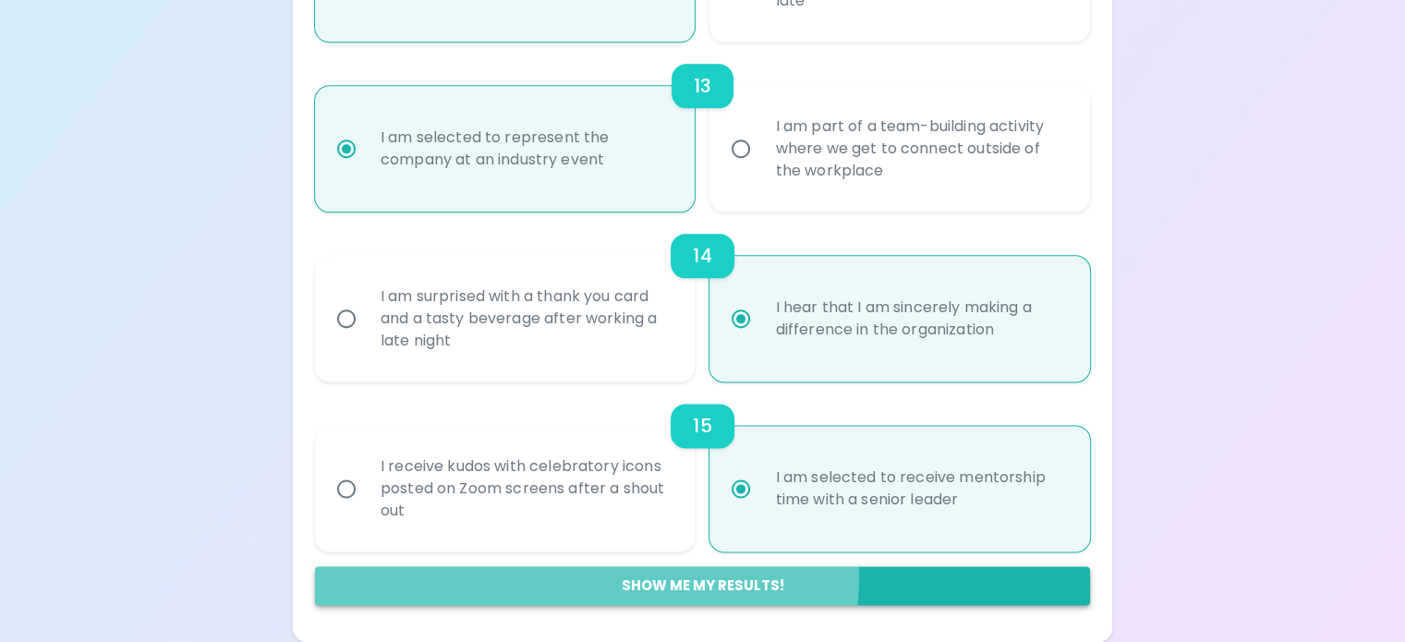
radio input "false"
radio input "true"
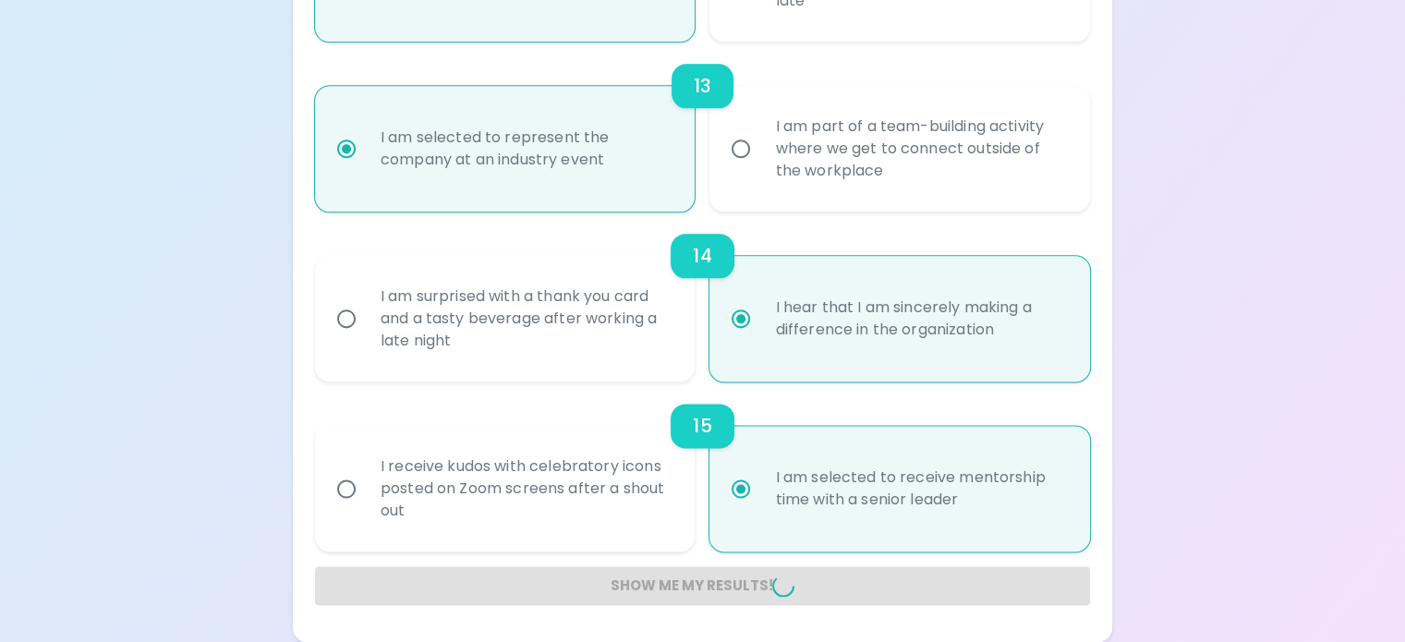
radio input "false"
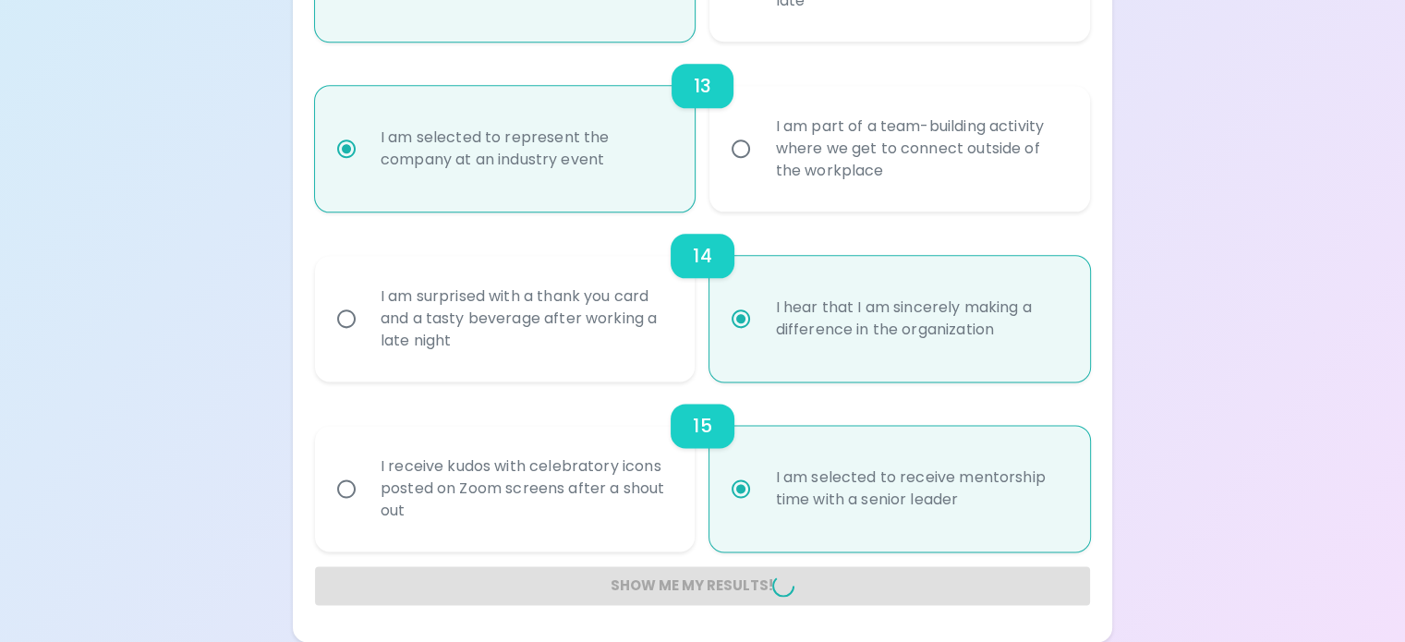
radio input "false"
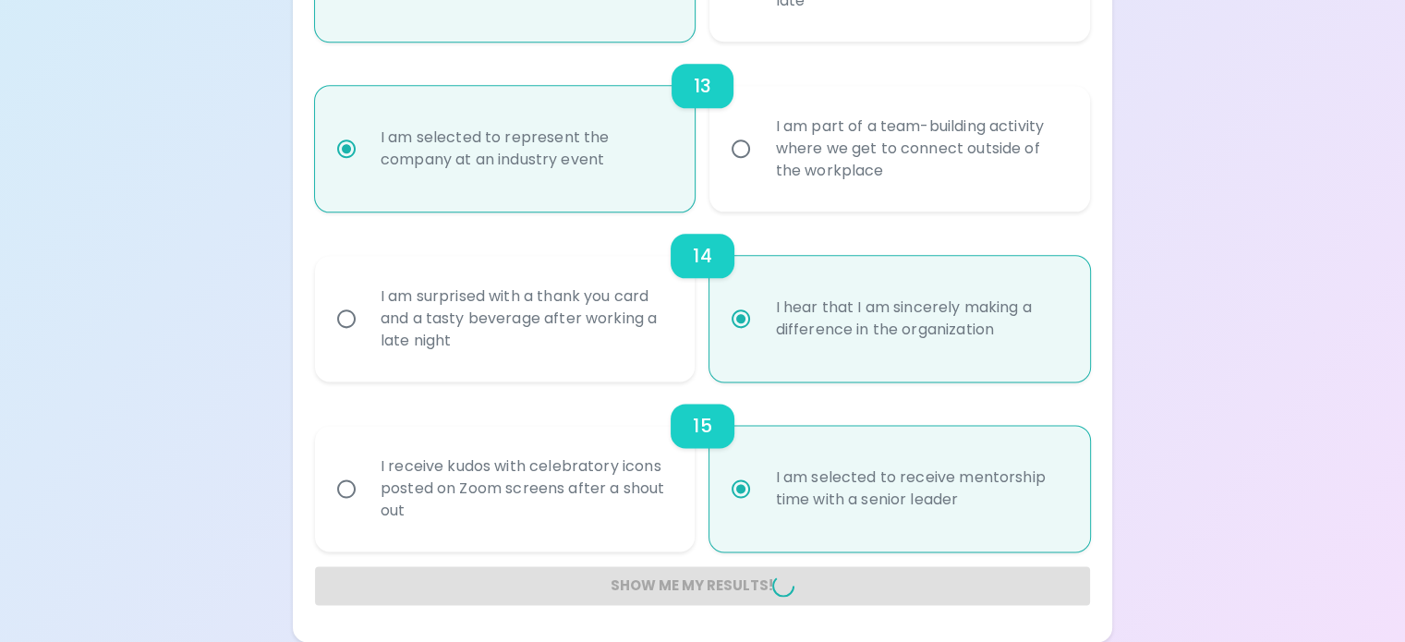
radio input "false"
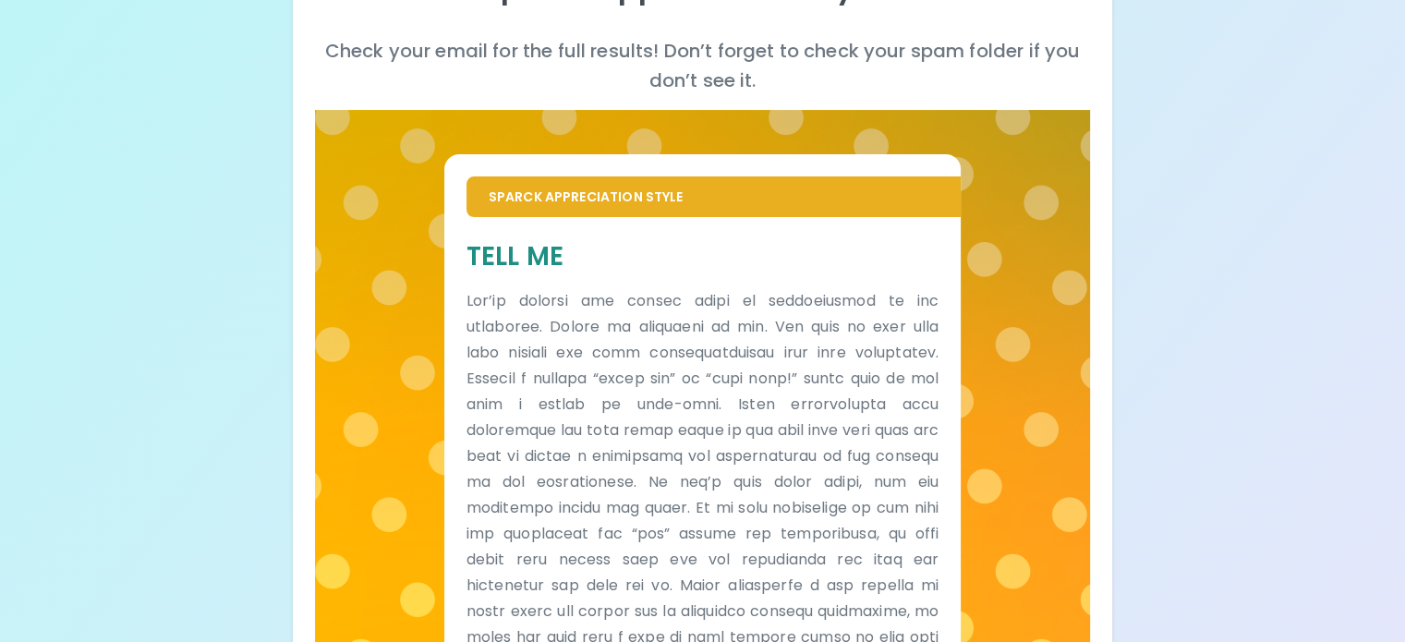
scroll to position [0, 0]
